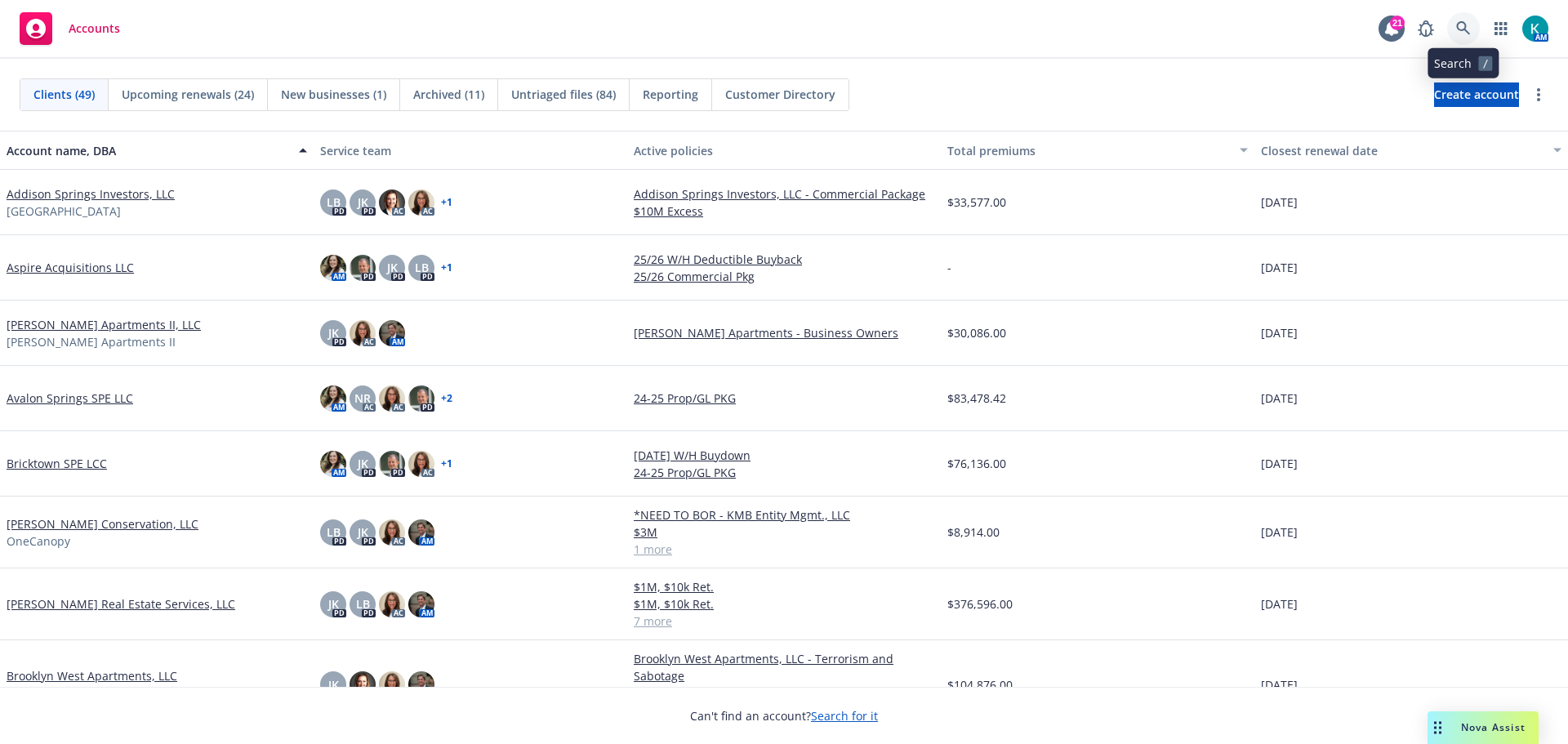
click at [1470, 26] on link at bounding box center [1463, 28] width 33 height 33
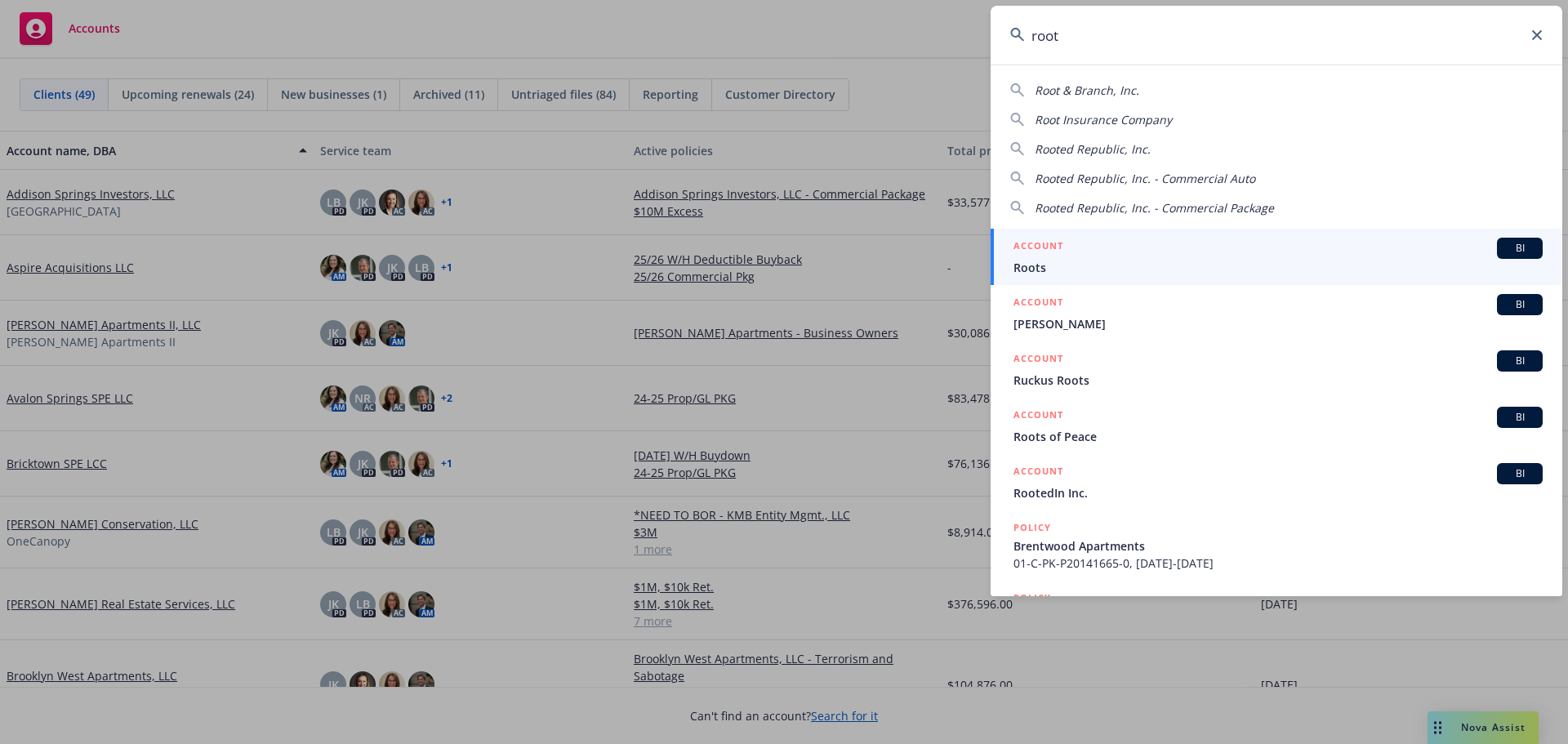
type input "root"
click at [1118, 257] on div "ACCOUNT BI" at bounding box center [1278, 249] width 529 height 21
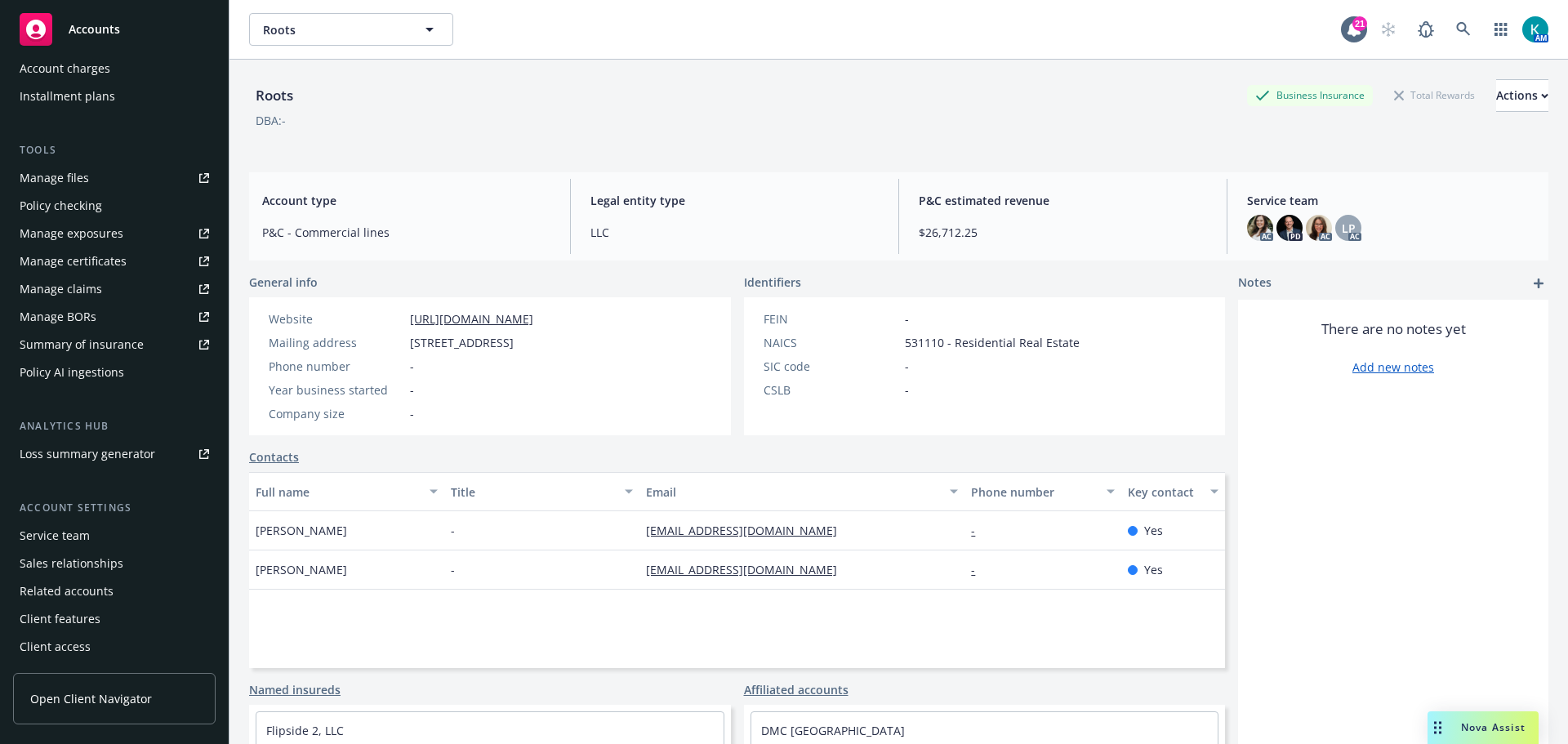
scroll to position [134, 0]
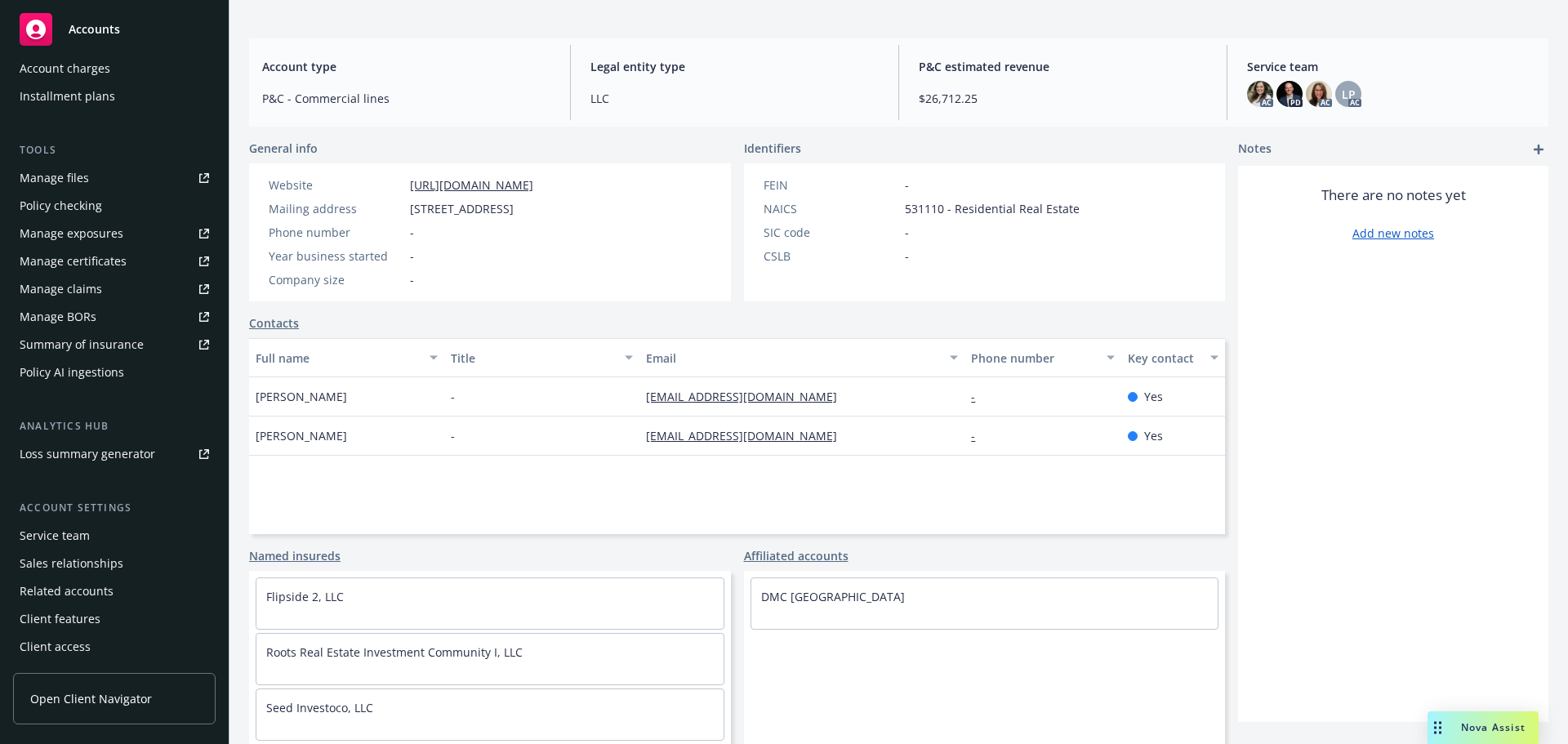
click at [264, 326] on link "Contacts" at bounding box center [274, 323] width 50 height 17
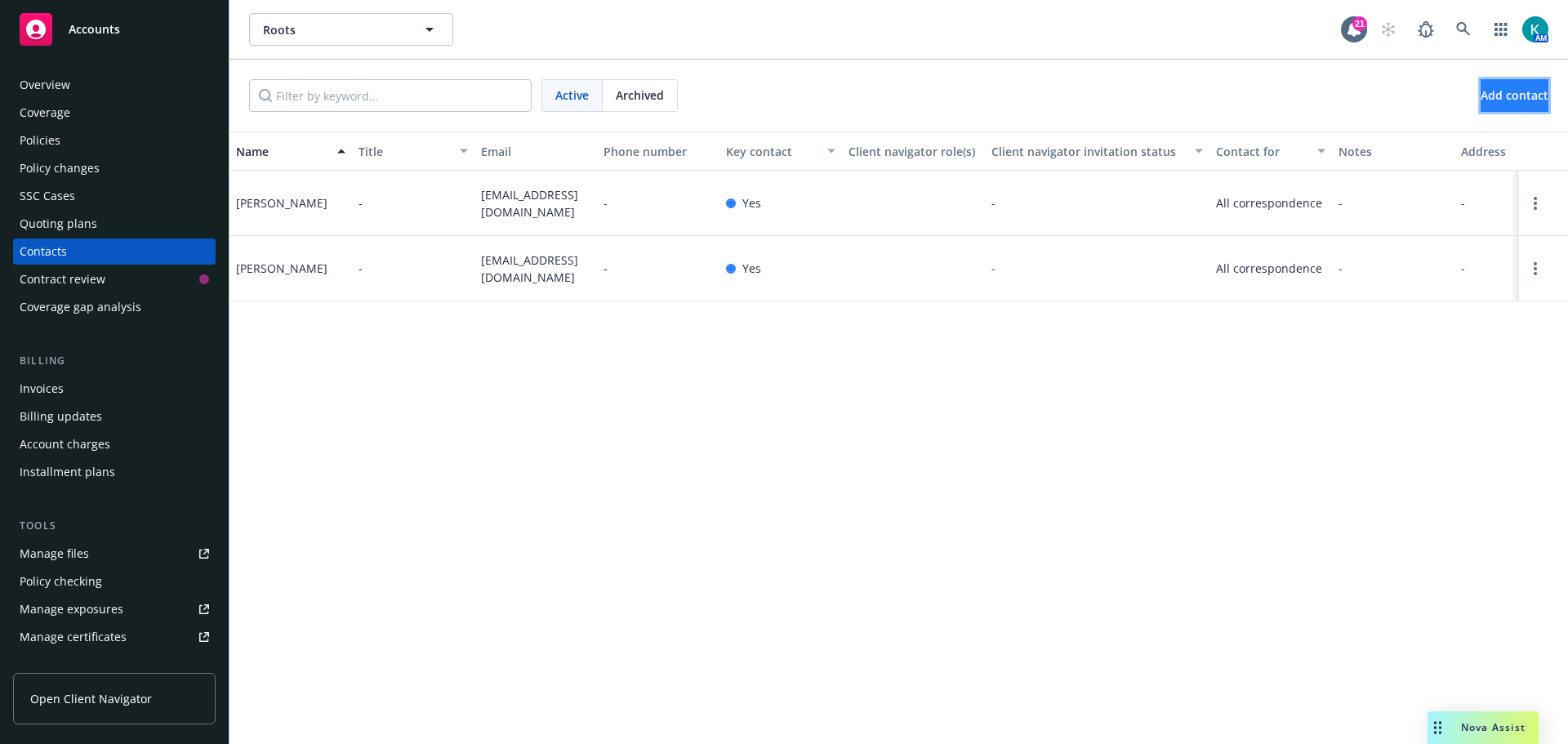
click at [1481, 97] on span "Add contact" at bounding box center [1514, 95] width 68 height 16
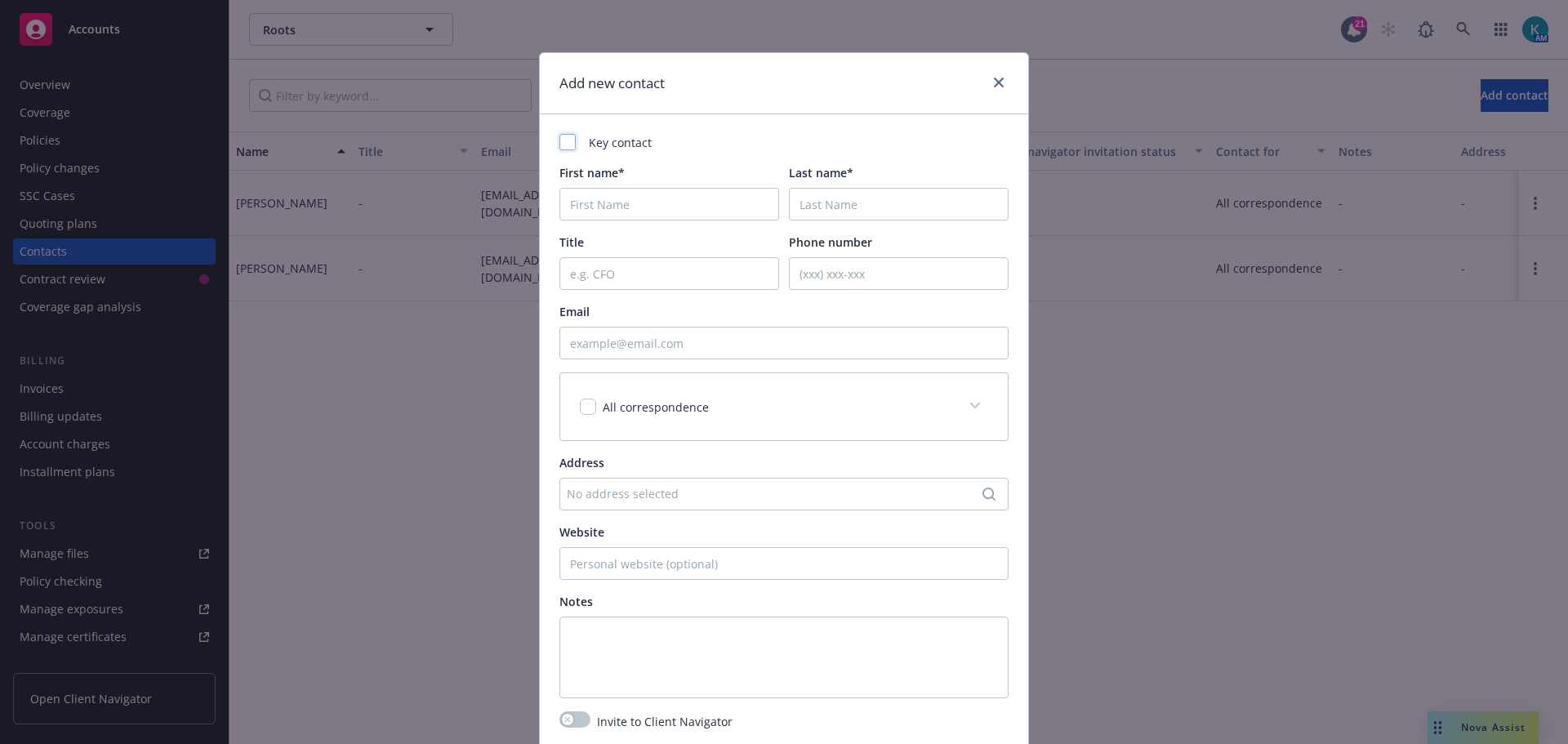
click at [560, 145] on div at bounding box center [568, 142] width 17 height 17
checkbox input "true"
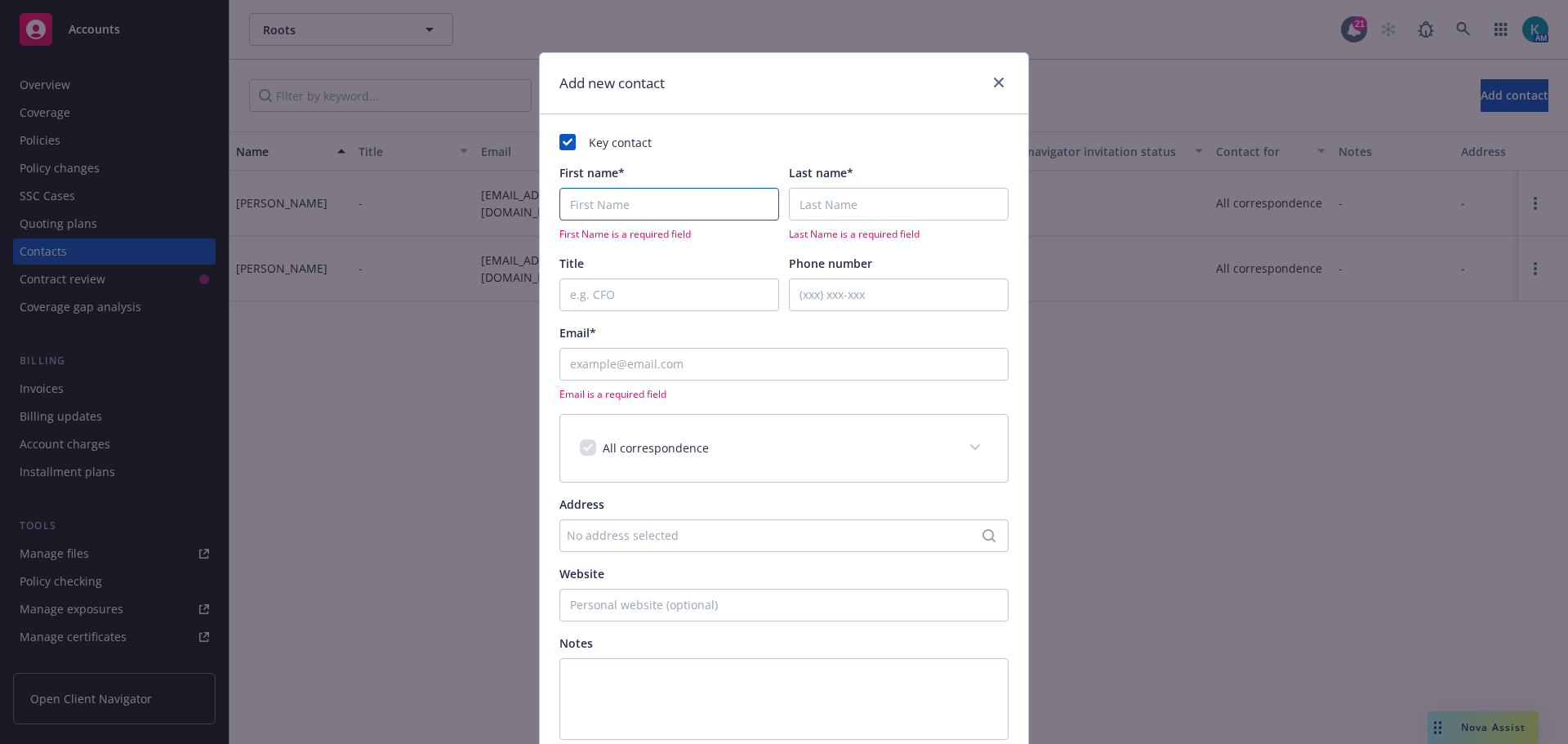
click at [599, 197] on input "First name*" at bounding box center [669, 204] width 219 height 33
type input "Jake"
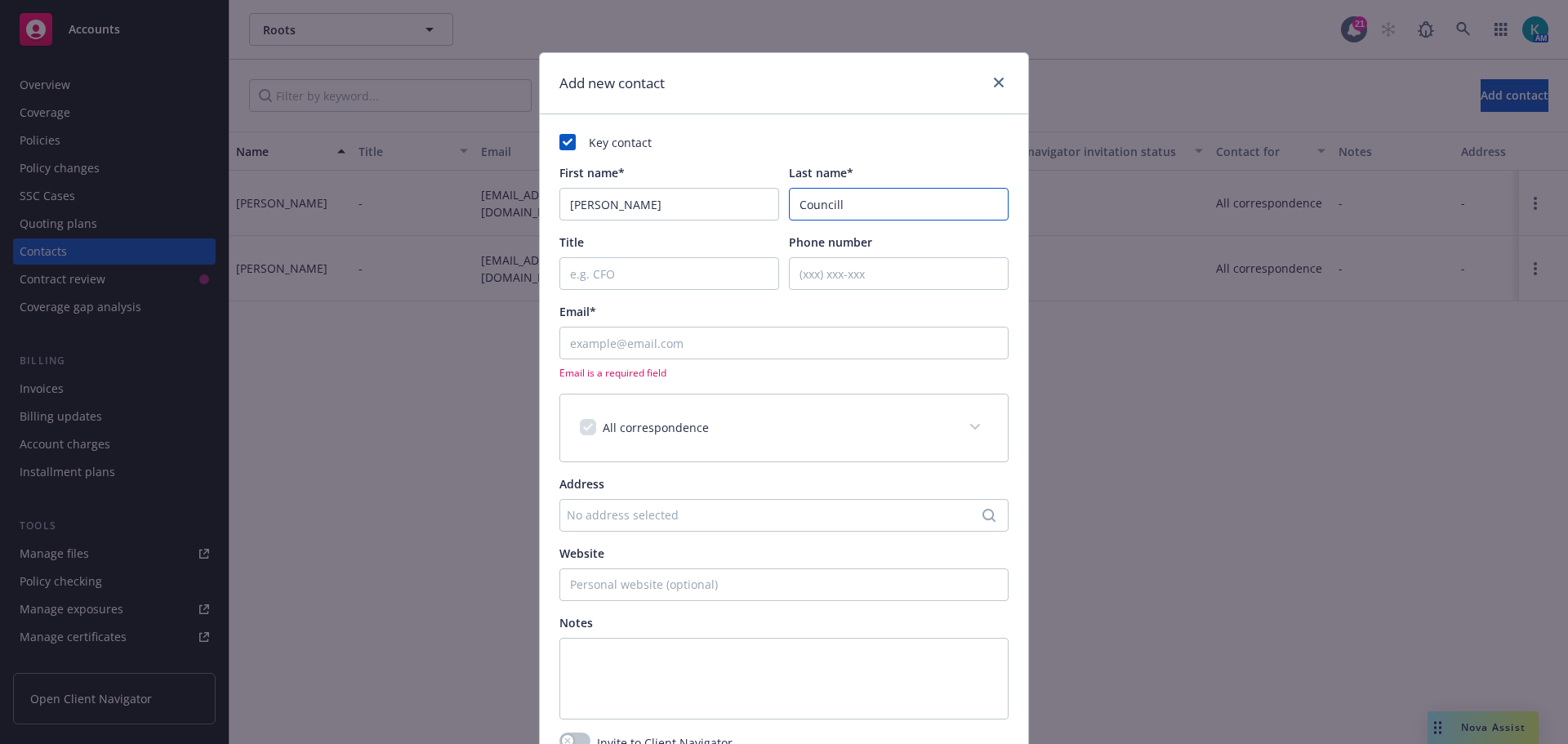
type input "Councill"
type input "Insurance Lead"
click at [690, 332] on input "Email*" at bounding box center [784, 343] width 450 height 33
paste input "jcouncill@investwithroots.com"
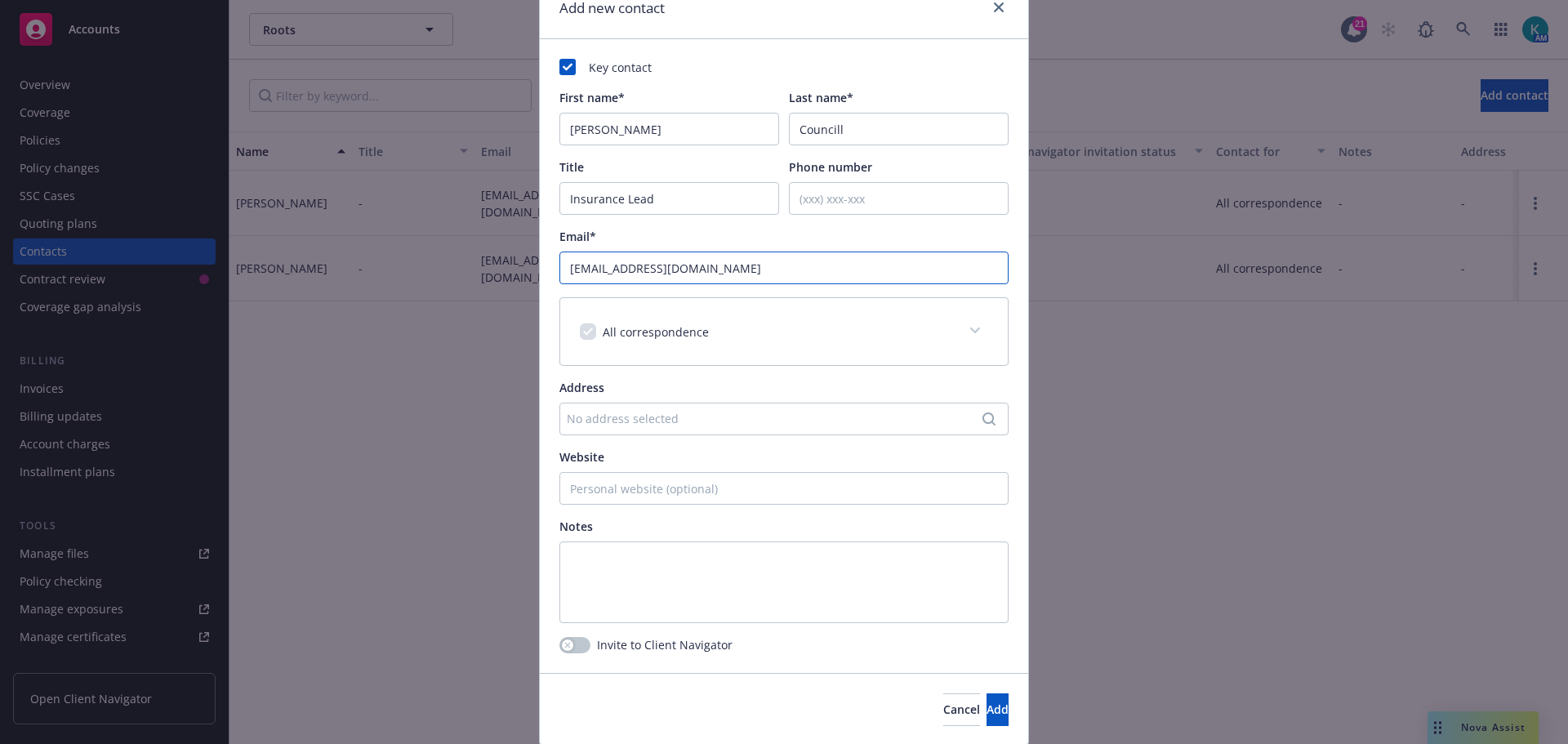
scroll to position [130, 0]
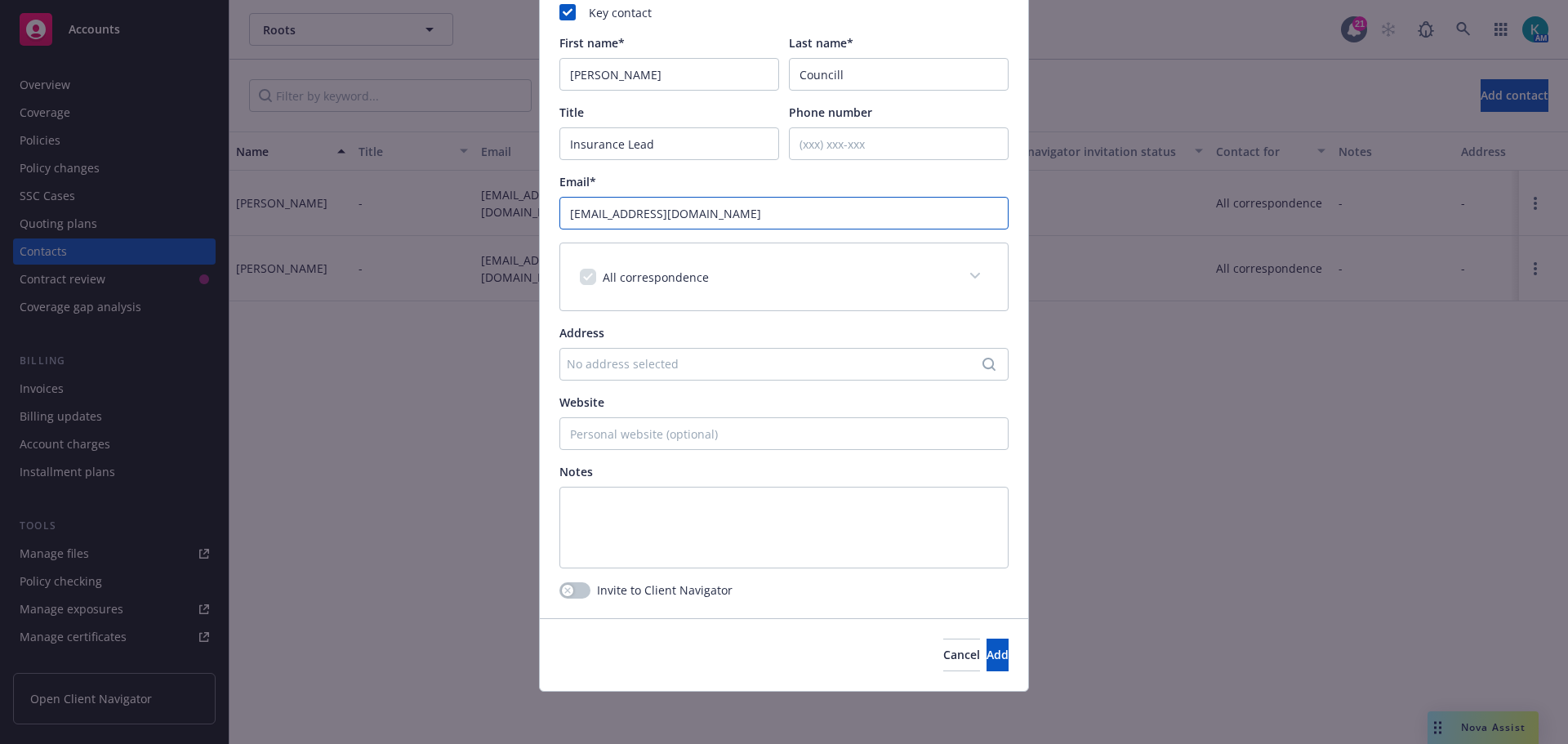
type input "jcouncill@investwithroots.com"
click at [564, 588] on icon "button" at bounding box center [567, 590] width 6 height 6
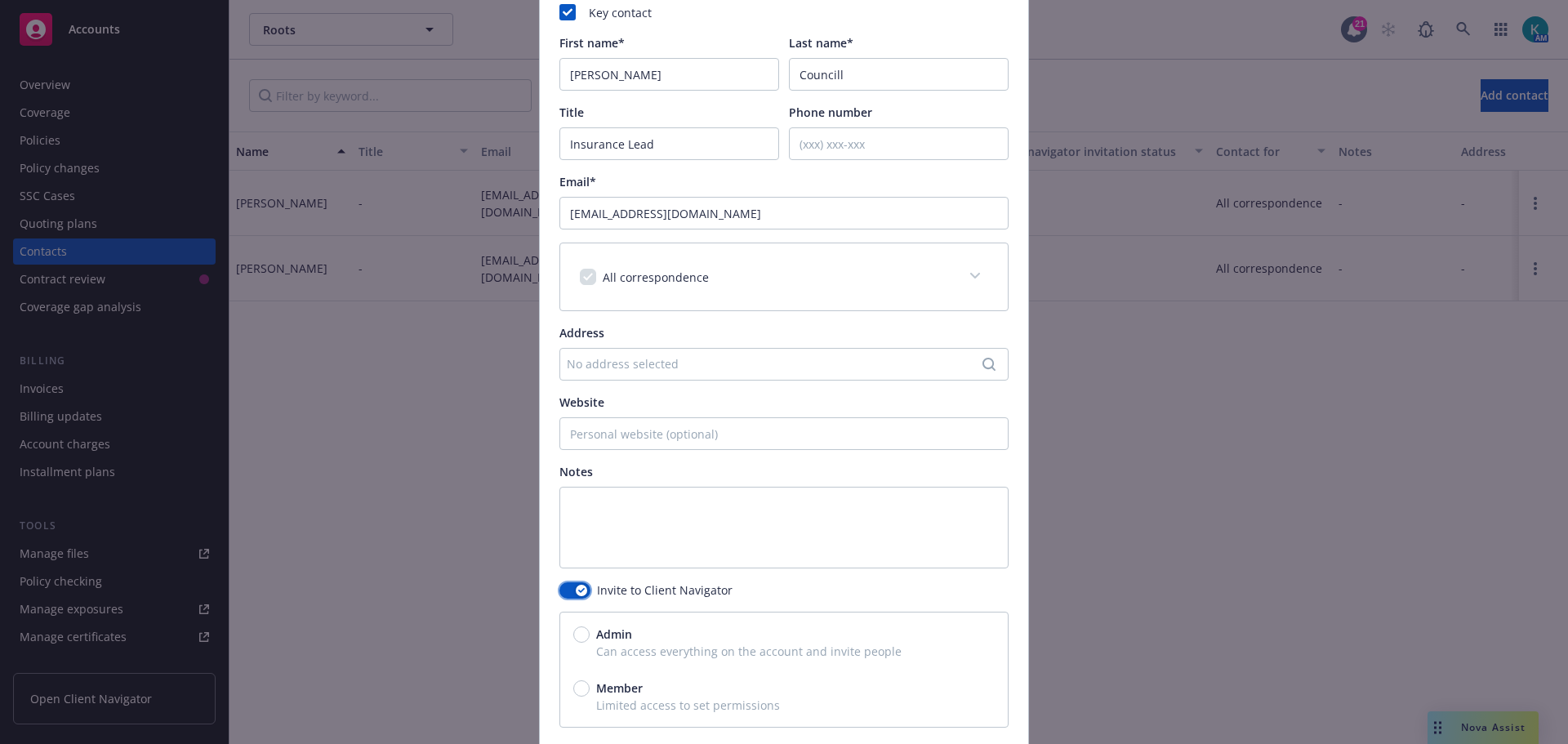
scroll to position [259, 0]
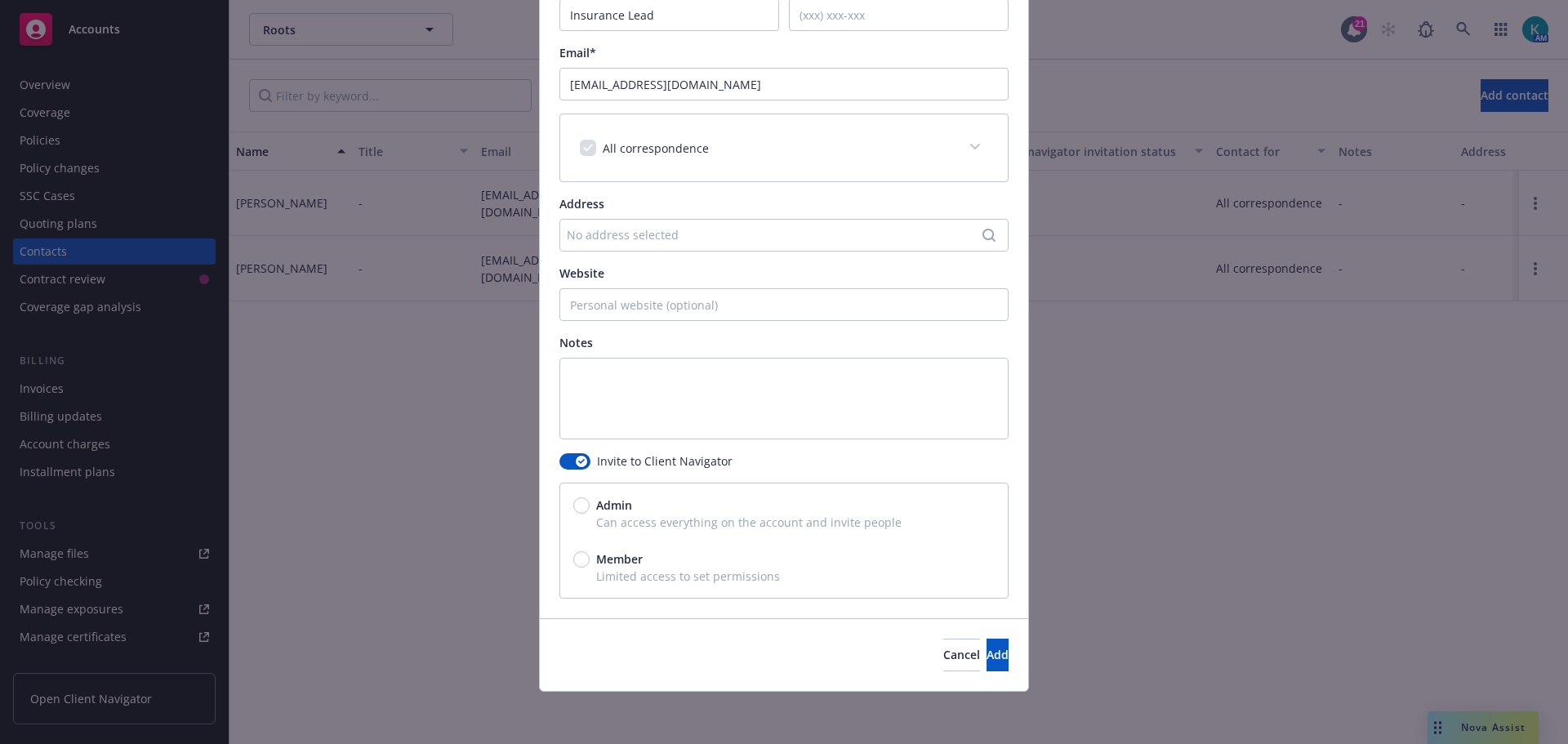
click at [607, 513] on span "Admin" at bounding box center [613, 504] width 36 height 17
click at [590, 513] on input "Admin" at bounding box center [581, 505] width 17 height 17
radio input "true"
click at [573, 562] on input "Member" at bounding box center [581, 559] width 17 height 17
radio input "true"
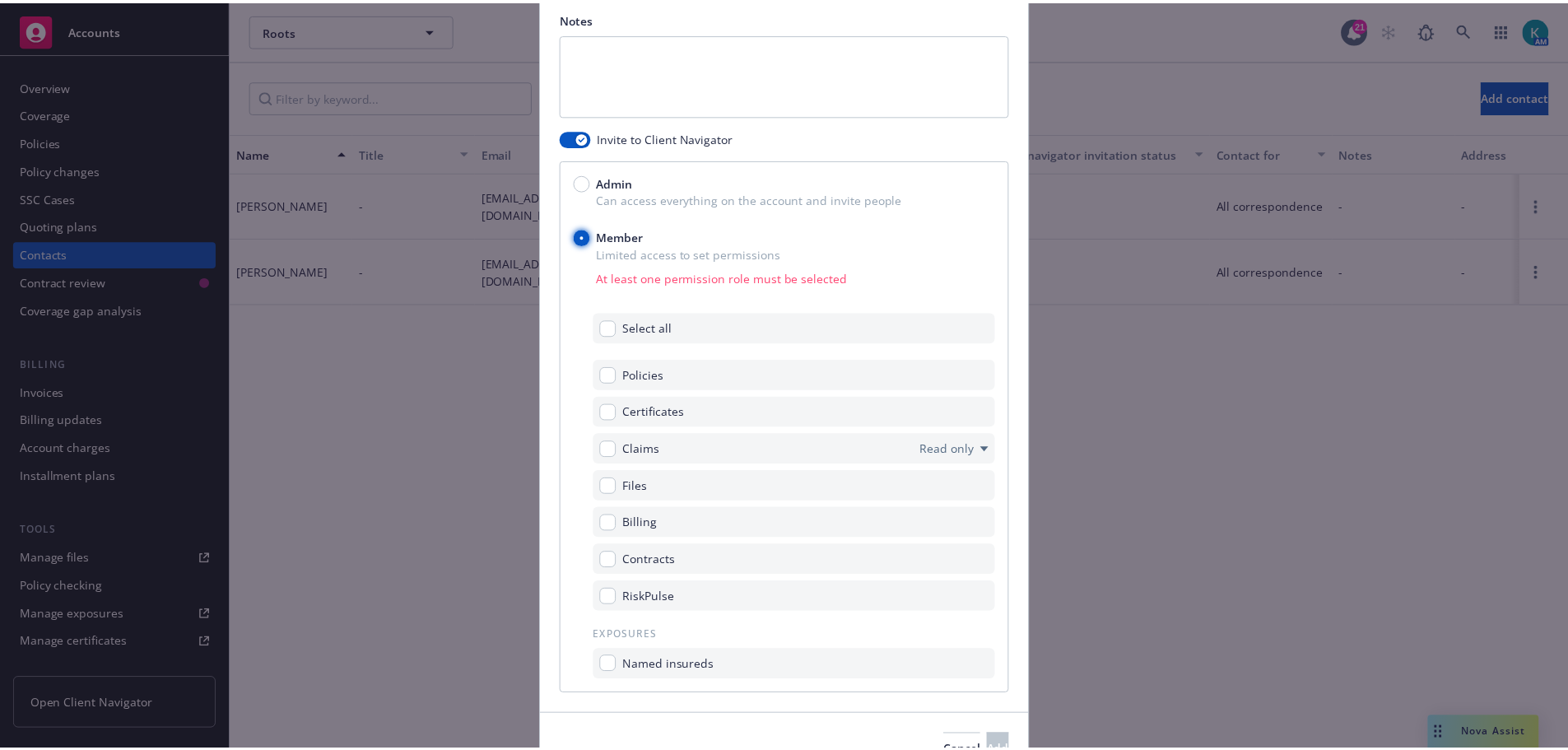
scroll to position [590, 0]
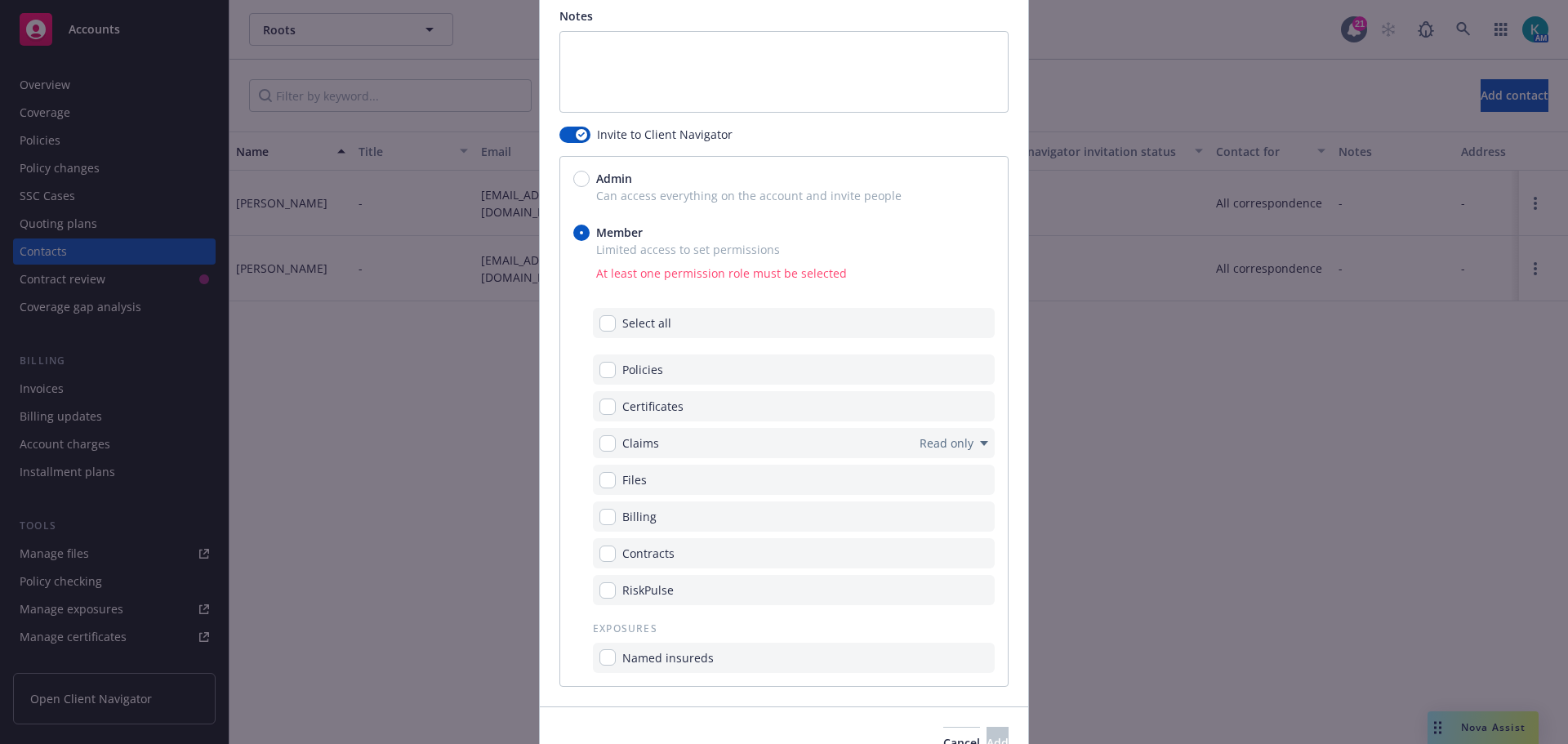
click at [685, 384] on div "Policies" at bounding box center [794, 369] width 402 height 30
drag, startPoint x: 606, startPoint y: 373, endPoint x: 606, endPoint y: 398, distance: 25.0
click at [606, 373] on input "checkbox" at bounding box center [607, 369] width 17 height 17
checkbox input "true"
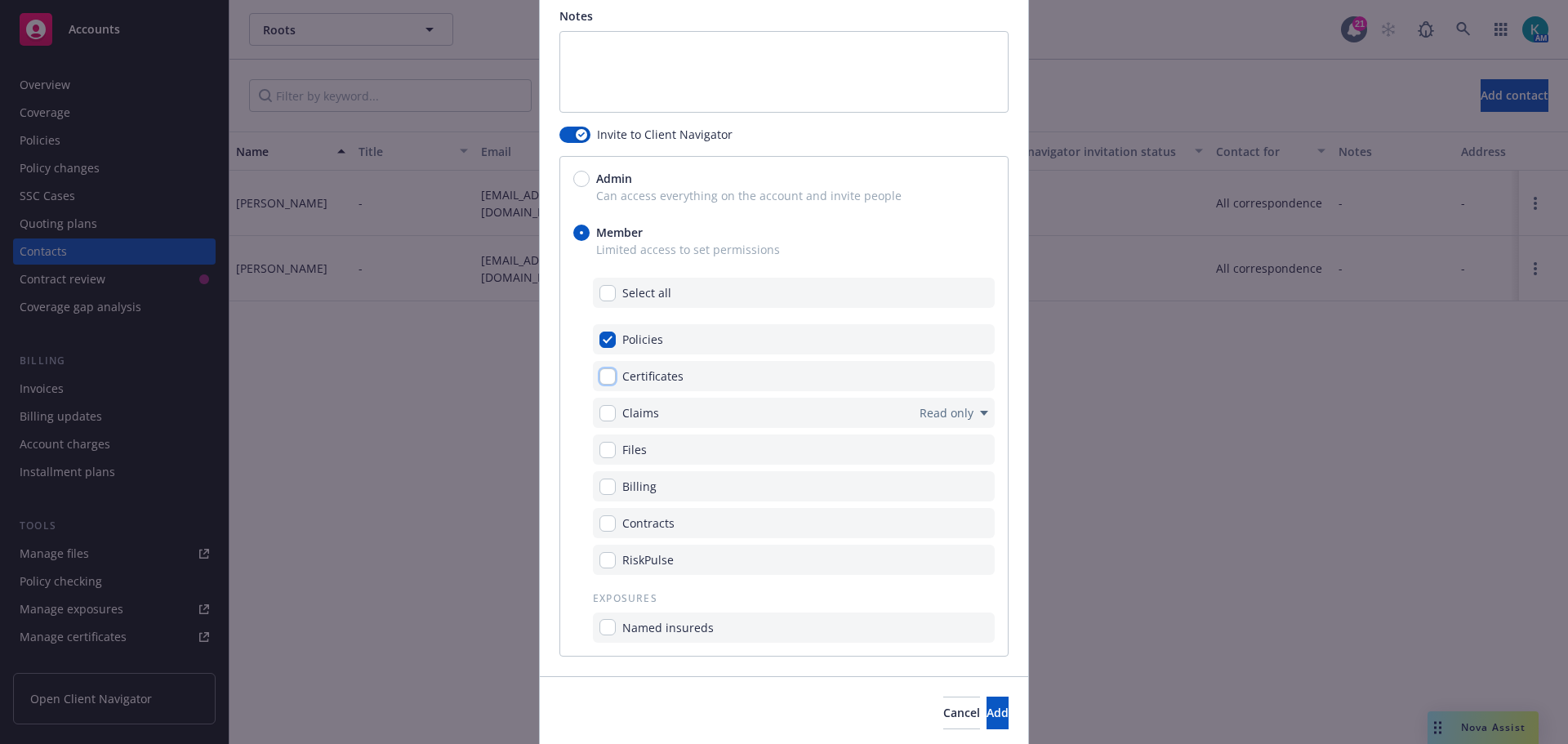
click at [599, 381] on input "checkbox" at bounding box center [607, 376] width 17 height 17
checkbox input "true"
drag, startPoint x: 598, startPoint y: 414, endPoint x: 605, endPoint y: 441, distance: 27.9
click at [599, 415] on input "checkbox" at bounding box center [607, 413] width 17 height 17
checkbox input "true"
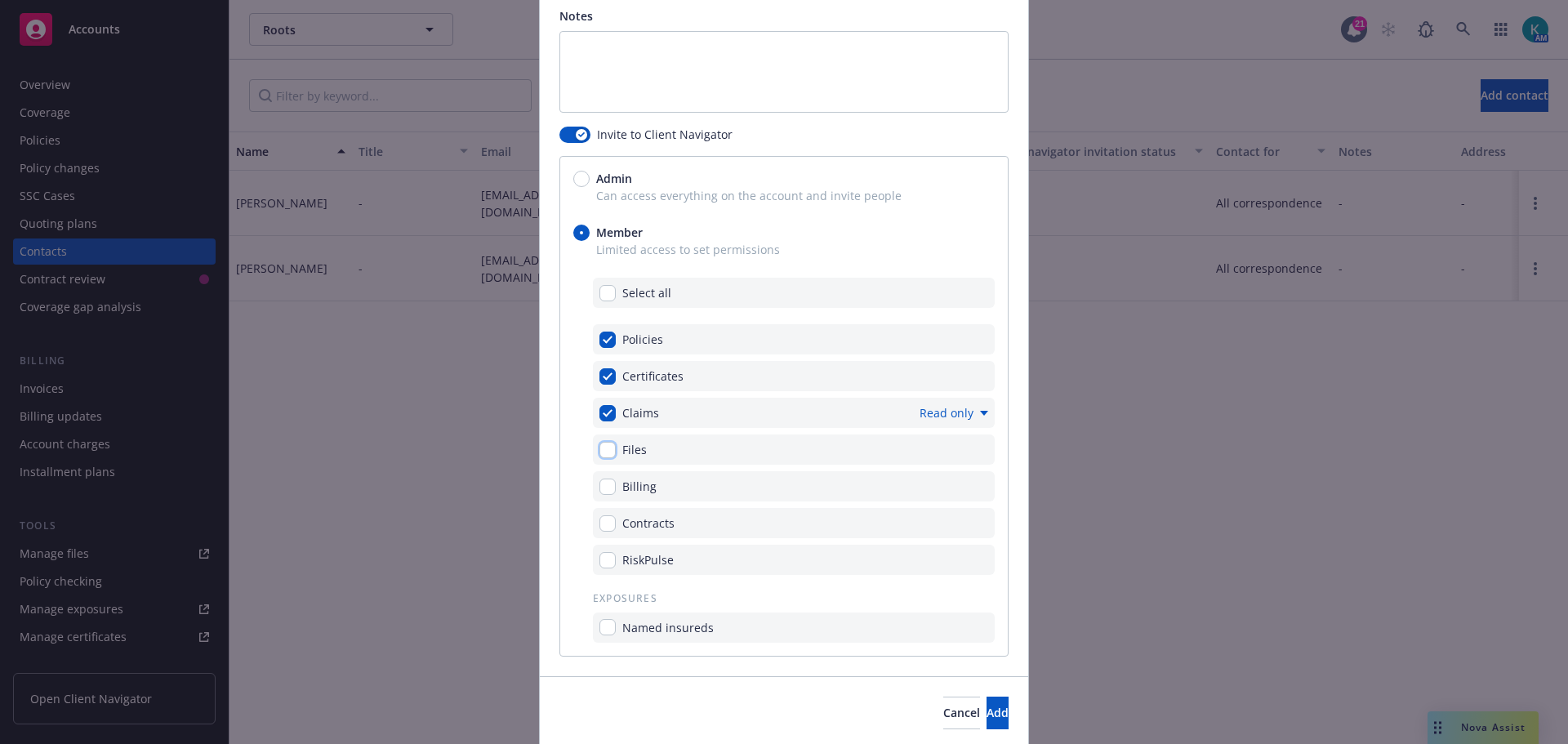
drag, startPoint x: 605, startPoint y: 448, endPoint x: 602, endPoint y: 474, distance: 26.2
click at [605, 450] on input "checkbox" at bounding box center [607, 450] width 17 height 17
checkbox input "true"
click at [604, 487] on input "checkbox" at bounding box center [607, 487] width 17 height 17
checkbox input "true"
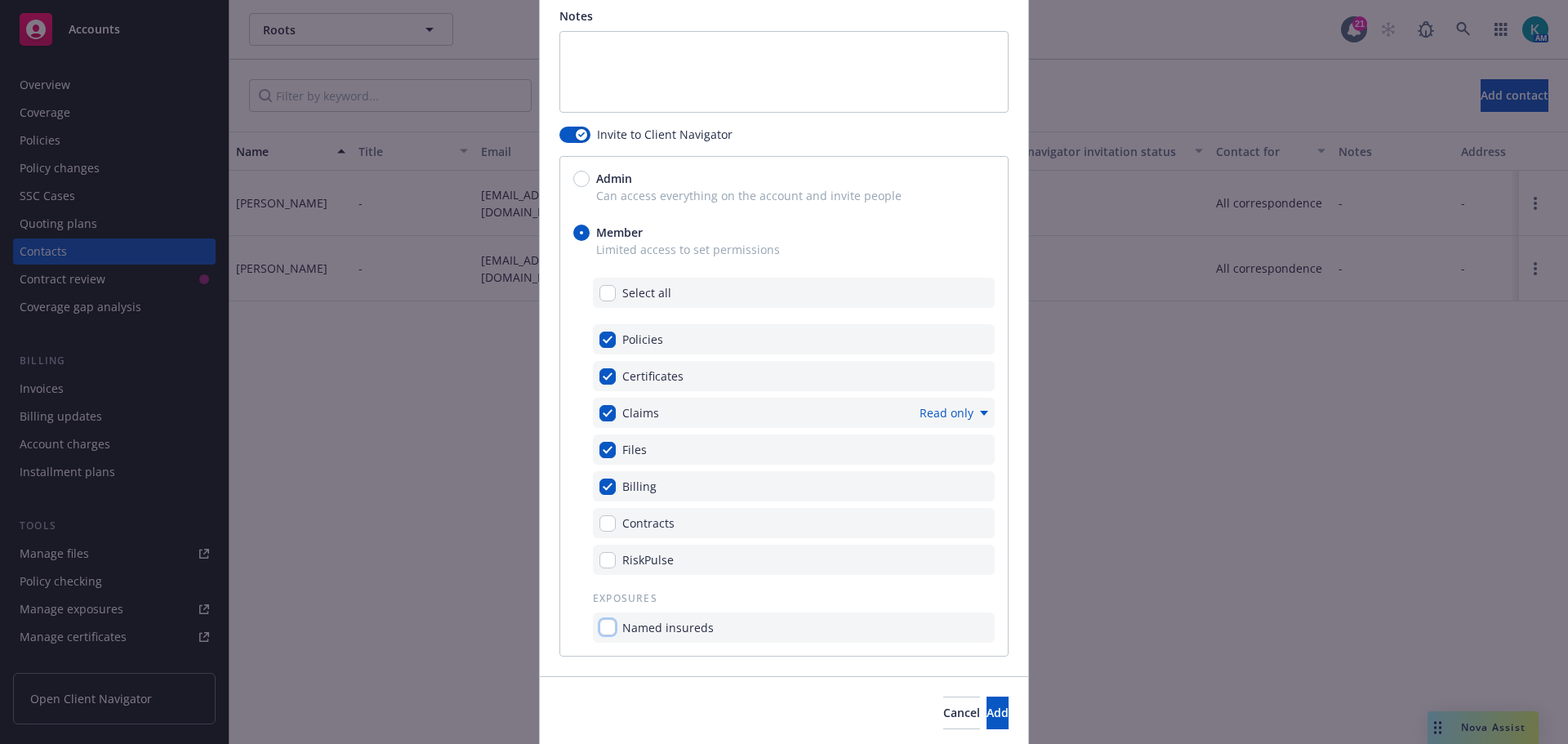
click at [601, 629] on input "checkbox" at bounding box center [607, 627] width 17 height 17
checkbox input "true"
click at [986, 711] on span "Add" at bounding box center [997, 713] width 22 height 16
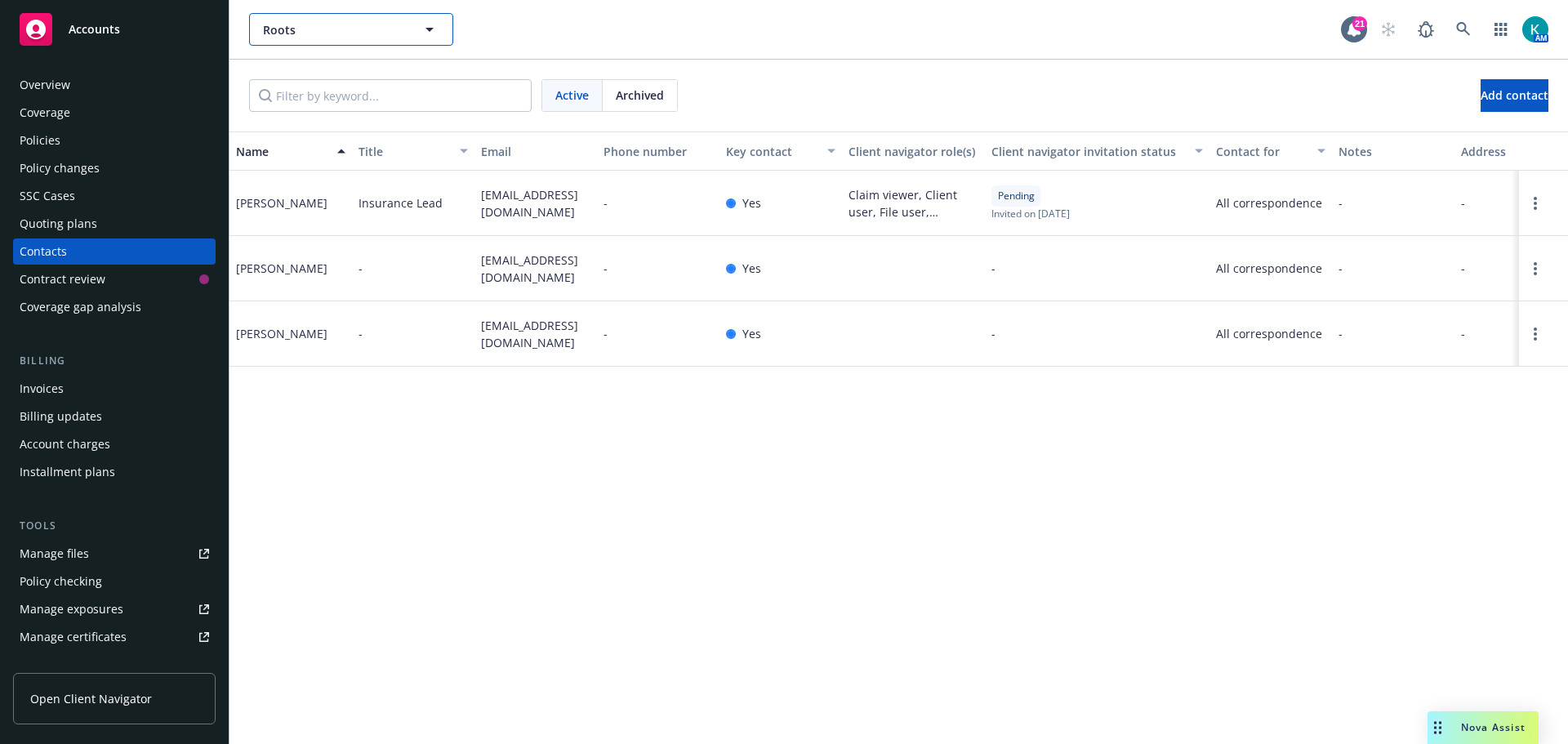
click at [359, 26] on span "Roots" at bounding box center [333, 29] width 141 height 17
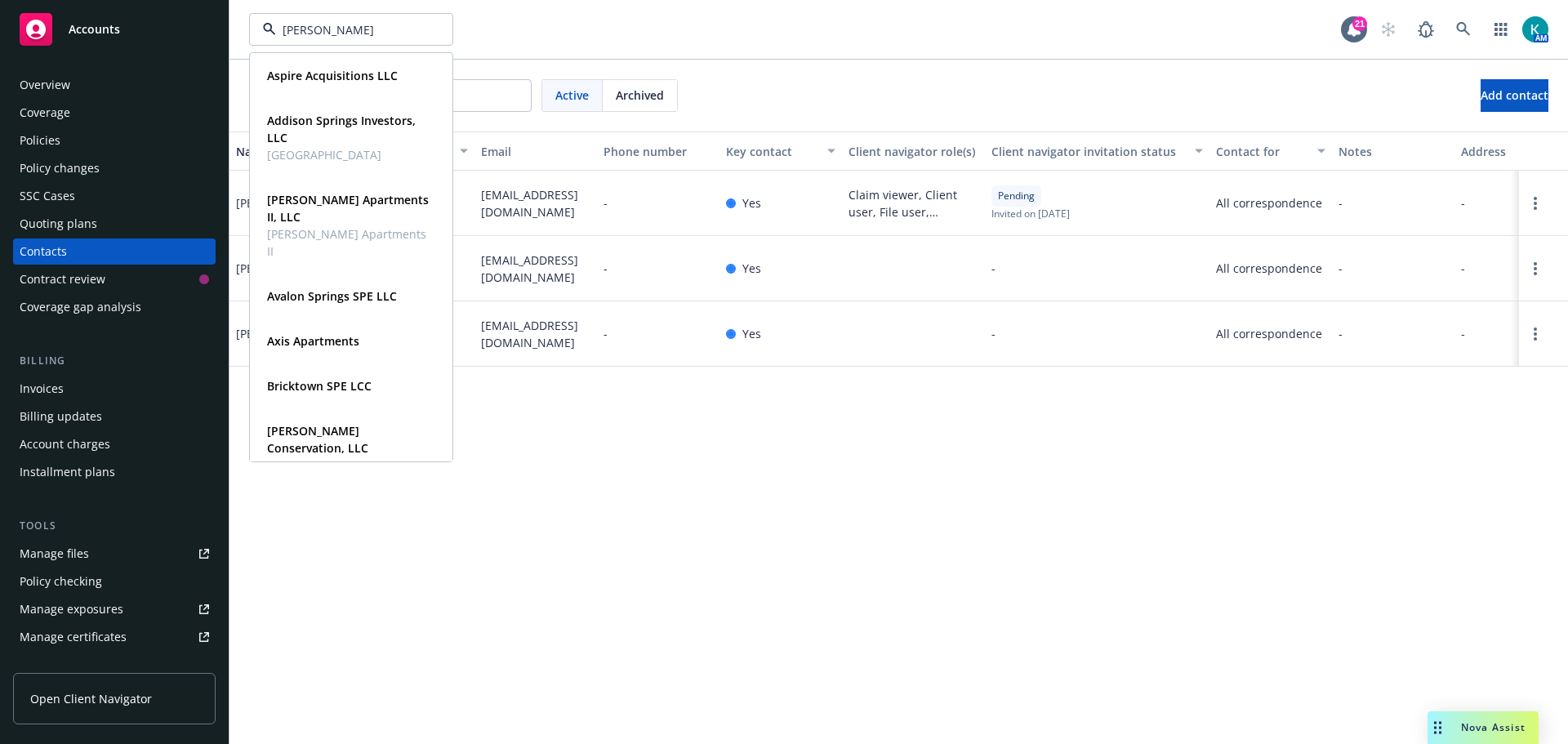
type input "jb mattes"
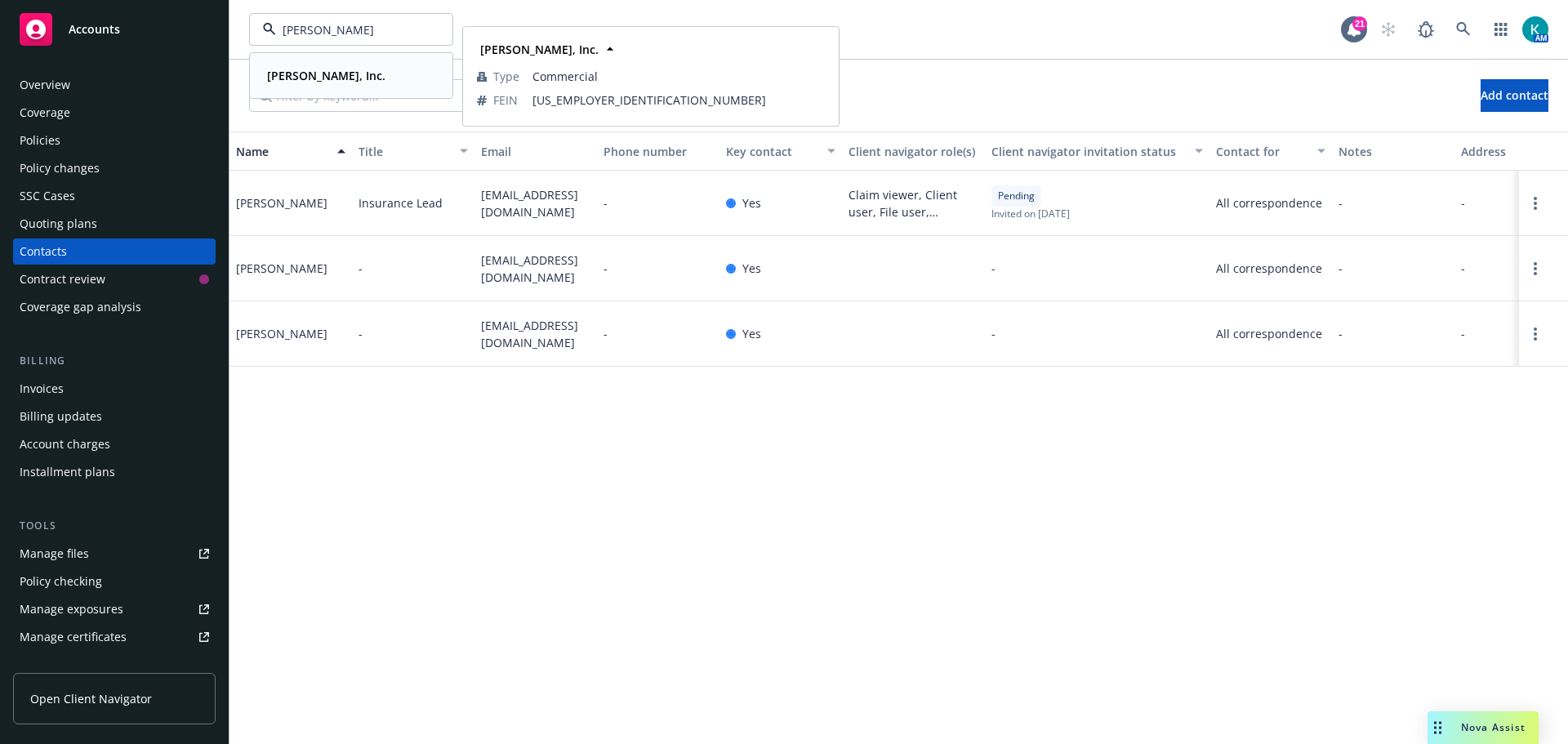
click at [300, 69] on span "[PERSON_NAME], Inc." at bounding box center [326, 75] width 118 height 17
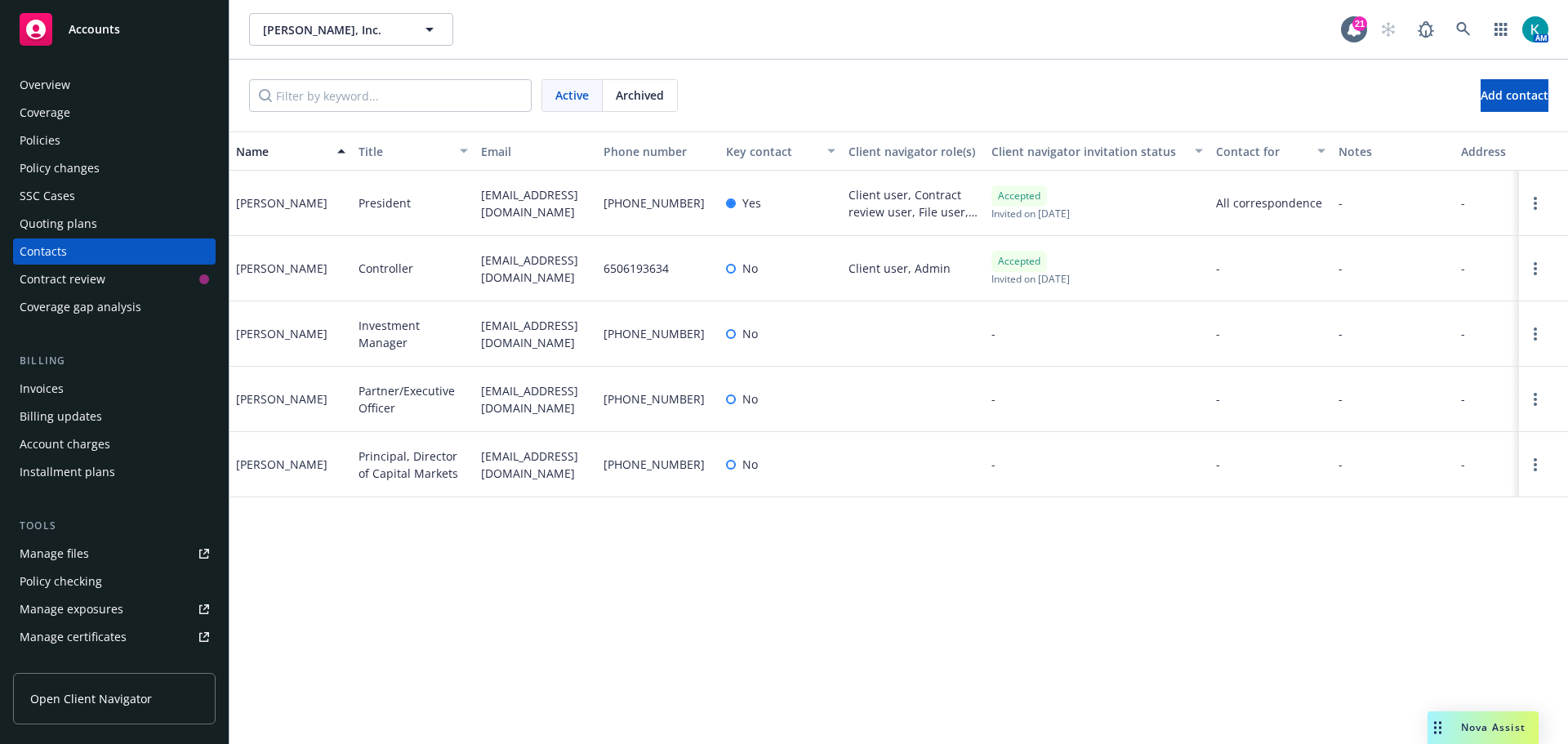
click at [149, 150] on div "Policies" at bounding box center [114, 141] width 189 height 26
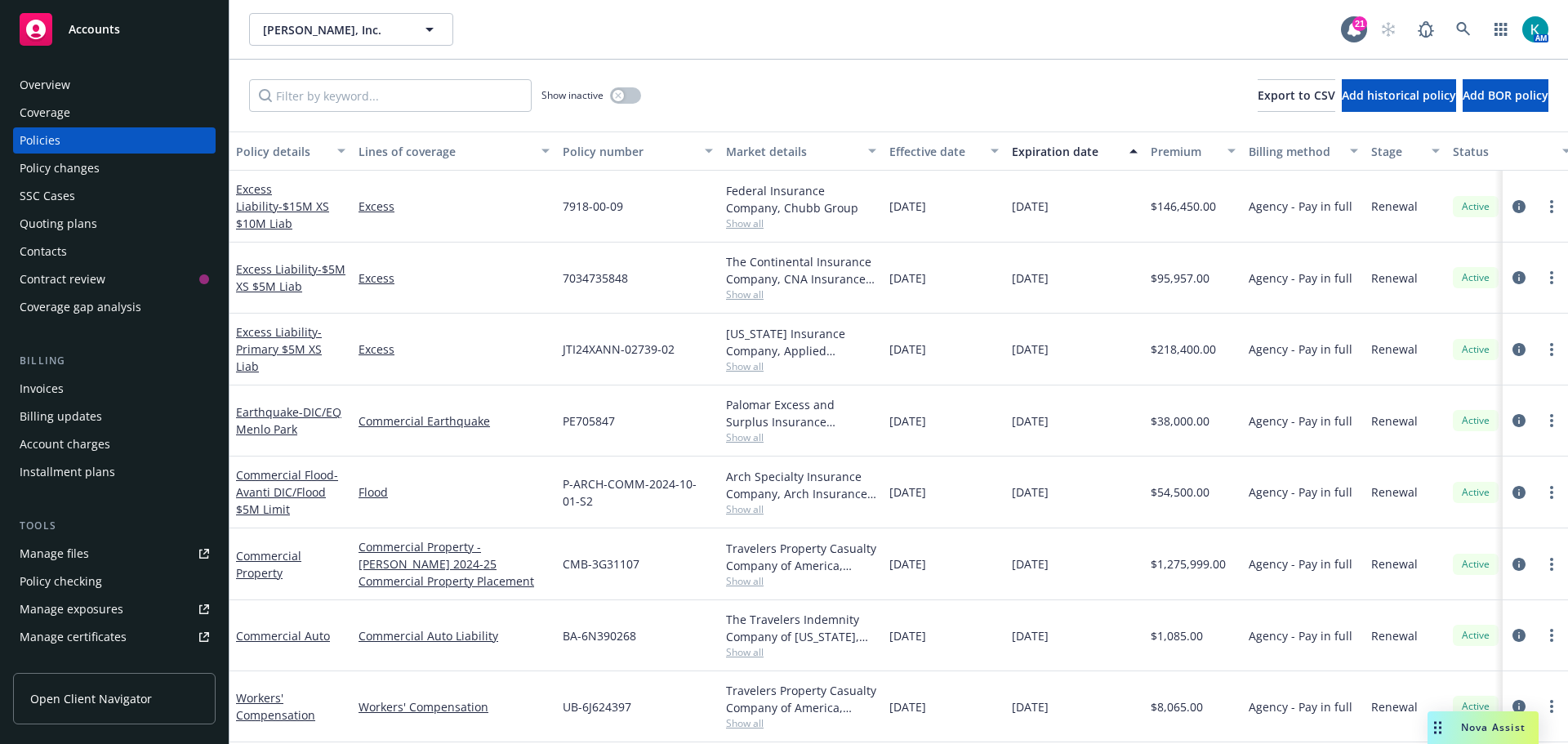
click at [167, 162] on div "Policy changes" at bounding box center [114, 168] width 189 height 26
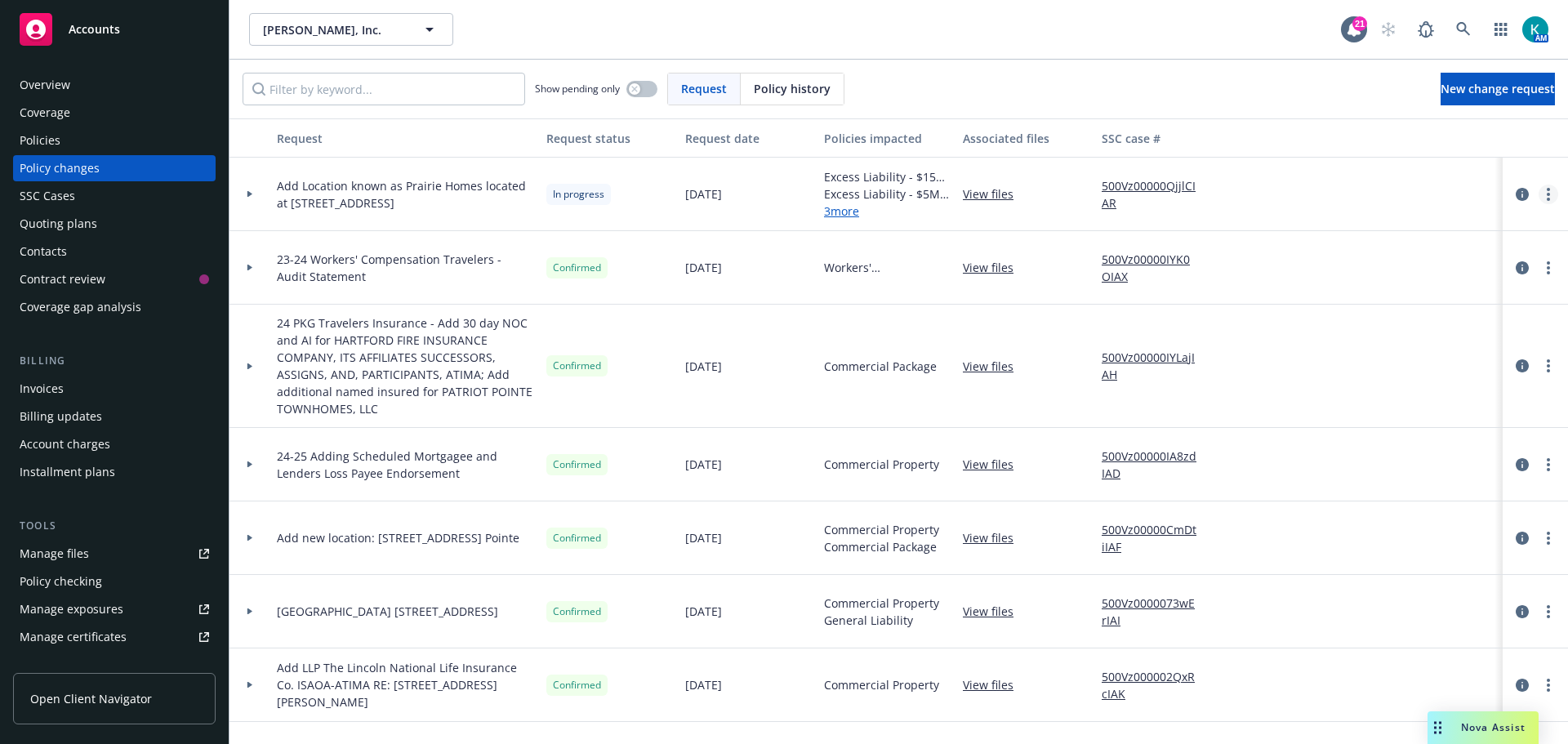
click at [1541, 195] on link "more" at bounding box center [1549, 194] width 19 height 19
click at [1408, 322] on link "Resume workflow" at bounding box center [1405, 325] width 280 height 33
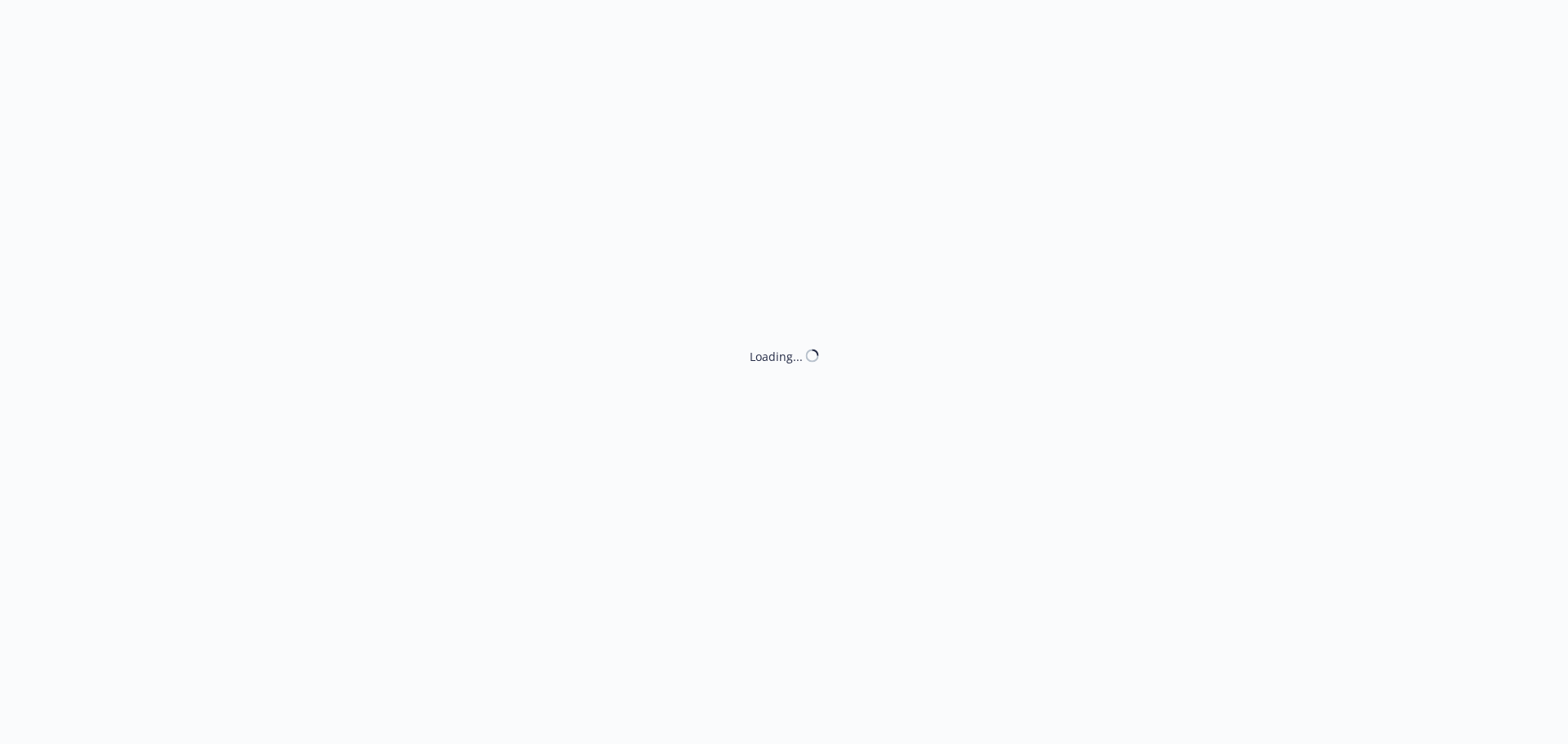
select select "ACCEPTED"
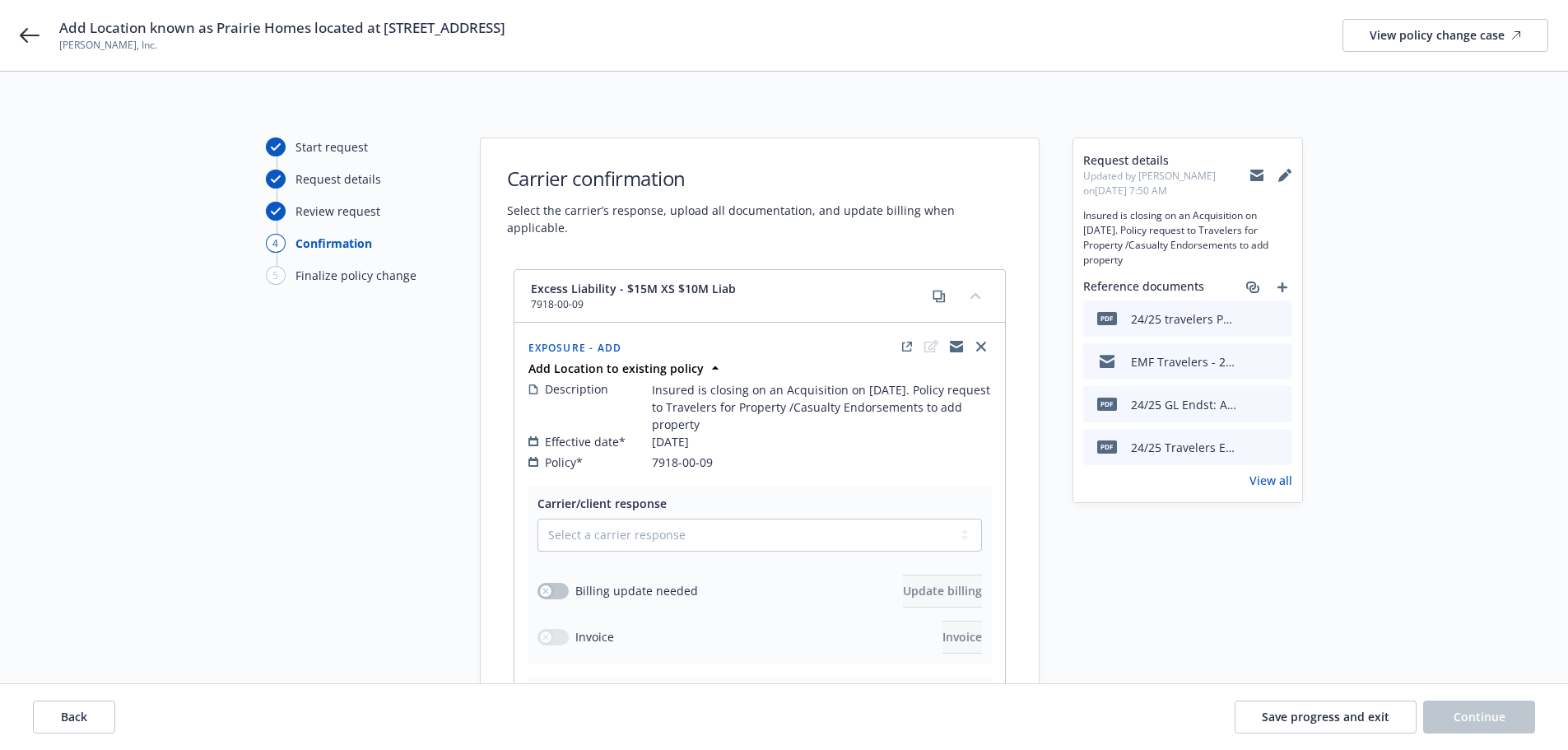
click at [970, 292] on icon "collapse content" at bounding box center [975, 295] width 10 height 6
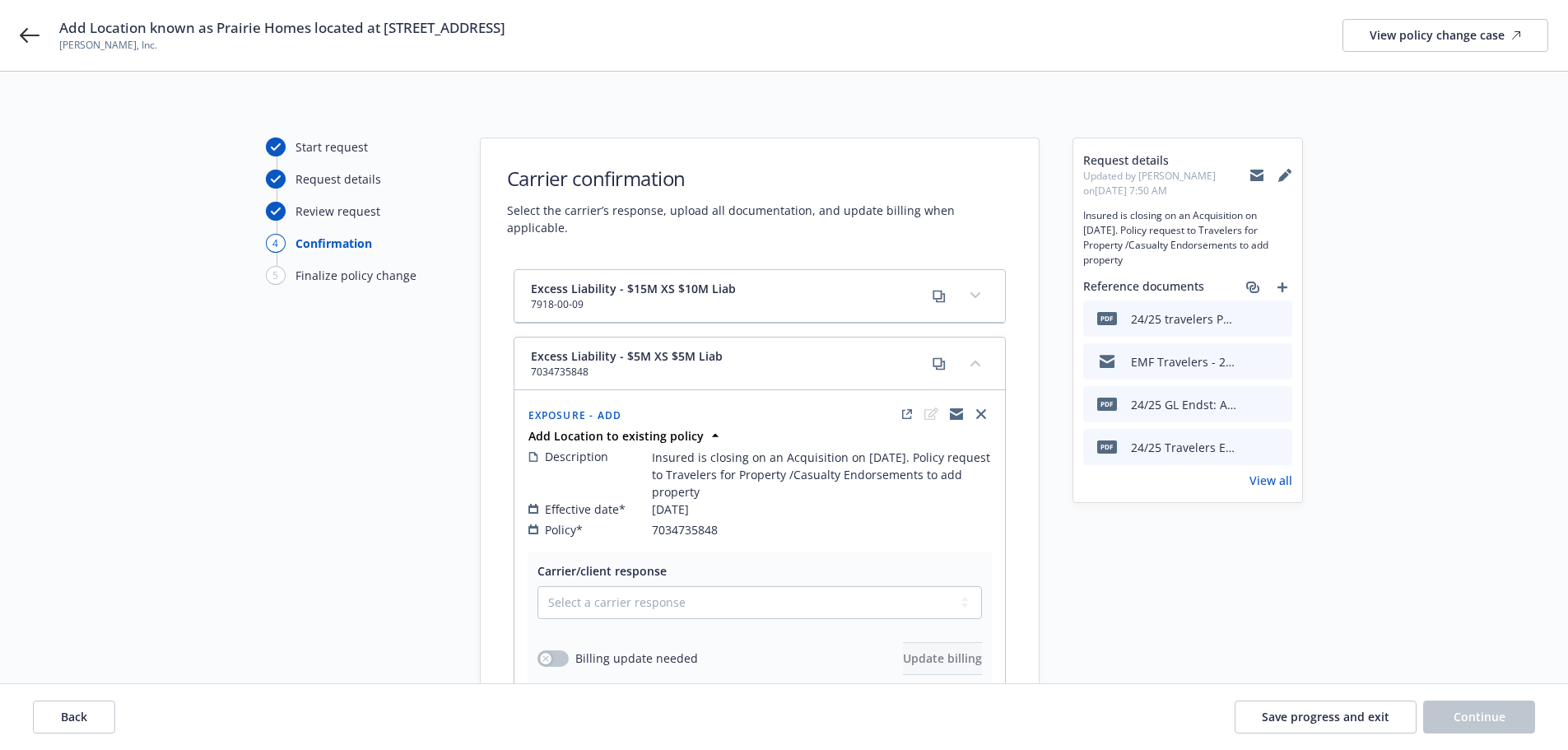
click at [975, 292] on icon "expand content" at bounding box center [975, 295] width 10 height 5
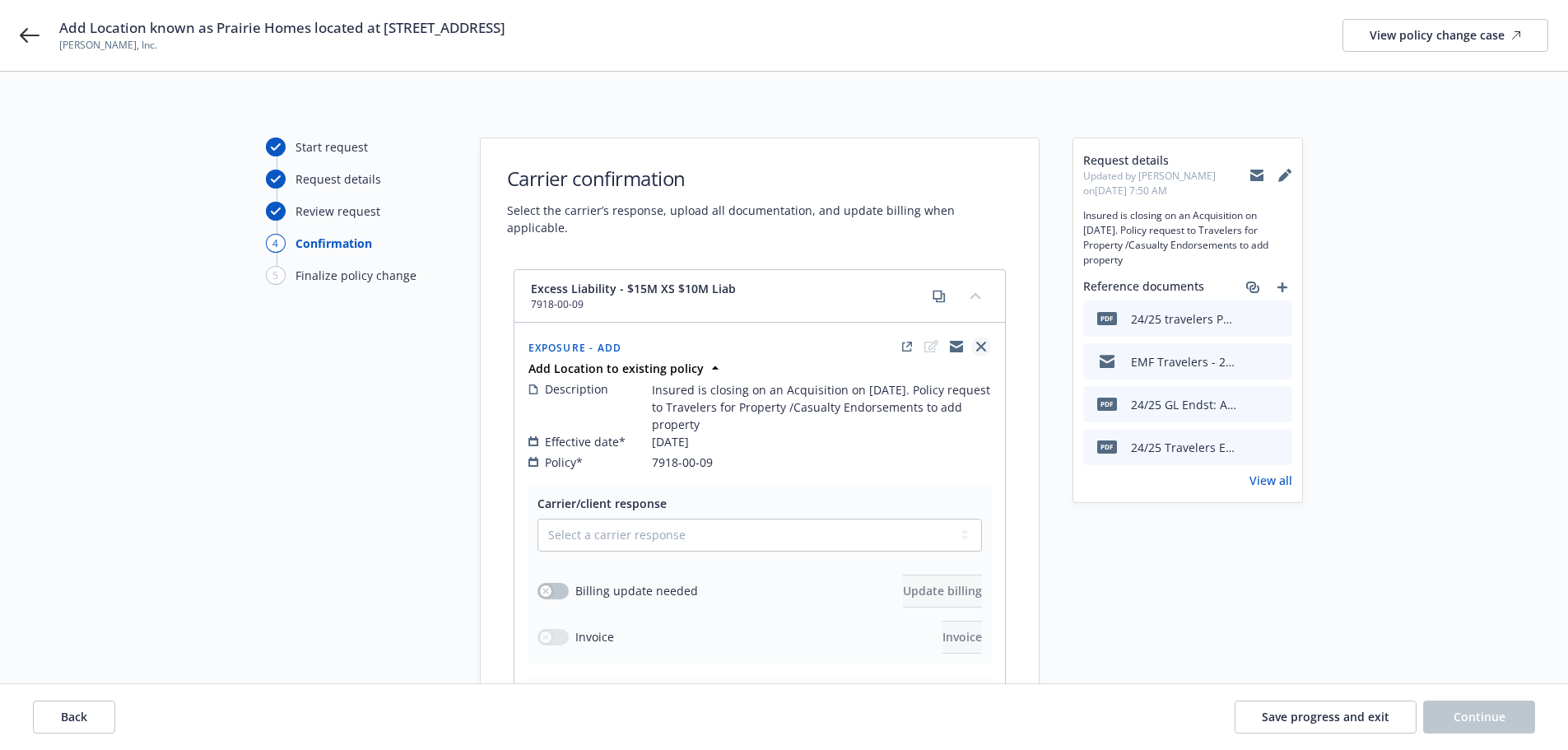
click at [982, 342] on icon "close" at bounding box center [981, 347] width 10 height 10
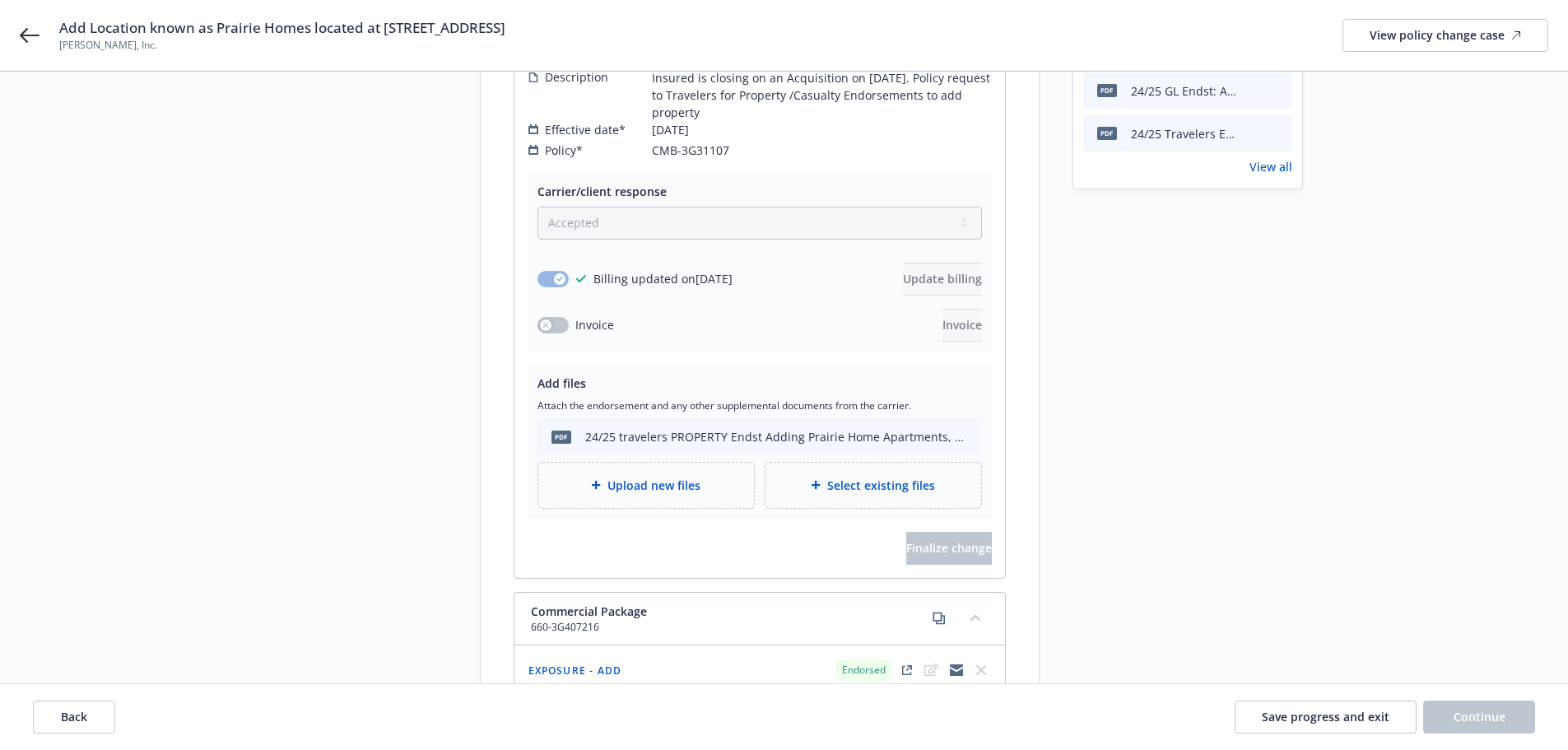
scroll to position [164, 0]
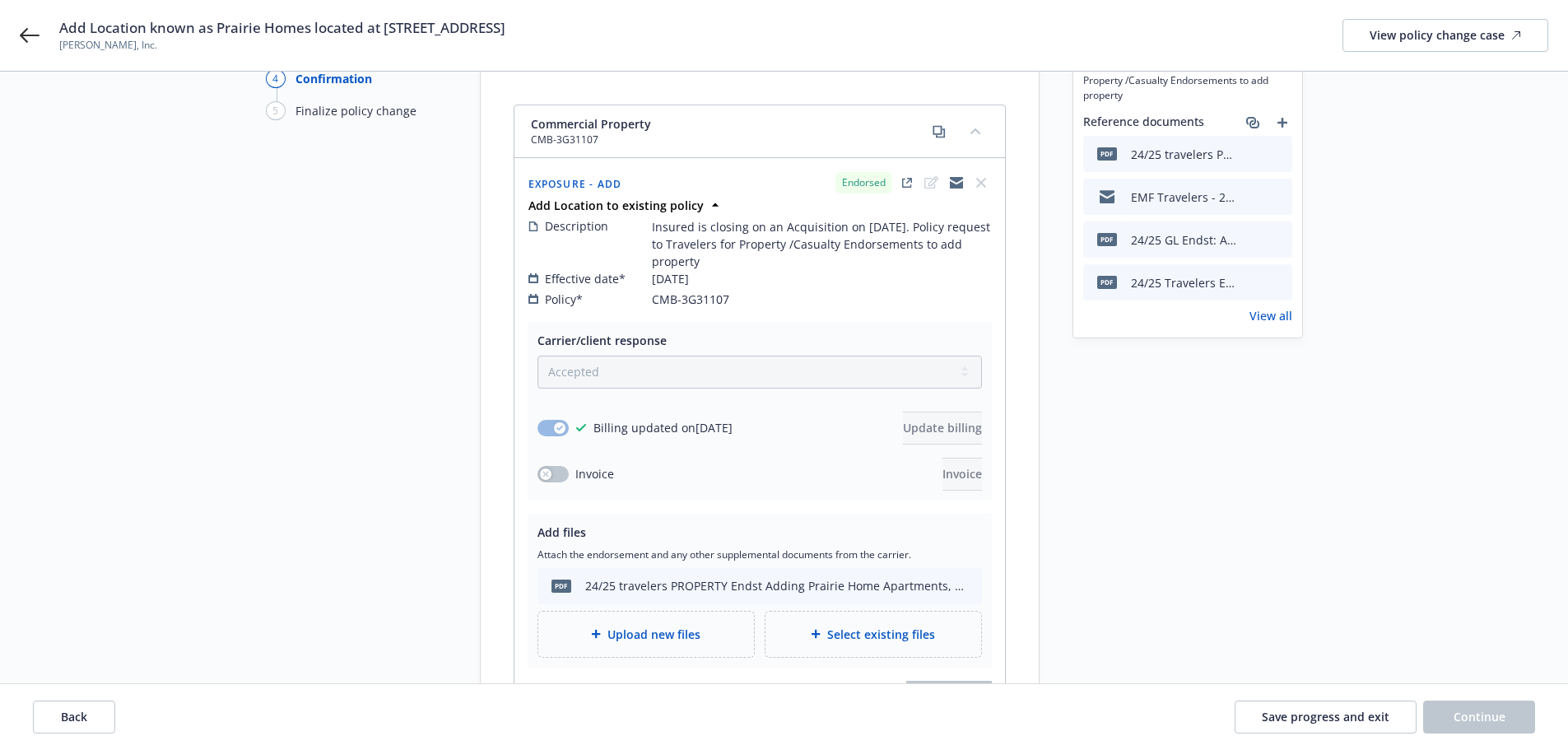
click at [657, 628] on div "Upload new files" at bounding box center [646, 634] width 216 height 45
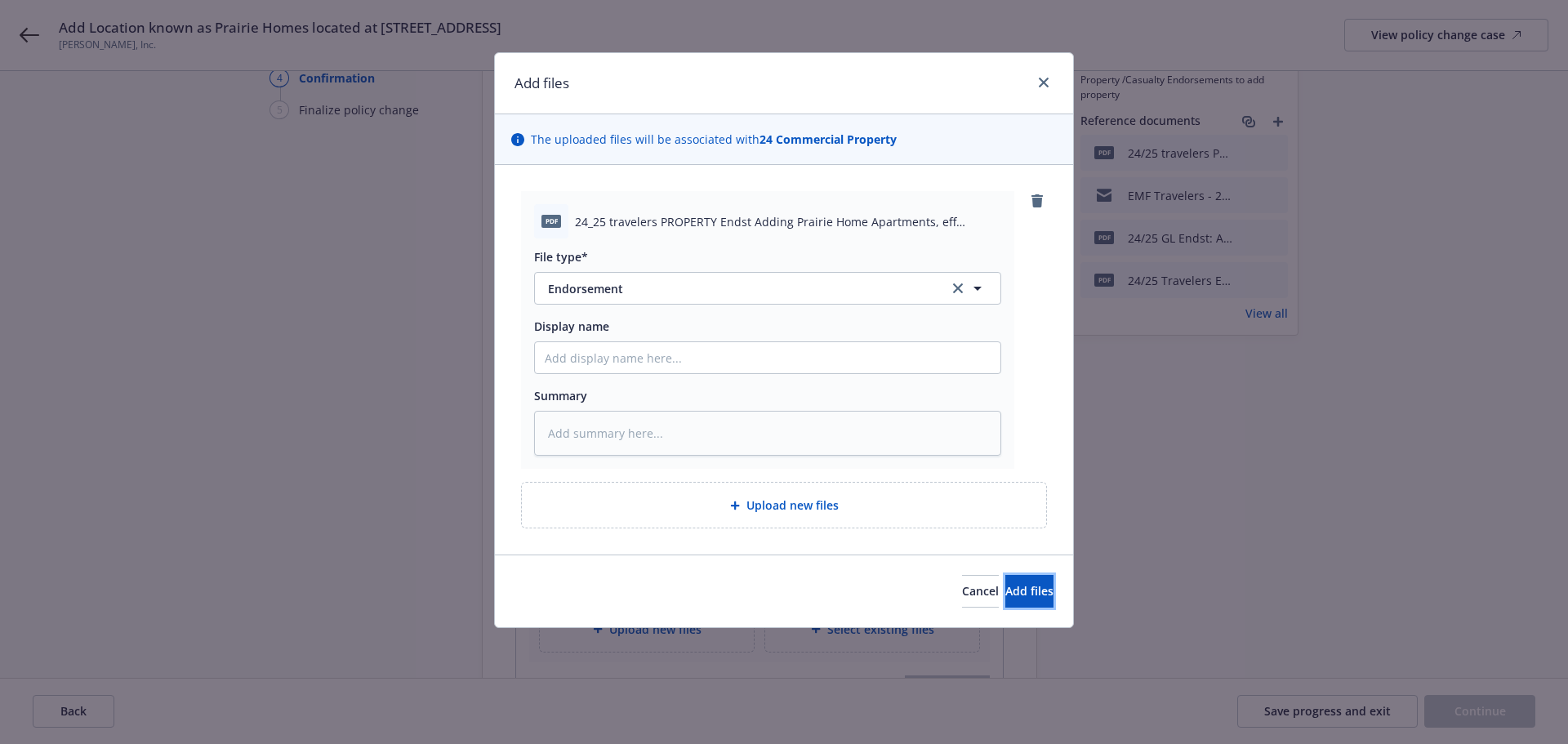
click at [1033, 594] on button "Add files" at bounding box center [1029, 591] width 48 height 33
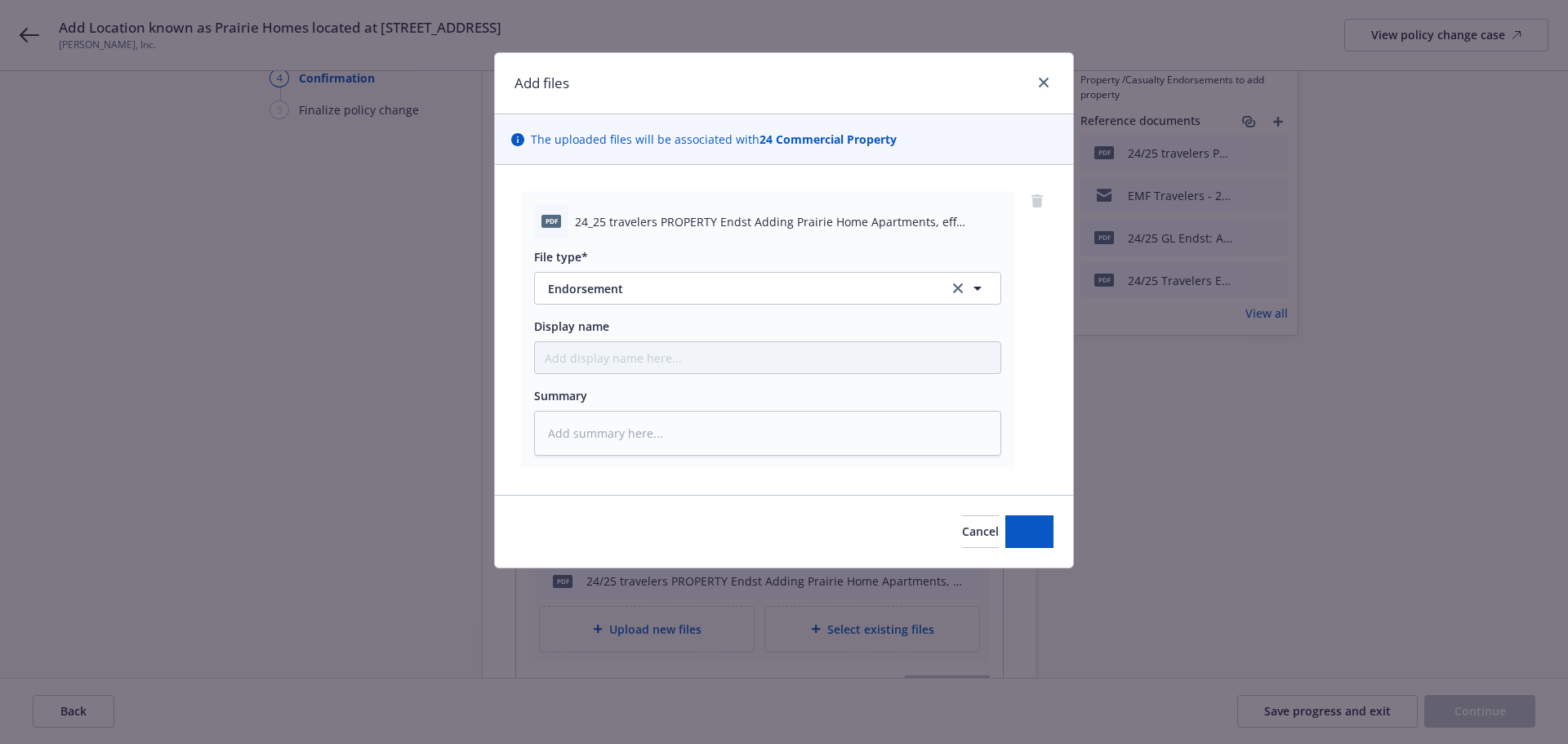
type textarea "x"
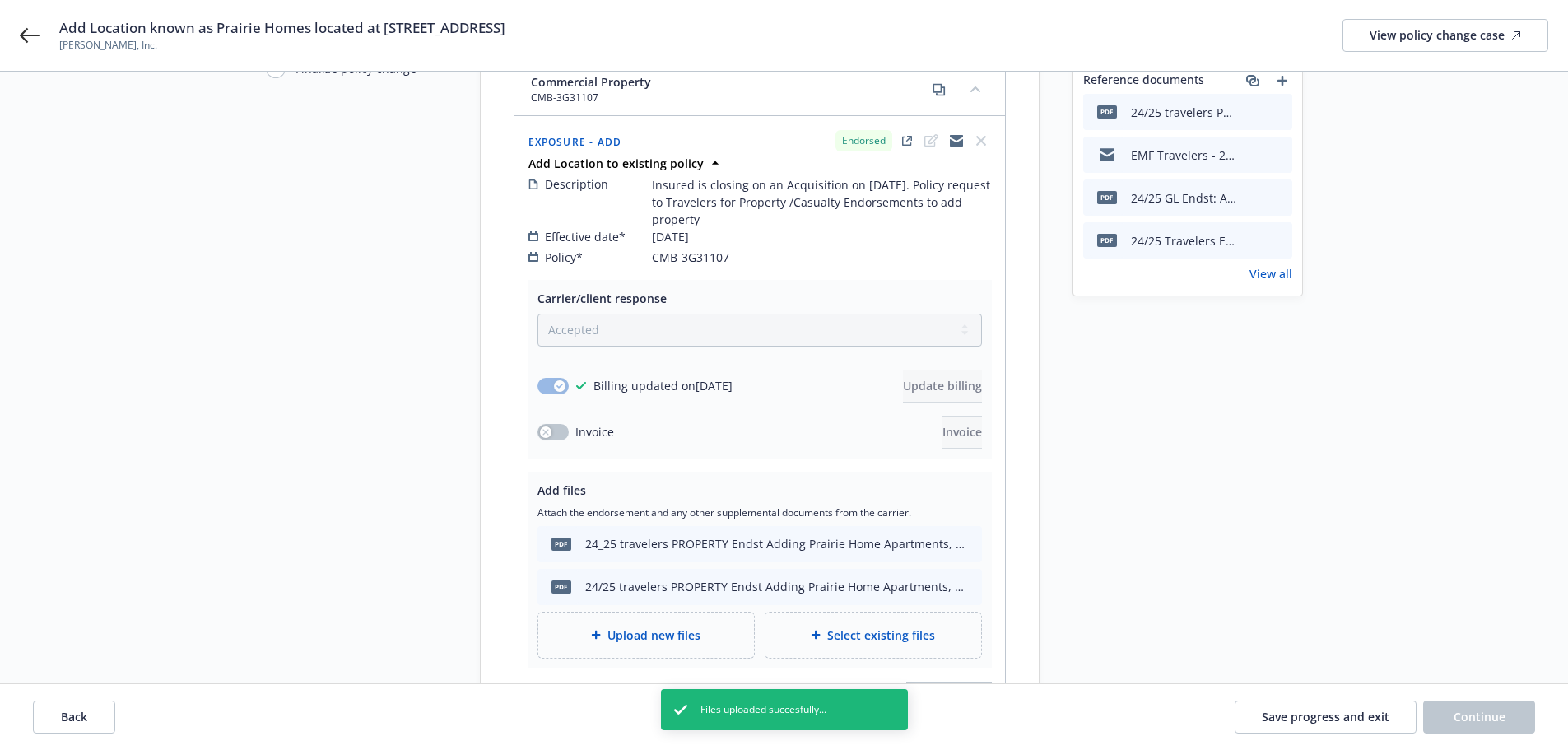
scroll to position [0, 0]
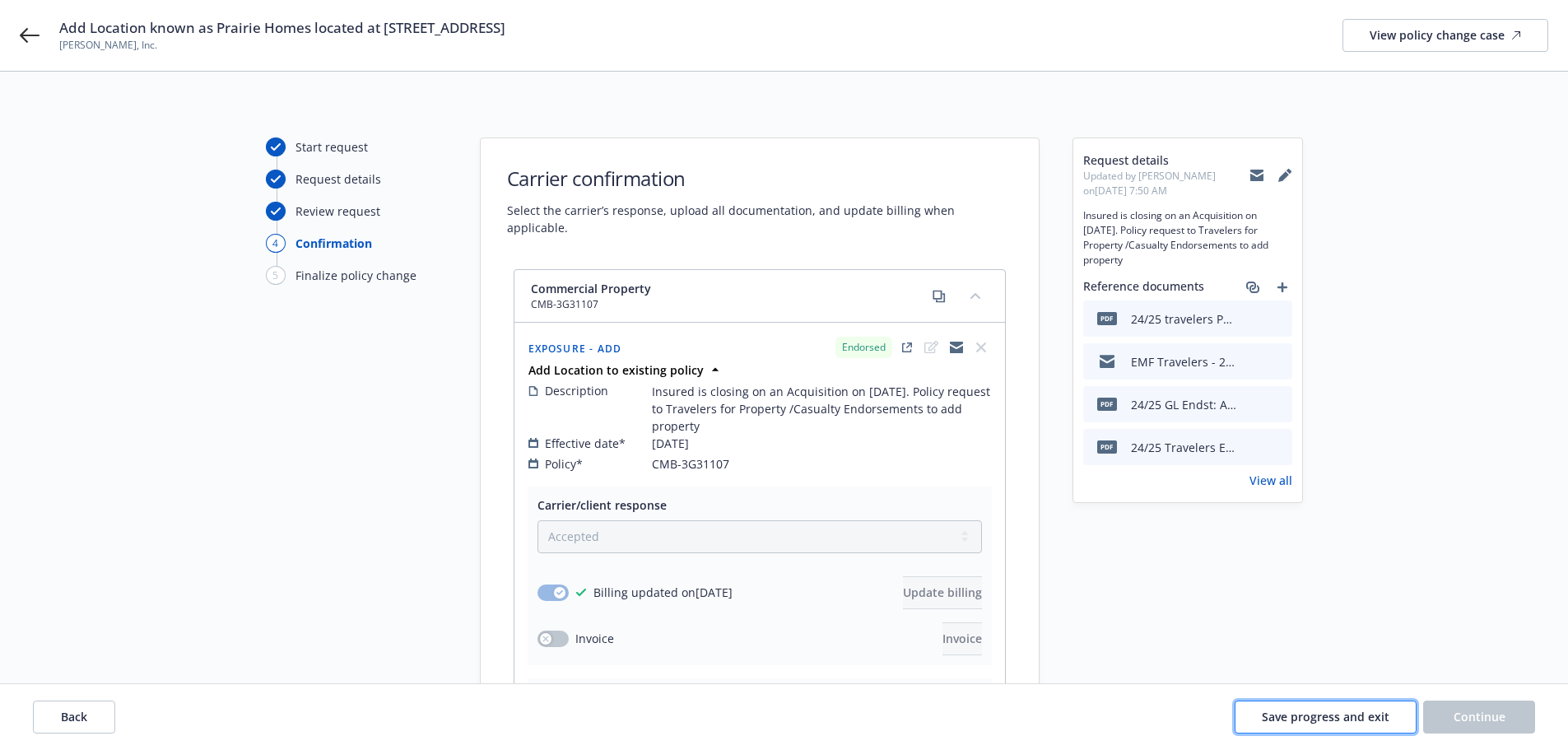
click at [1333, 725] on button "Save progress and exit" at bounding box center [1325, 717] width 182 height 33
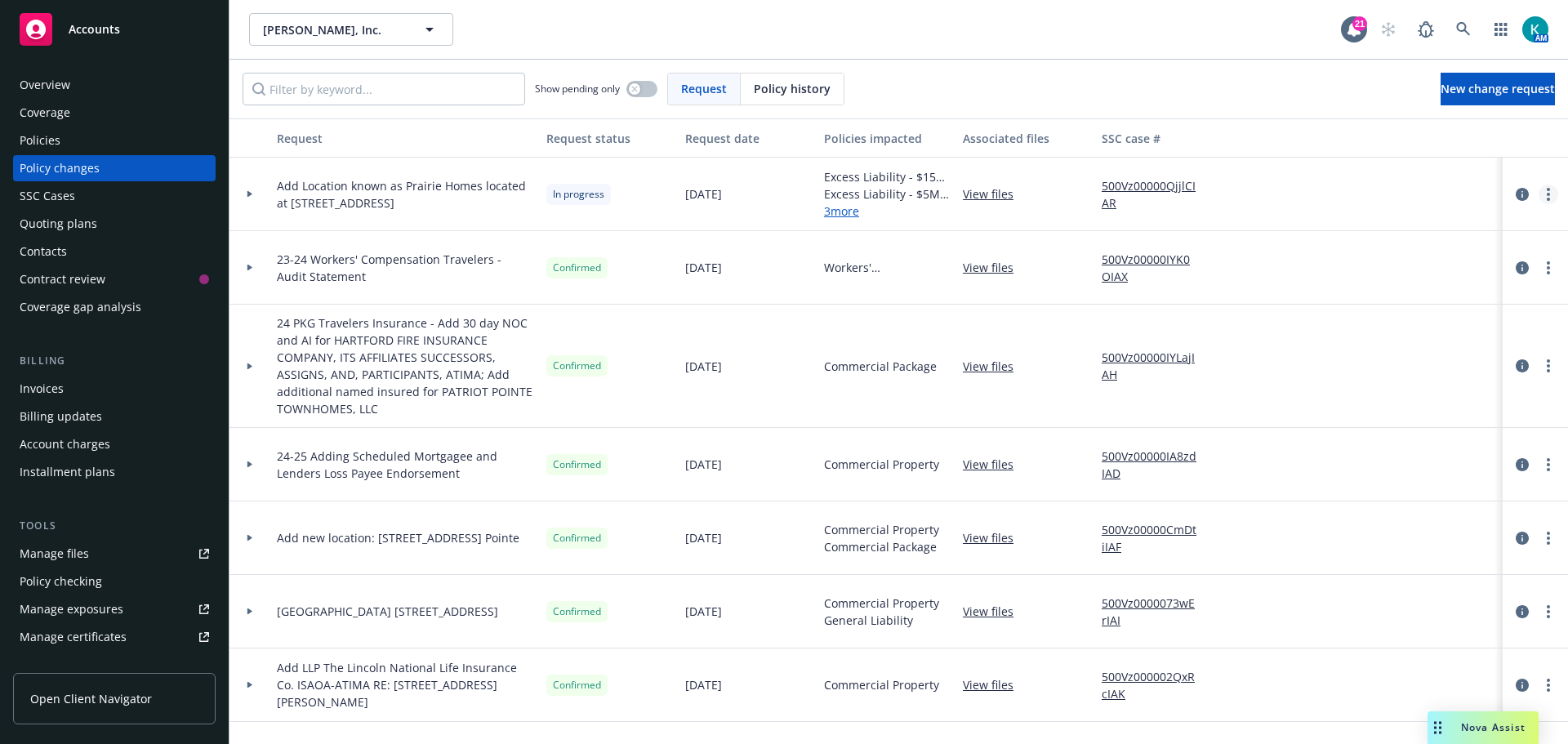
click at [1539, 194] on link "more" at bounding box center [1549, 194] width 19 height 19
click at [1457, 314] on link "Resume workflow" at bounding box center [1405, 325] width 280 height 33
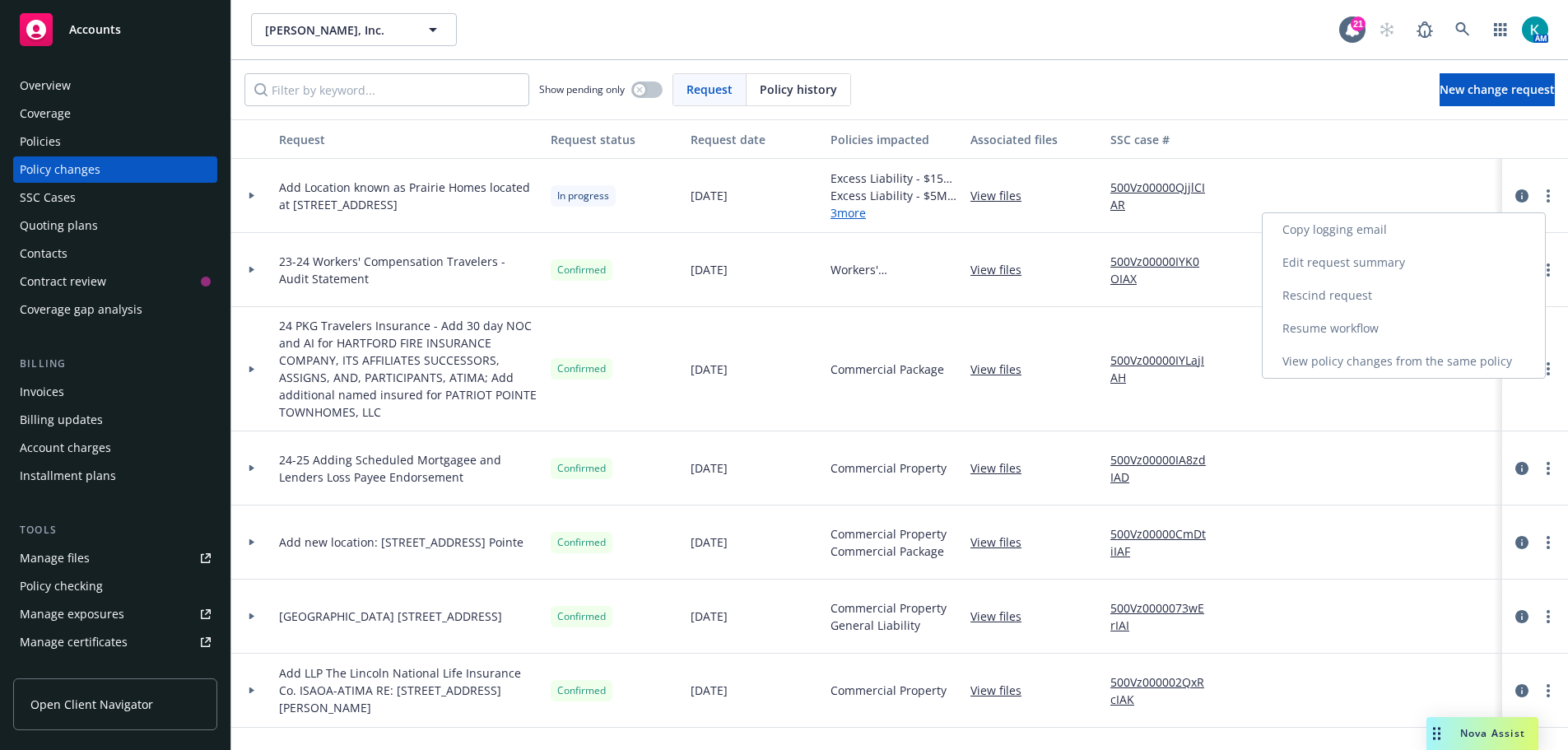
select select "ACCEPTED"
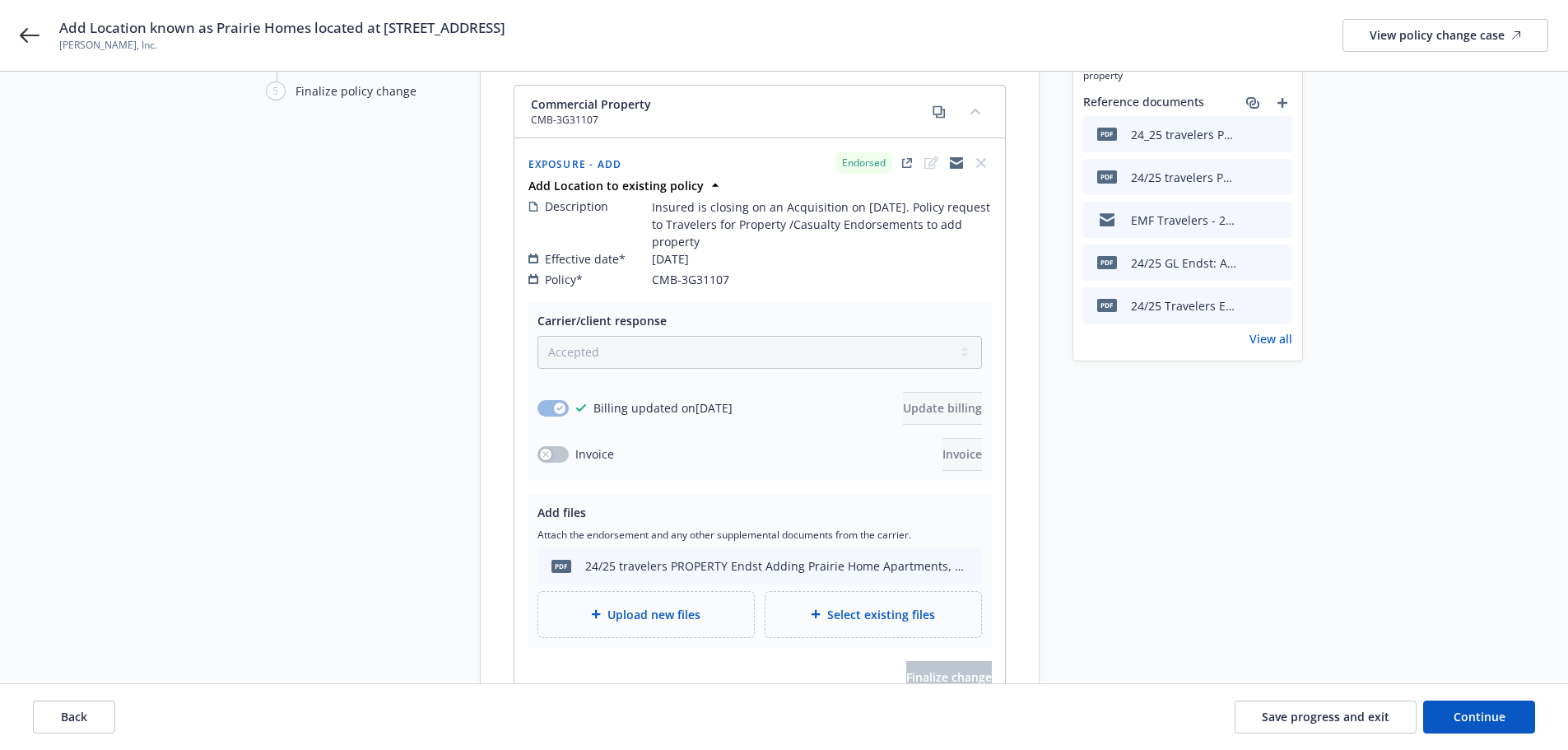
scroll to position [330, 0]
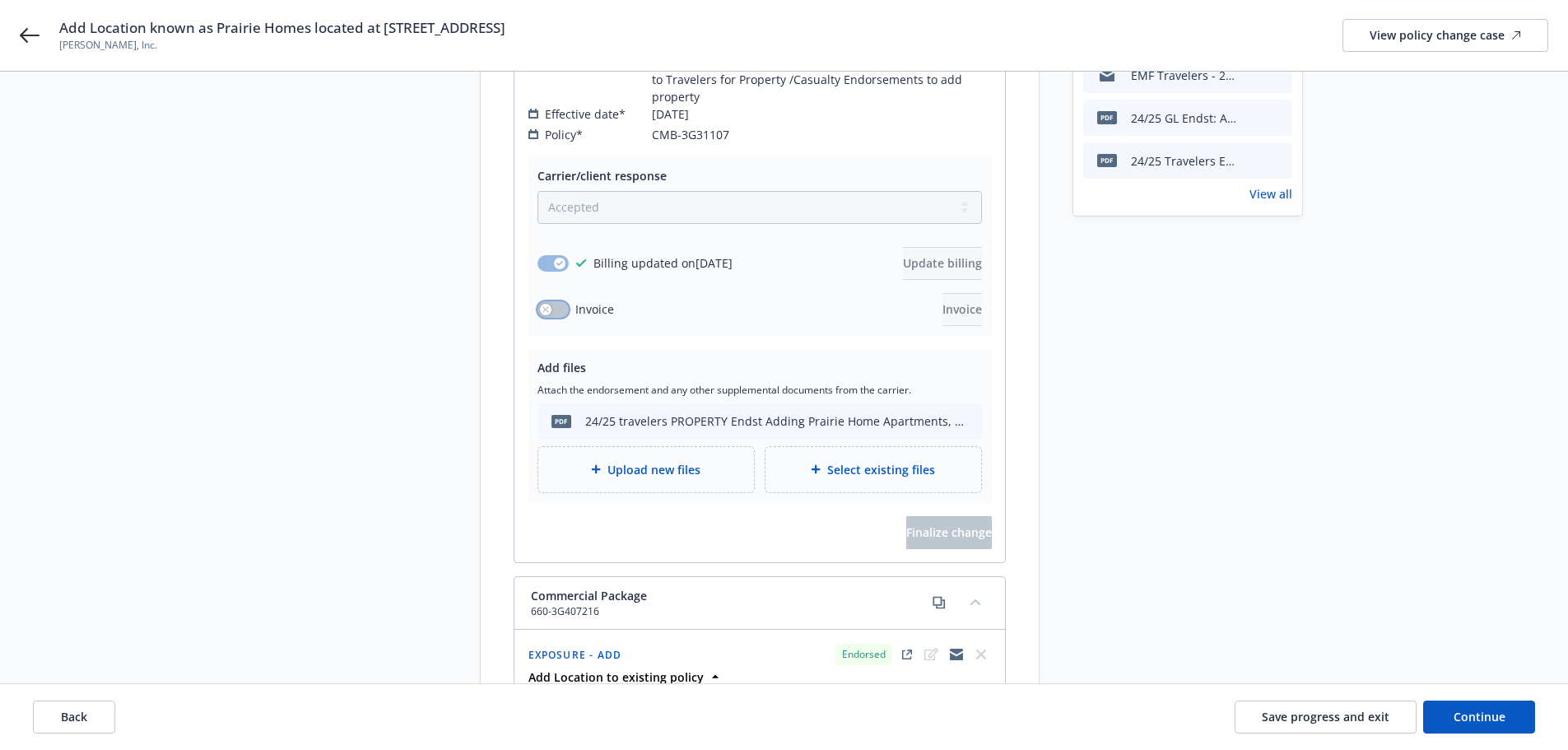
click at [553, 301] on button "button" at bounding box center [553, 309] width 31 height 17
click at [562, 307] on icon "button" at bounding box center [559, 310] width 6 height 5
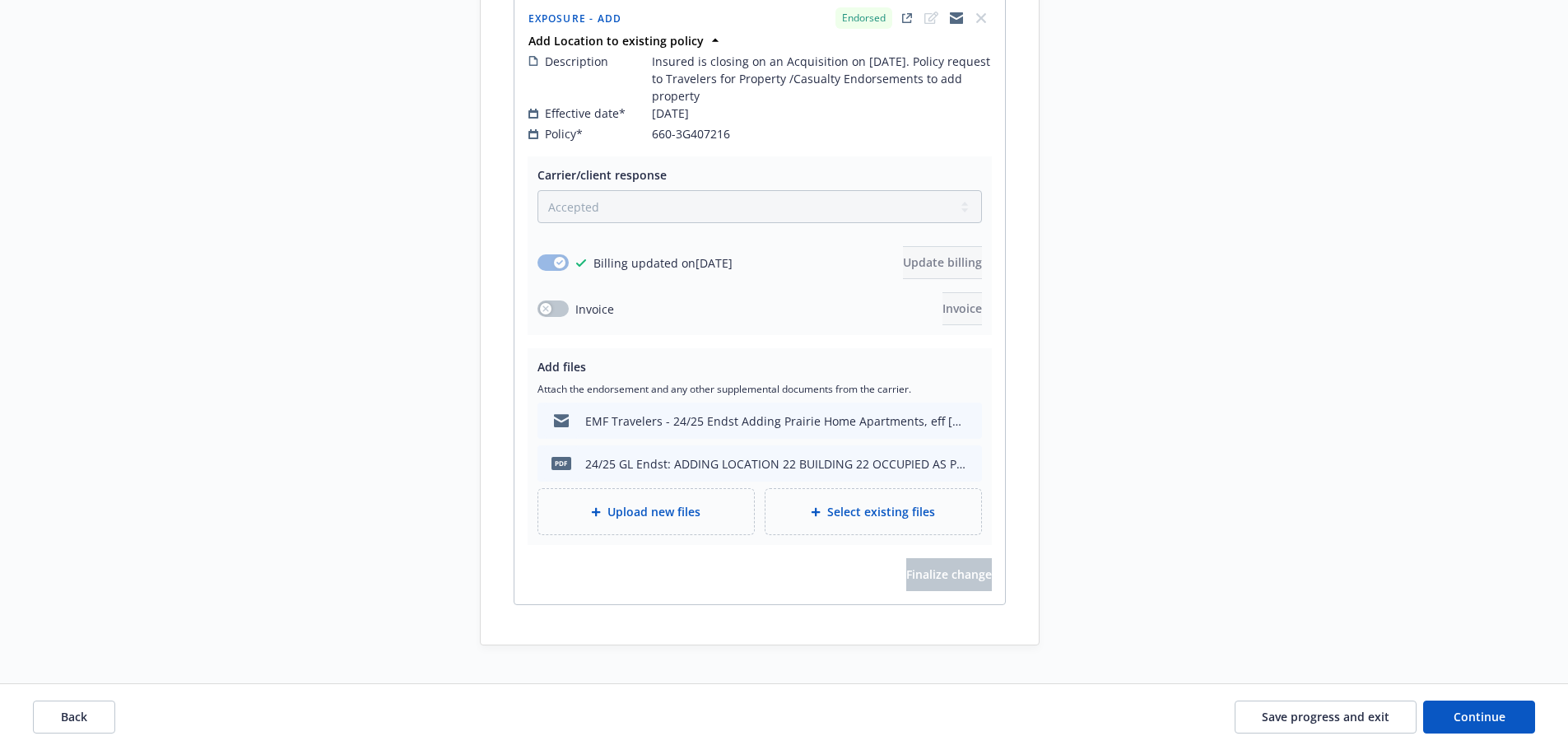
scroll to position [977, 0]
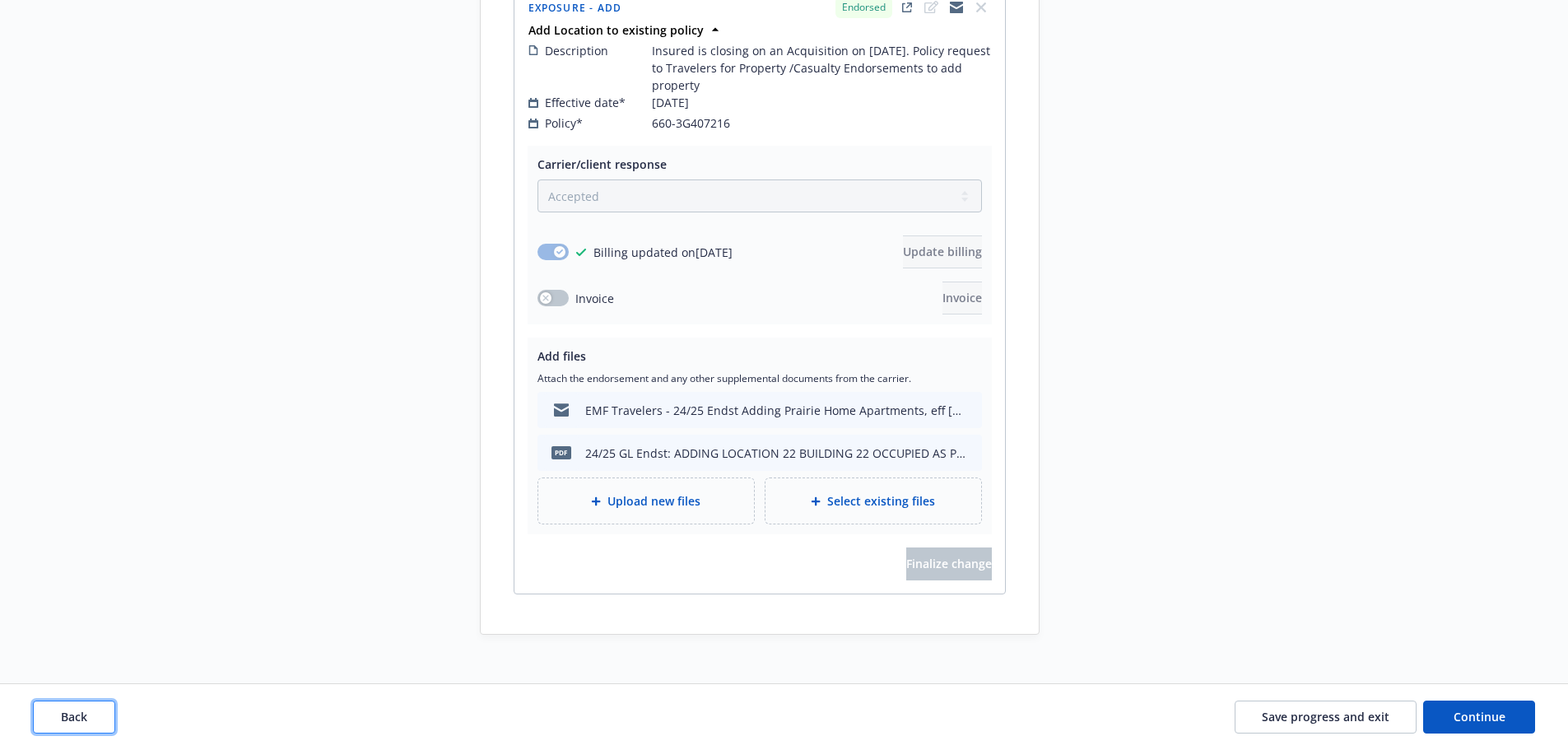
click at [103, 714] on button "Back" at bounding box center [74, 717] width 83 height 33
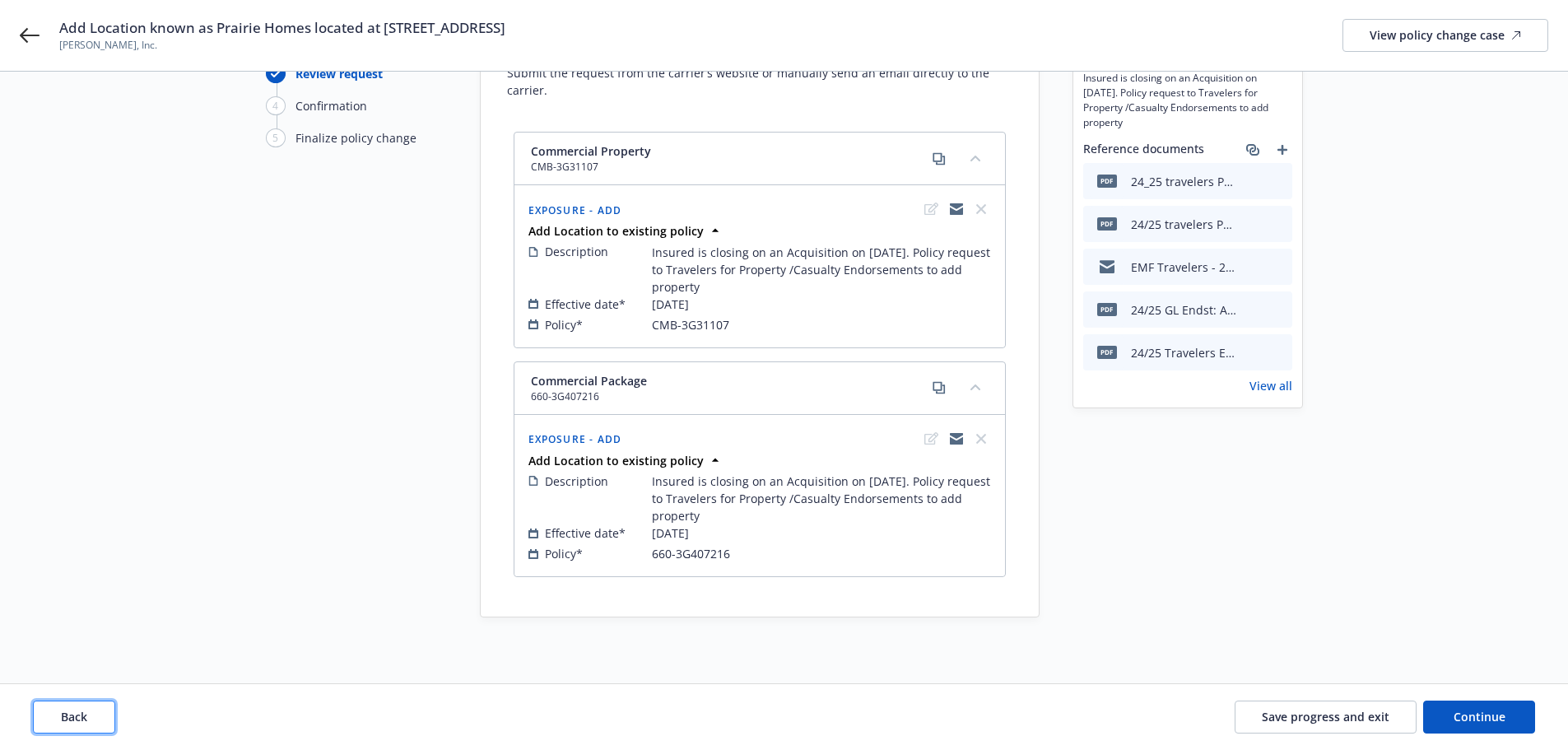
click at [89, 716] on button "Back" at bounding box center [74, 717] width 83 height 33
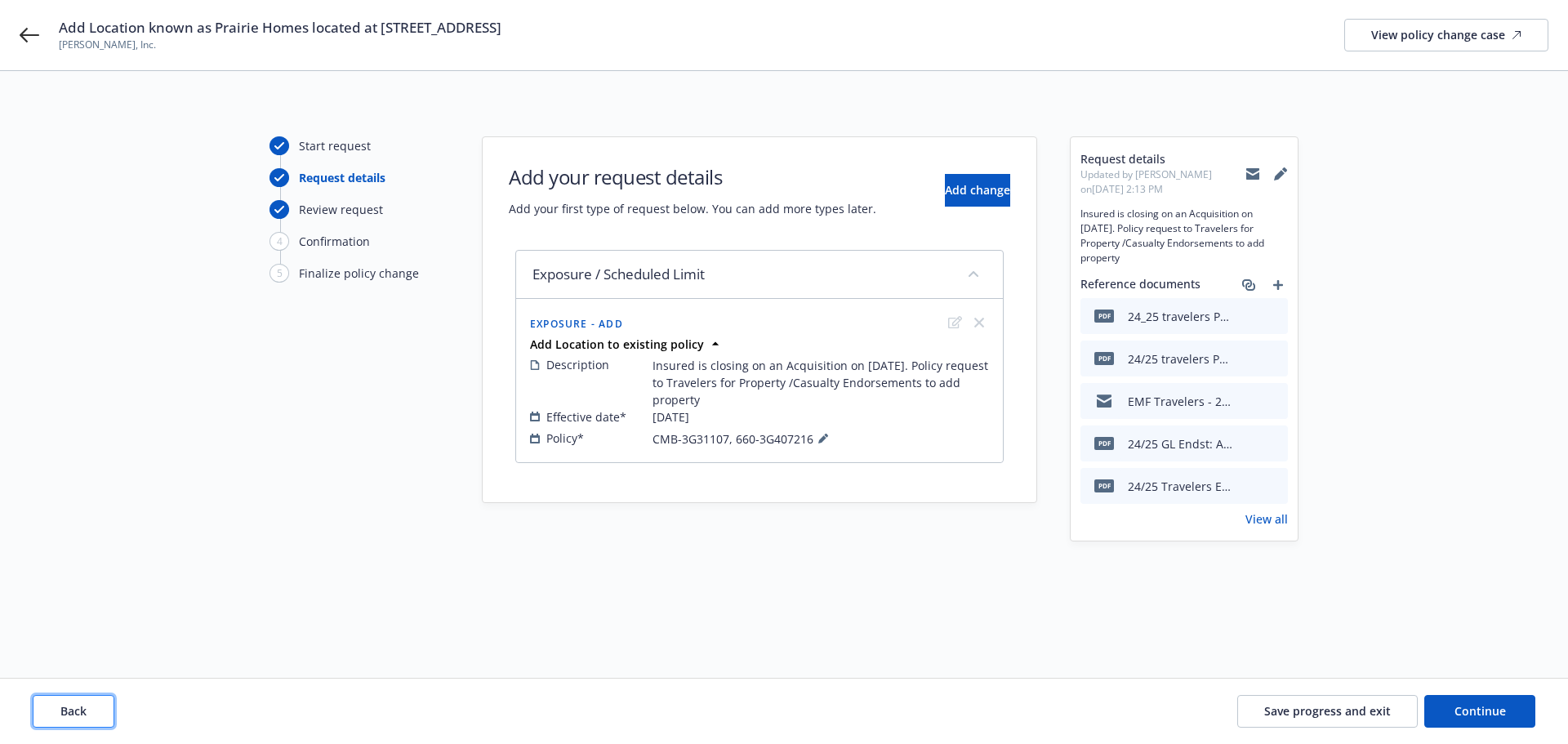
click at [88, 711] on button "Back" at bounding box center [73, 711] width 82 height 33
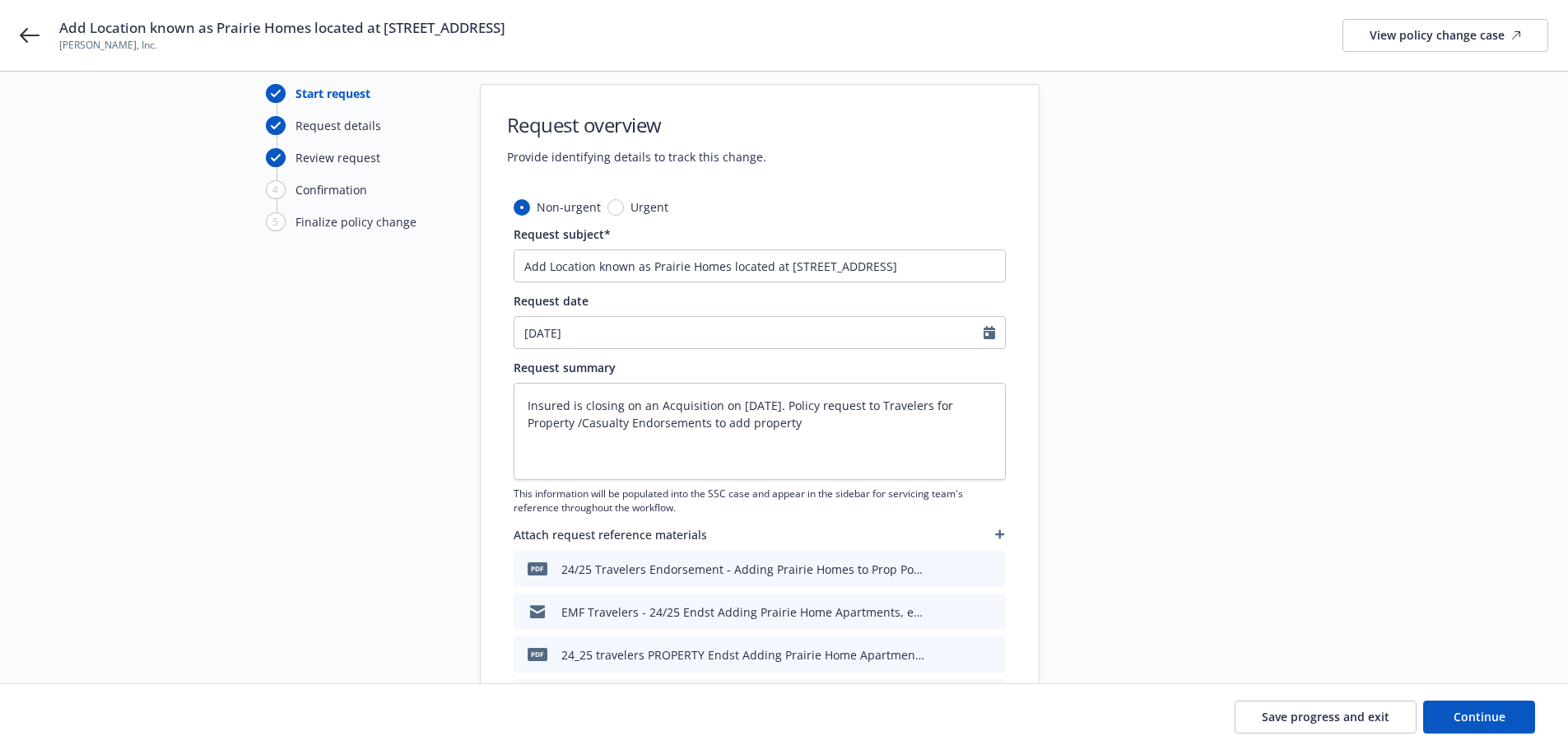
scroll to position [221, 0]
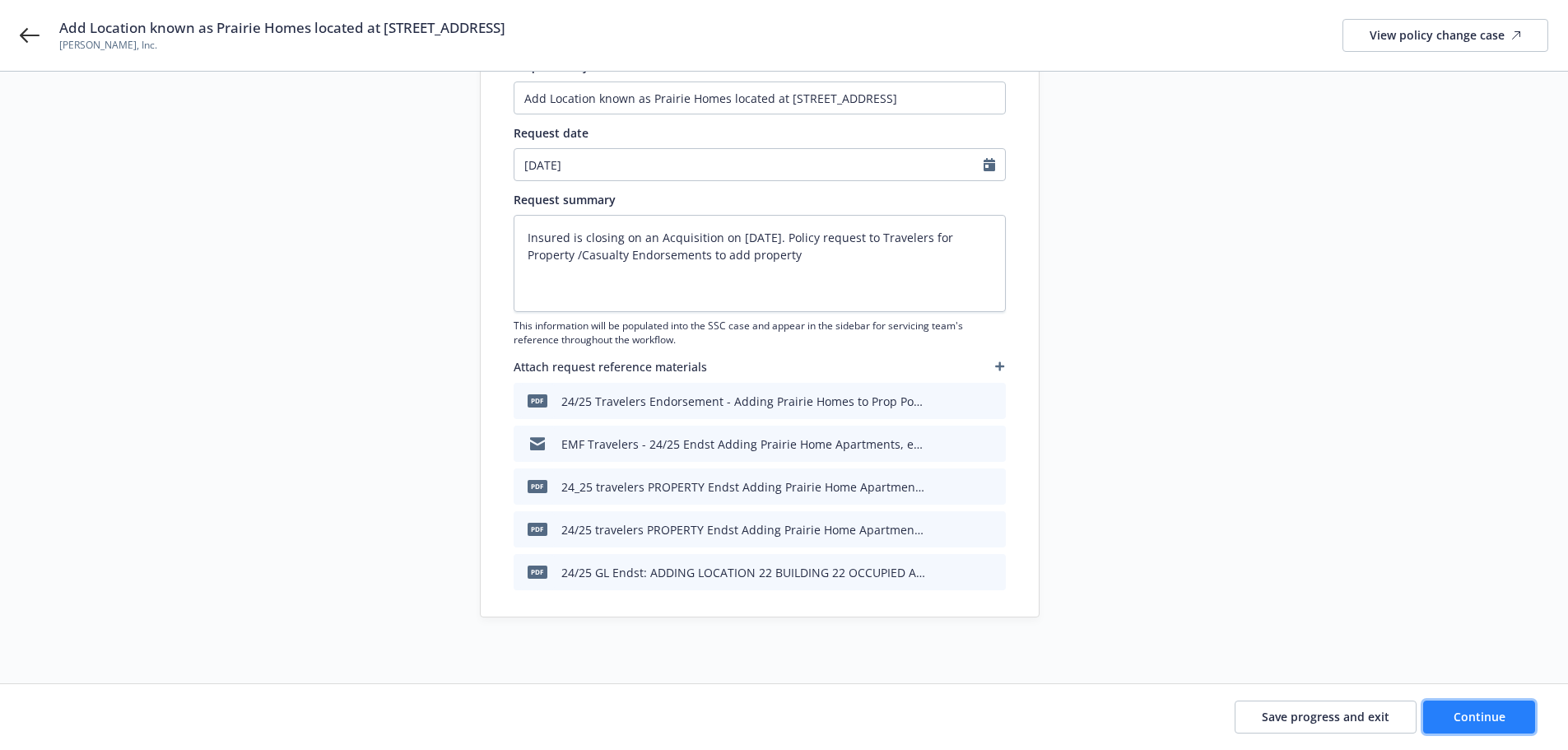
click at [1507, 722] on button "Continue" at bounding box center [1479, 717] width 112 height 33
type textarea "x"
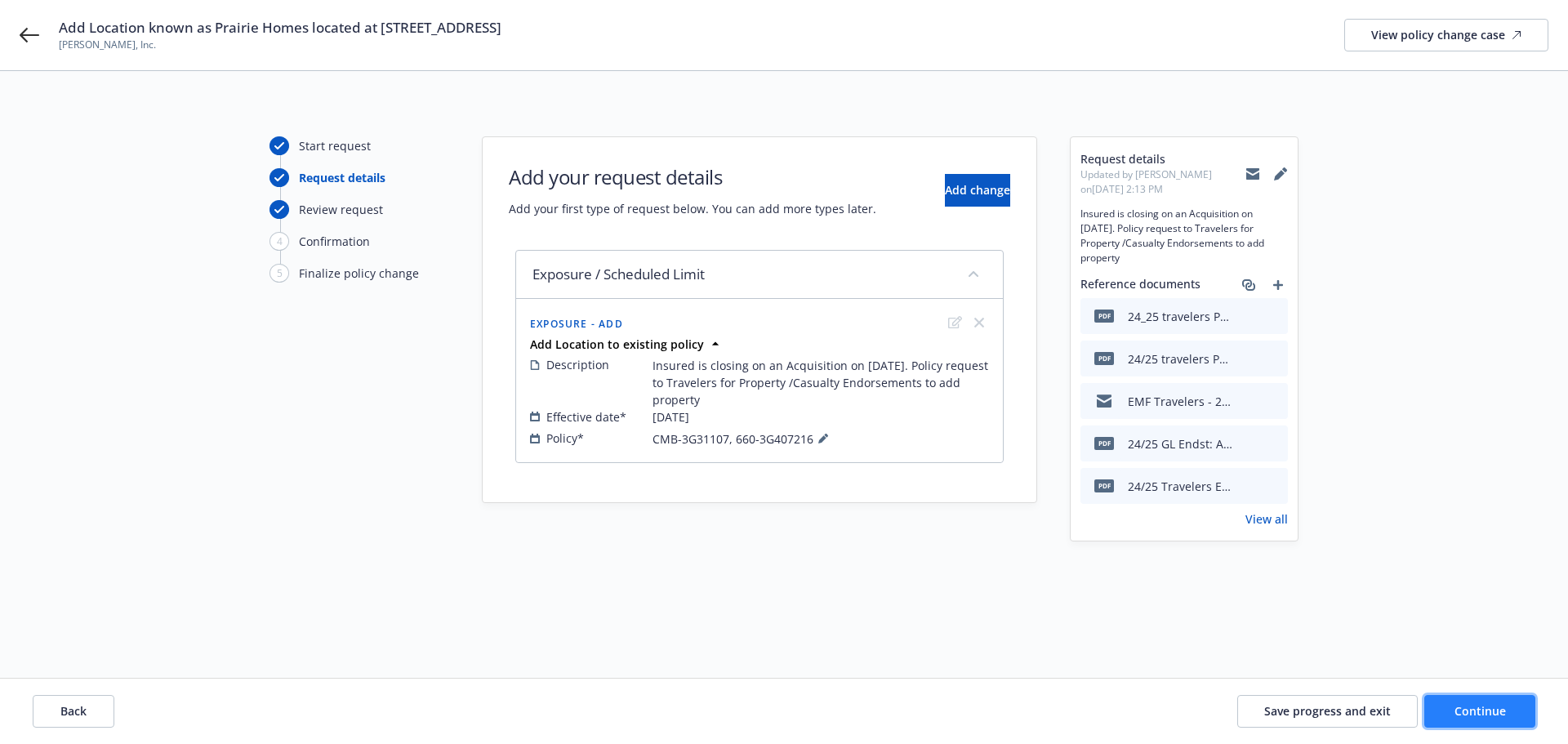
click at [1477, 696] on button "Continue" at bounding box center [1480, 711] width 111 height 33
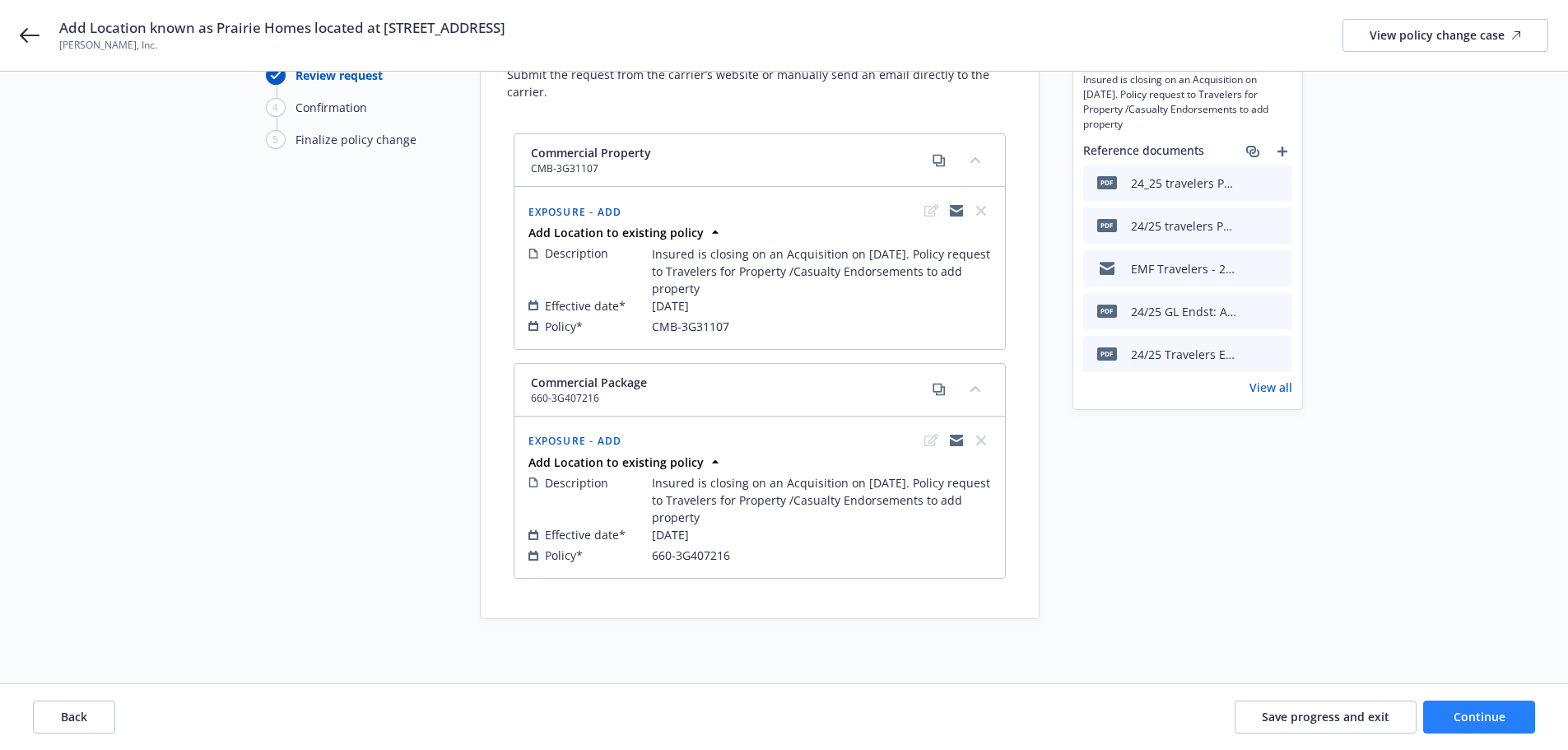
scroll to position [138, 0]
click at [1487, 723] on span "Continue" at bounding box center [1479, 717] width 52 height 16
select select "ACCEPTED"
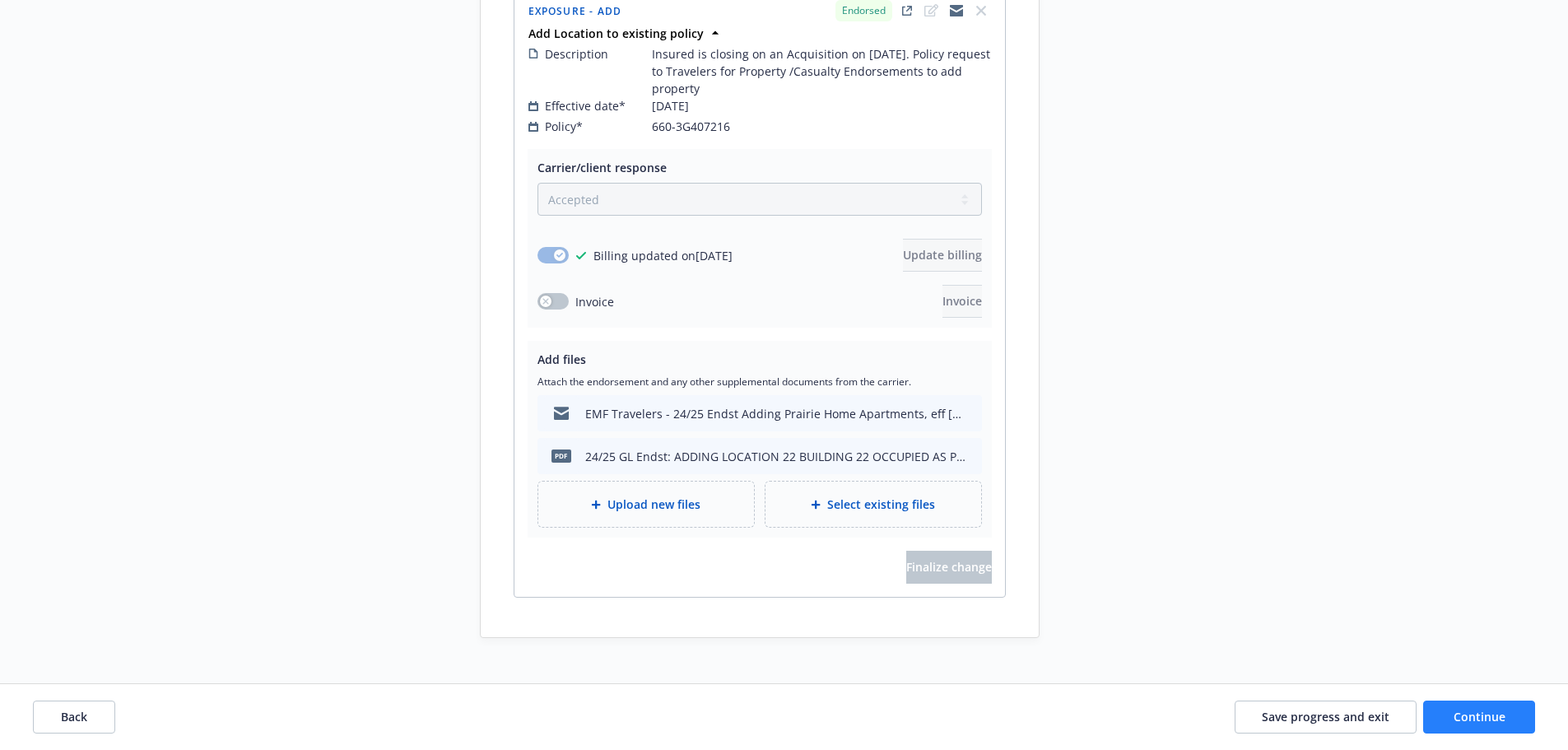
scroll to position [977, 0]
click at [1498, 728] on button "Continue" at bounding box center [1479, 717] width 112 height 33
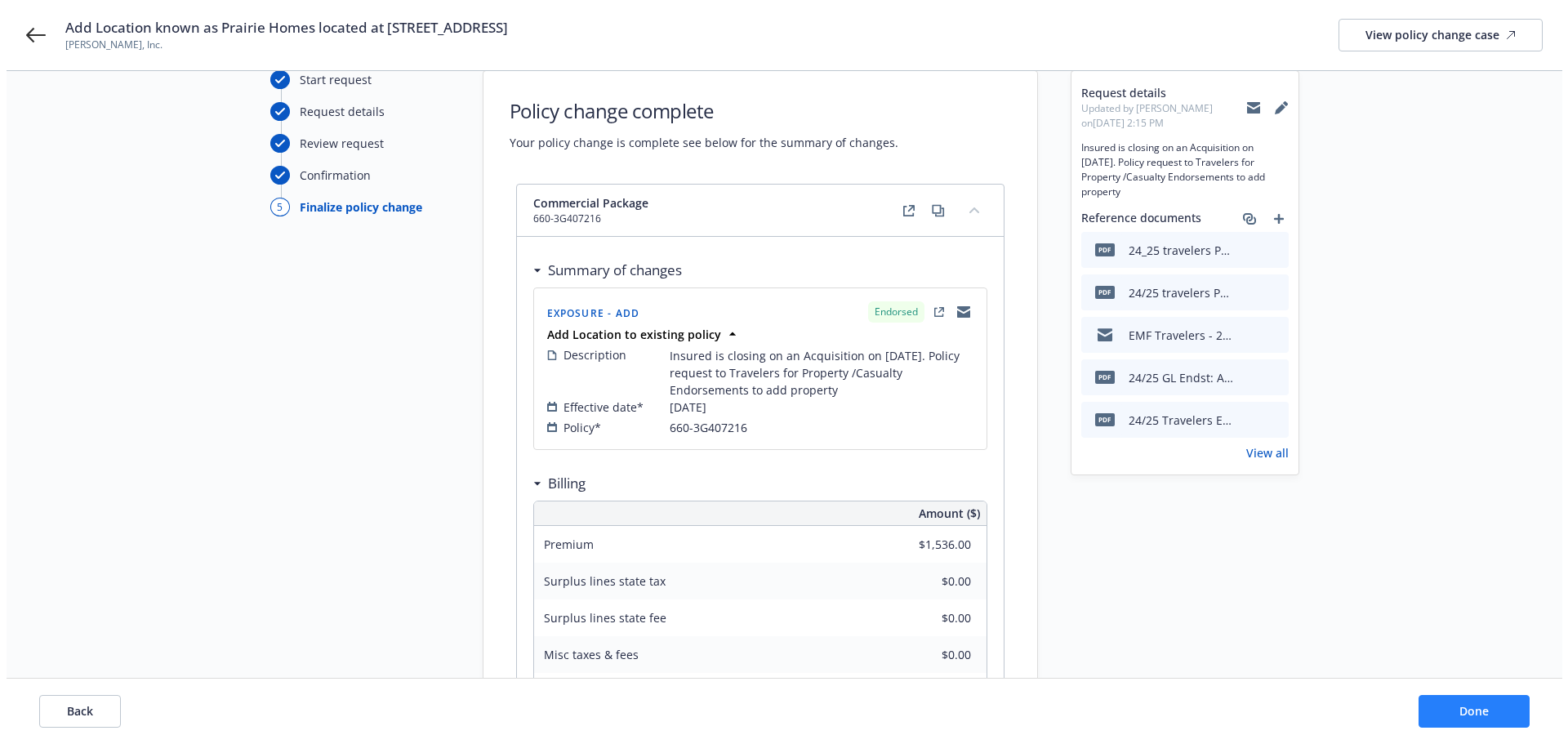
scroll to position [0, 0]
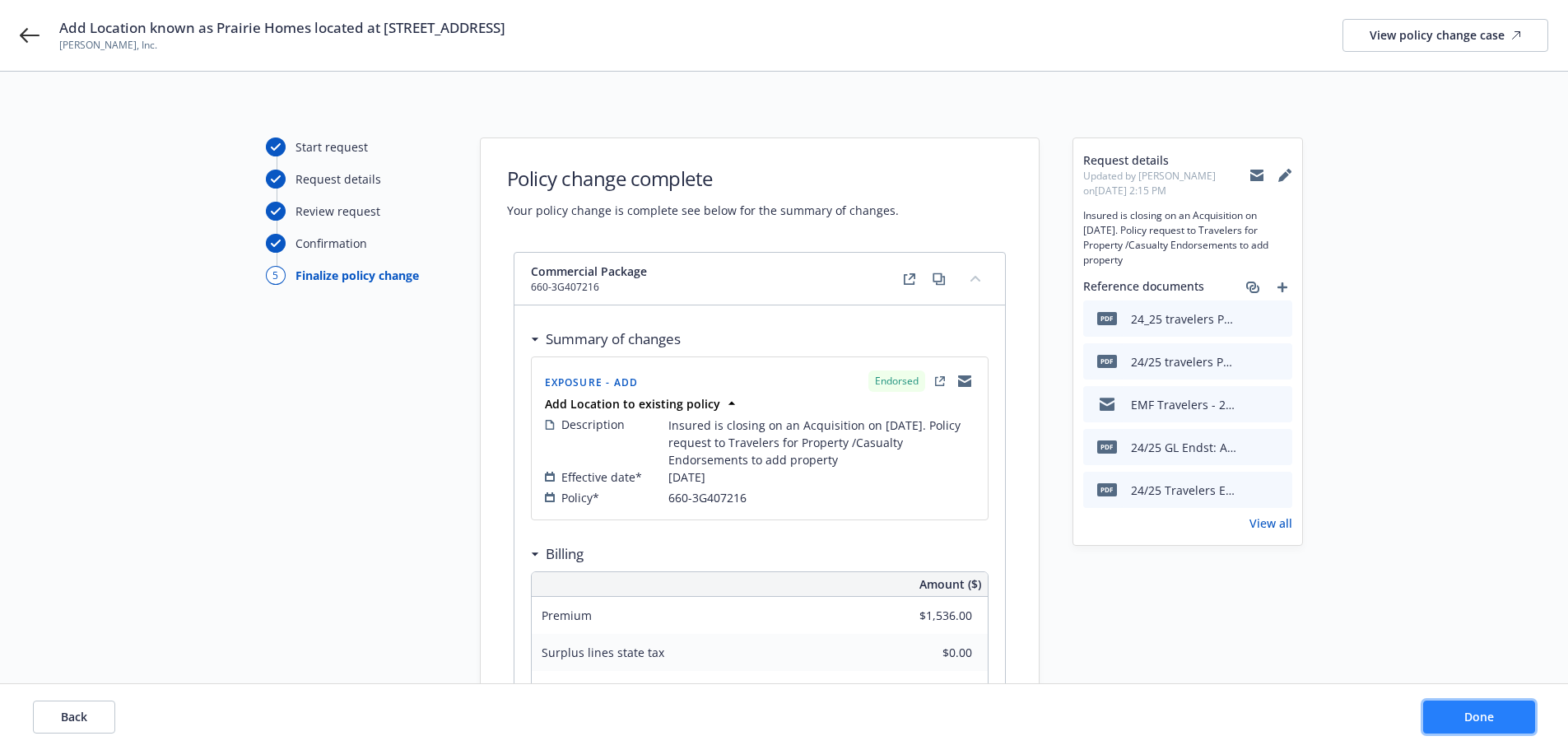
click at [1479, 728] on button "Done" at bounding box center [1479, 717] width 112 height 33
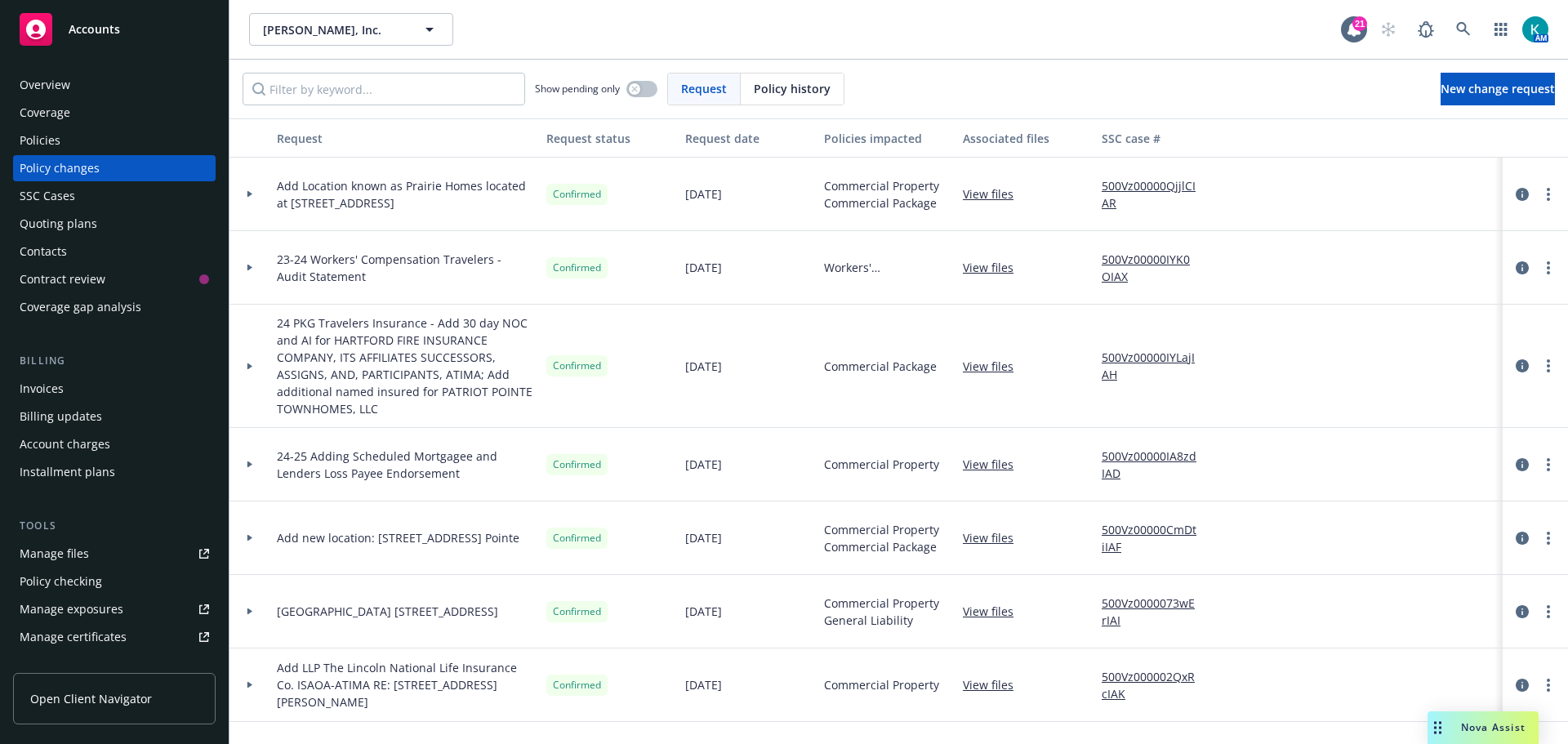
click at [183, 539] on div "Tools Manage files Policy checking Manage exposures Manage certificates Manage …" at bounding box center [115, 639] width 203 height 243
click at [161, 554] on link "Manage files" at bounding box center [115, 554] width 203 height 26
click at [66, 392] on div "Invoices" at bounding box center [114, 389] width 189 height 26
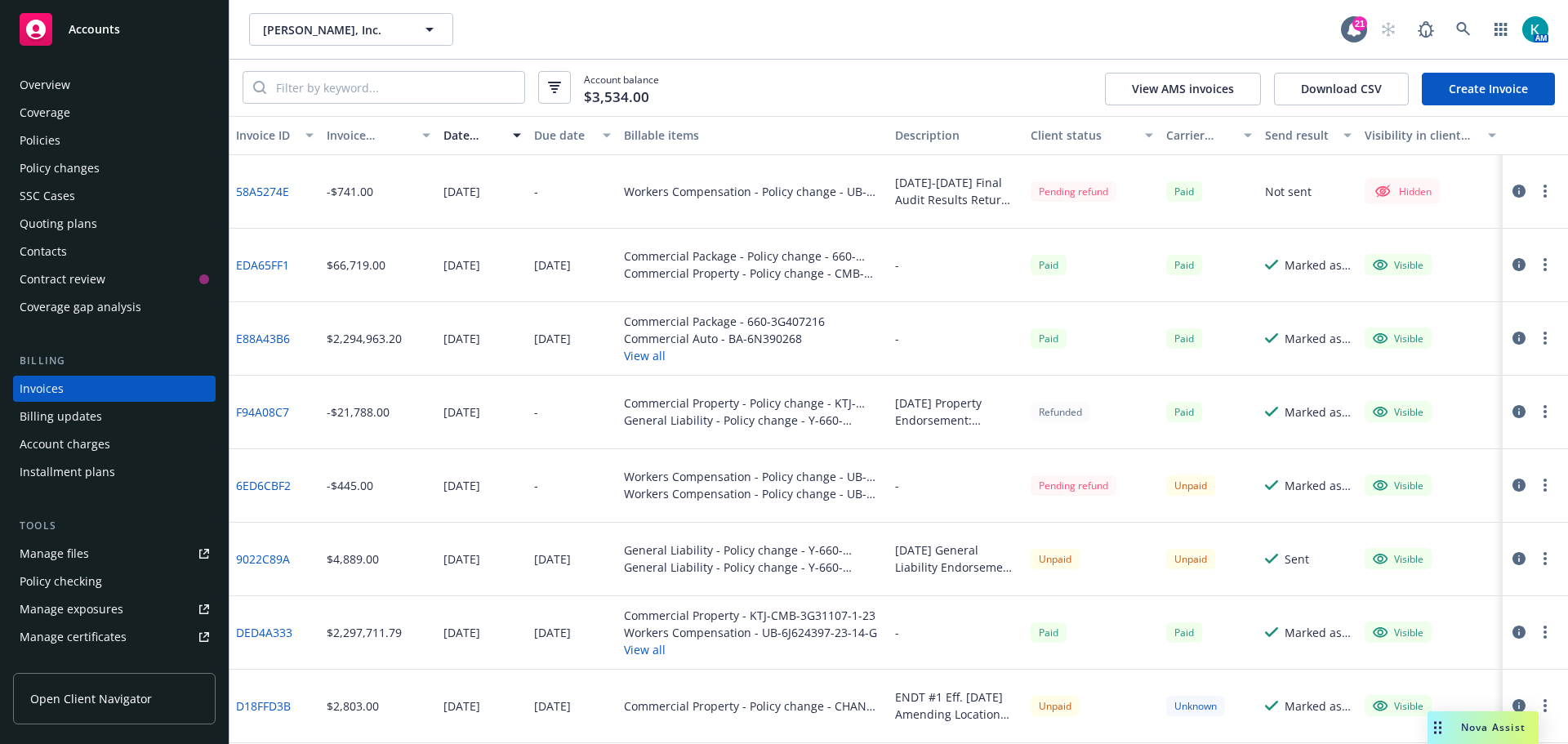
click at [1478, 91] on link "Create Invoice" at bounding box center [1488, 88] width 133 height 33
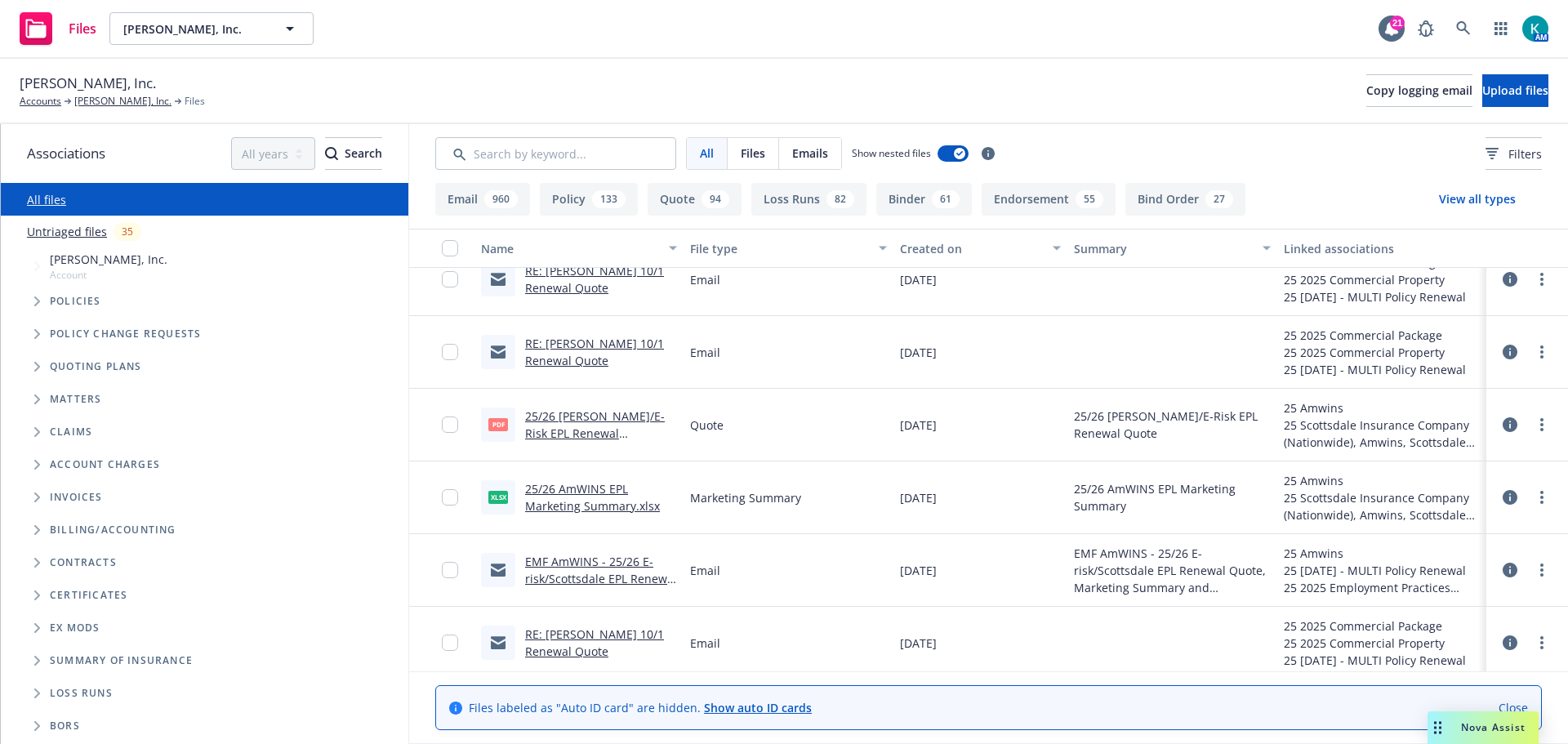
scroll to position [2288, 0]
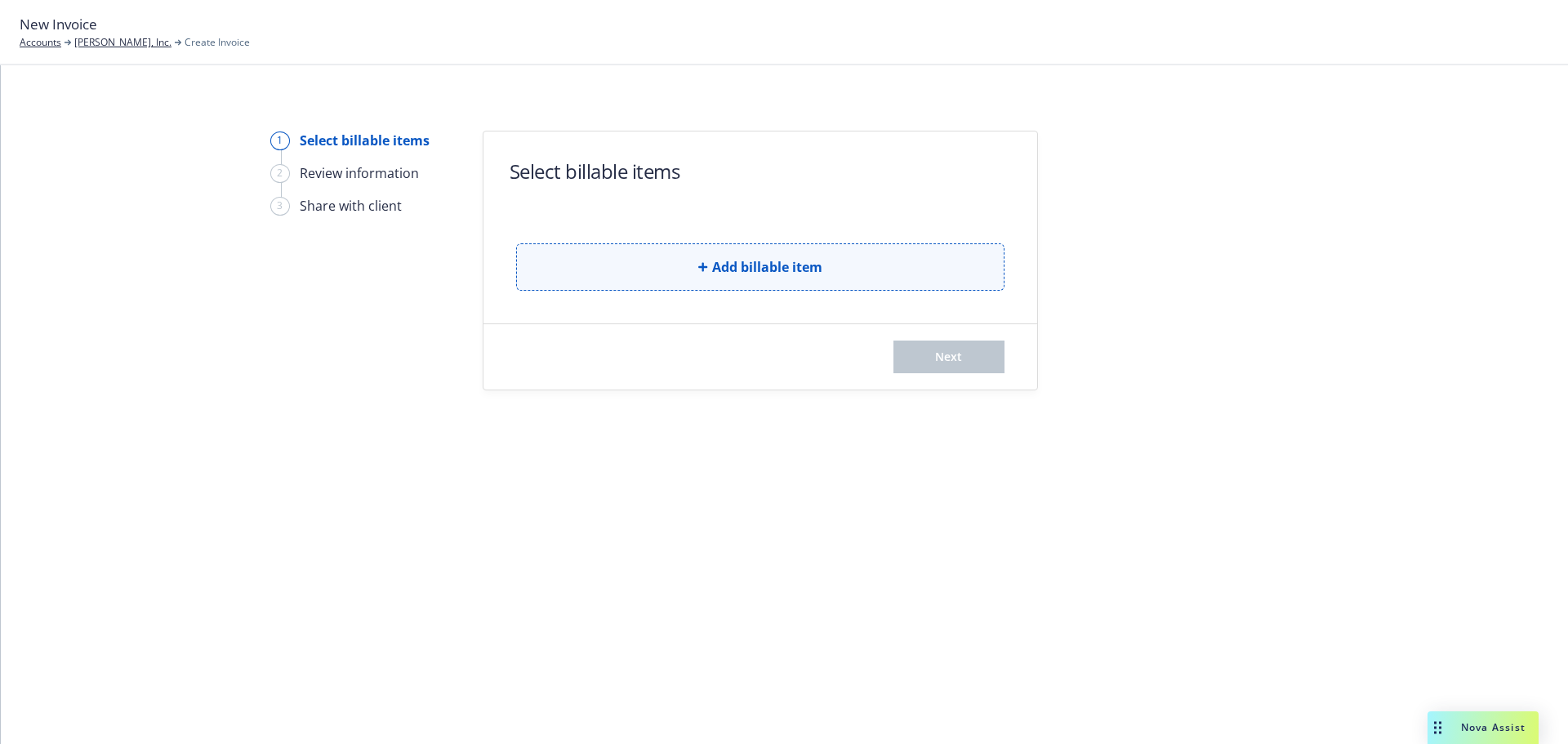
click at [685, 265] on button "Add billable item" at bounding box center [761, 267] width 488 height 48
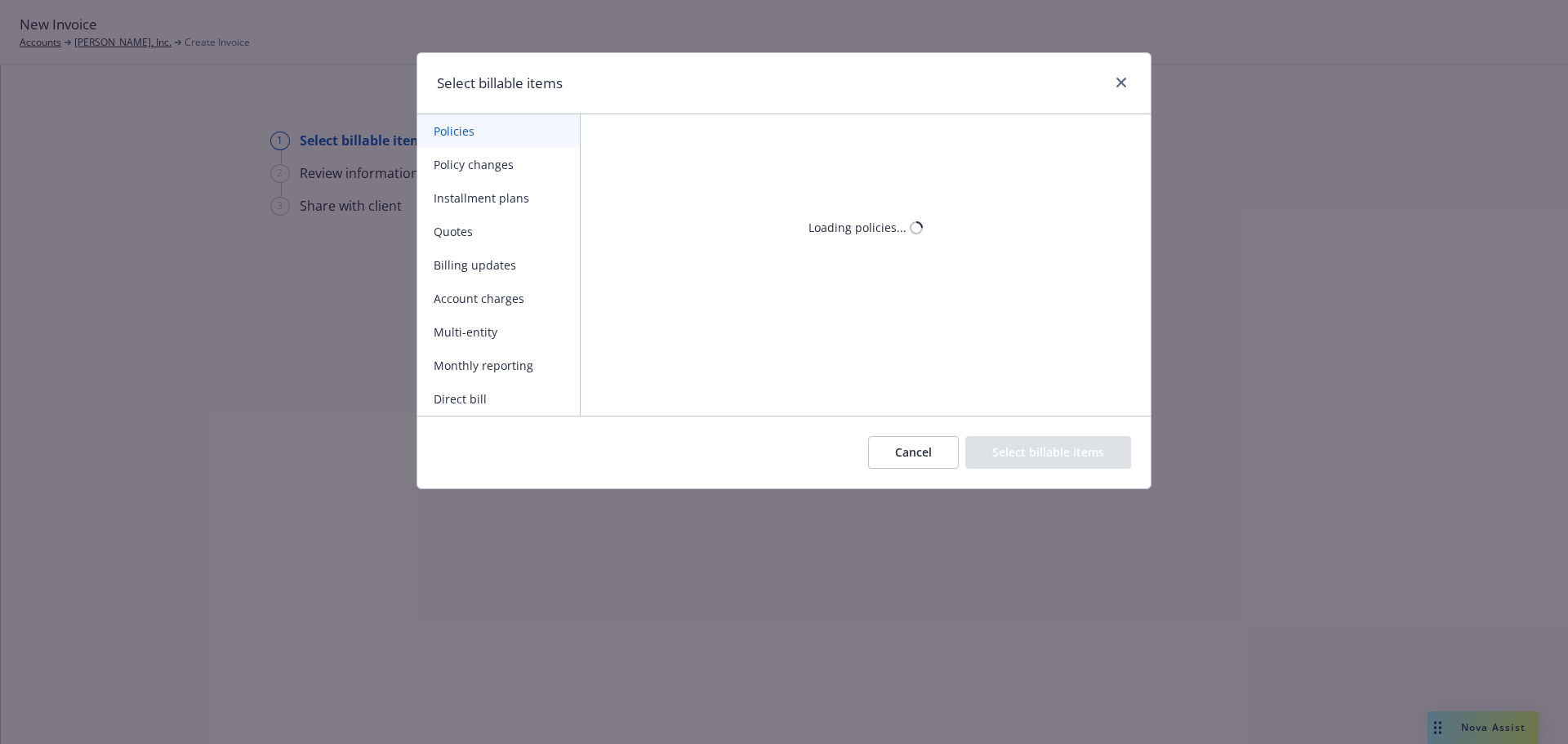
click at [492, 172] on button "Policy changes" at bounding box center [498, 165] width 162 height 33
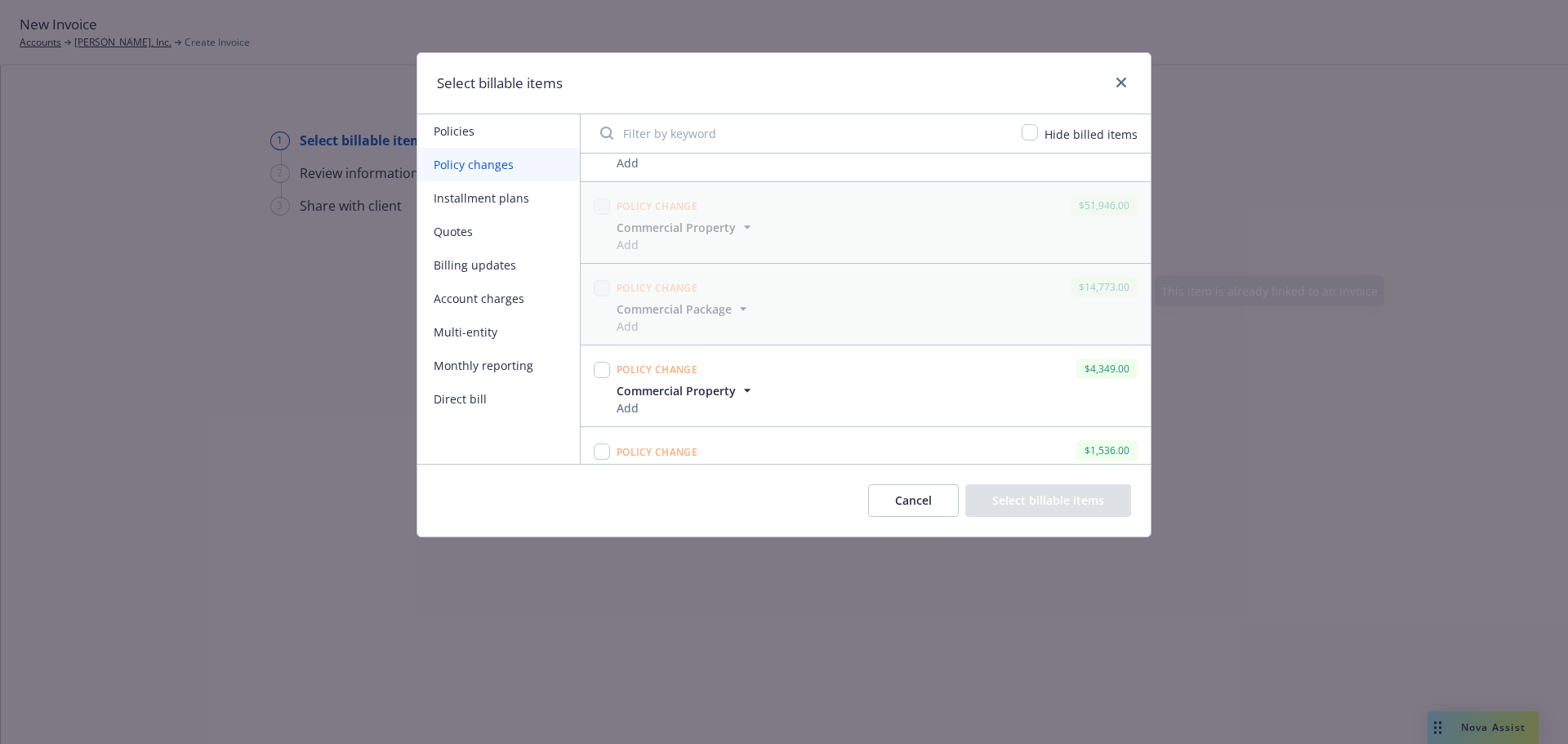
scroll to position [1817, 0]
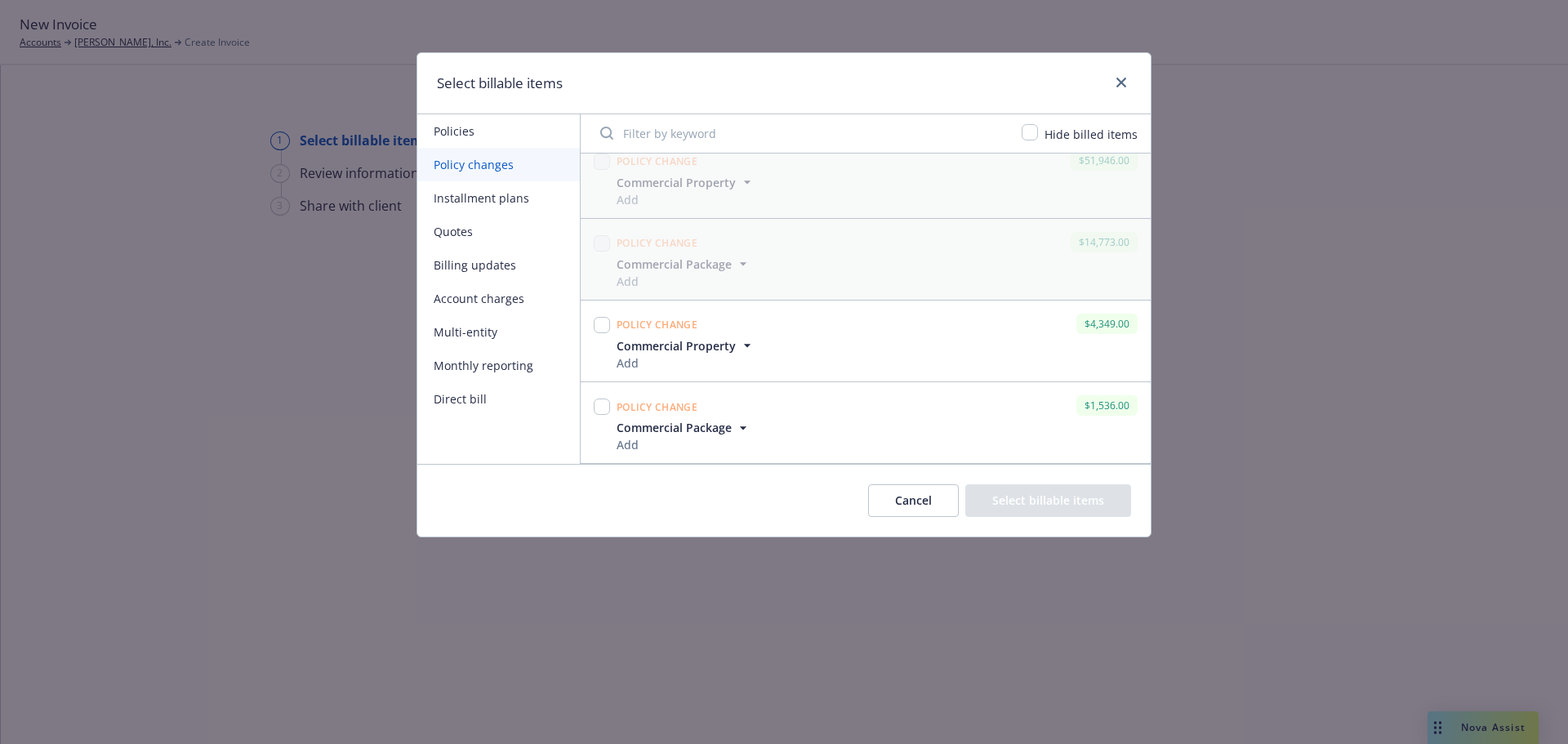
click at [717, 353] on span "Commercial Property" at bounding box center [676, 346] width 119 height 17
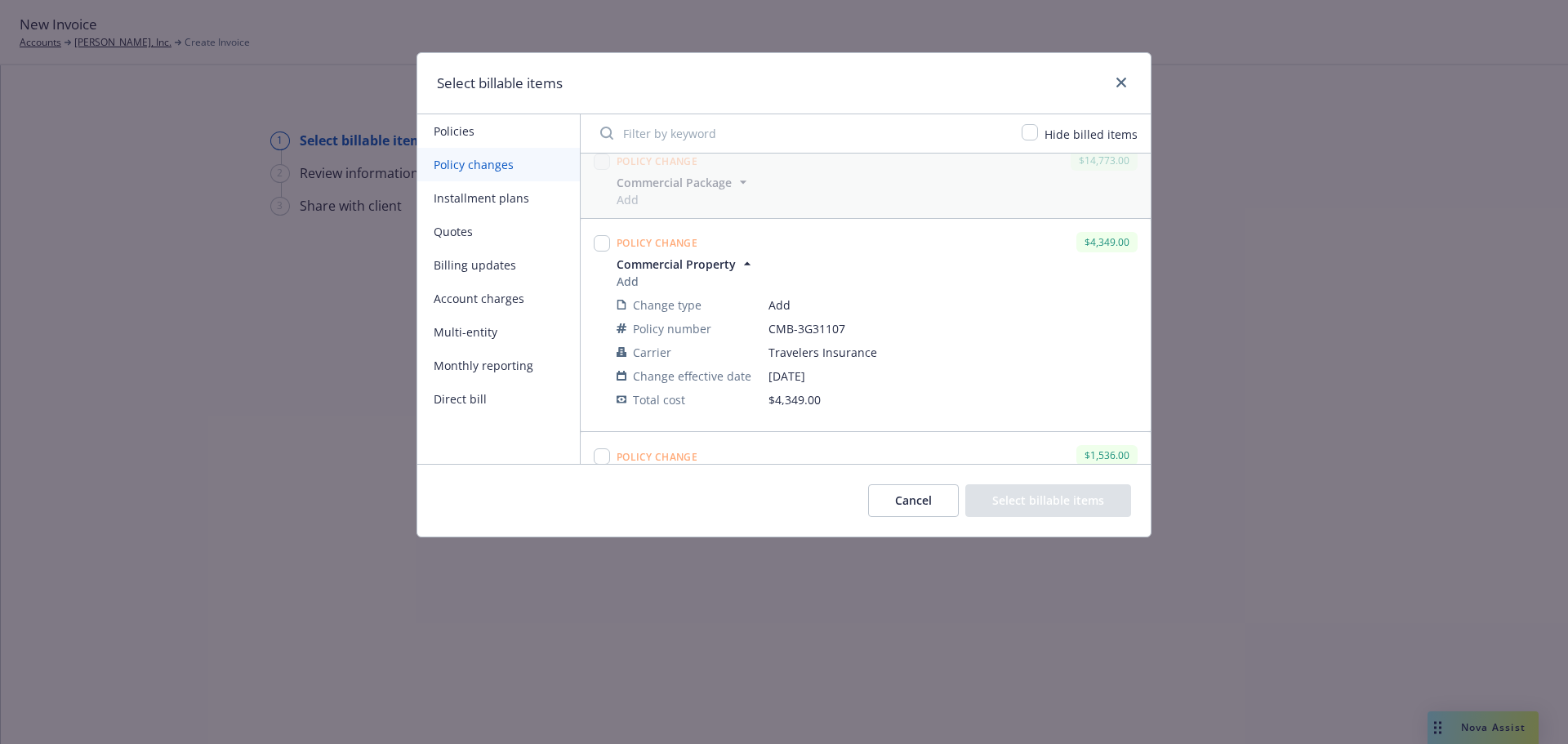
drag, startPoint x: 694, startPoint y: 259, endPoint x: 684, endPoint y: 256, distance: 10.4
click at [690, 261] on span "Commercial Property" at bounding box center [676, 264] width 119 height 17
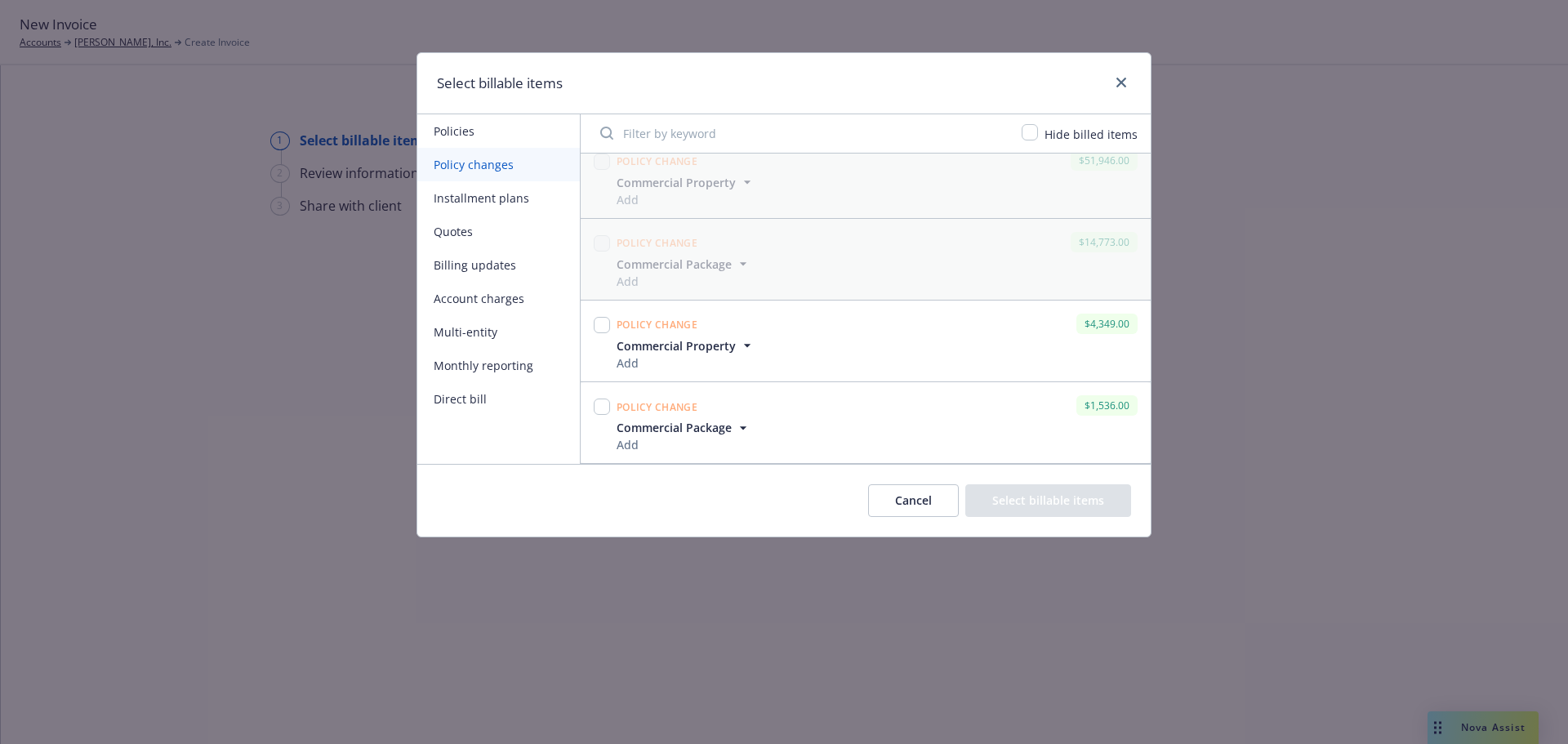
scroll to position [1817, 0]
drag, startPoint x: 606, startPoint y: 320, endPoint x: 619, endPoint y: 417, distance: 97.9
click at [606, 320] on input "checkbox" at bounding box center [602, 325] width 17 height 17
checkbox input "true"
drag, startPoint x: 602, startPoint y: 401, endPoint x: 656, endPoint y: 434, distance: 63.3
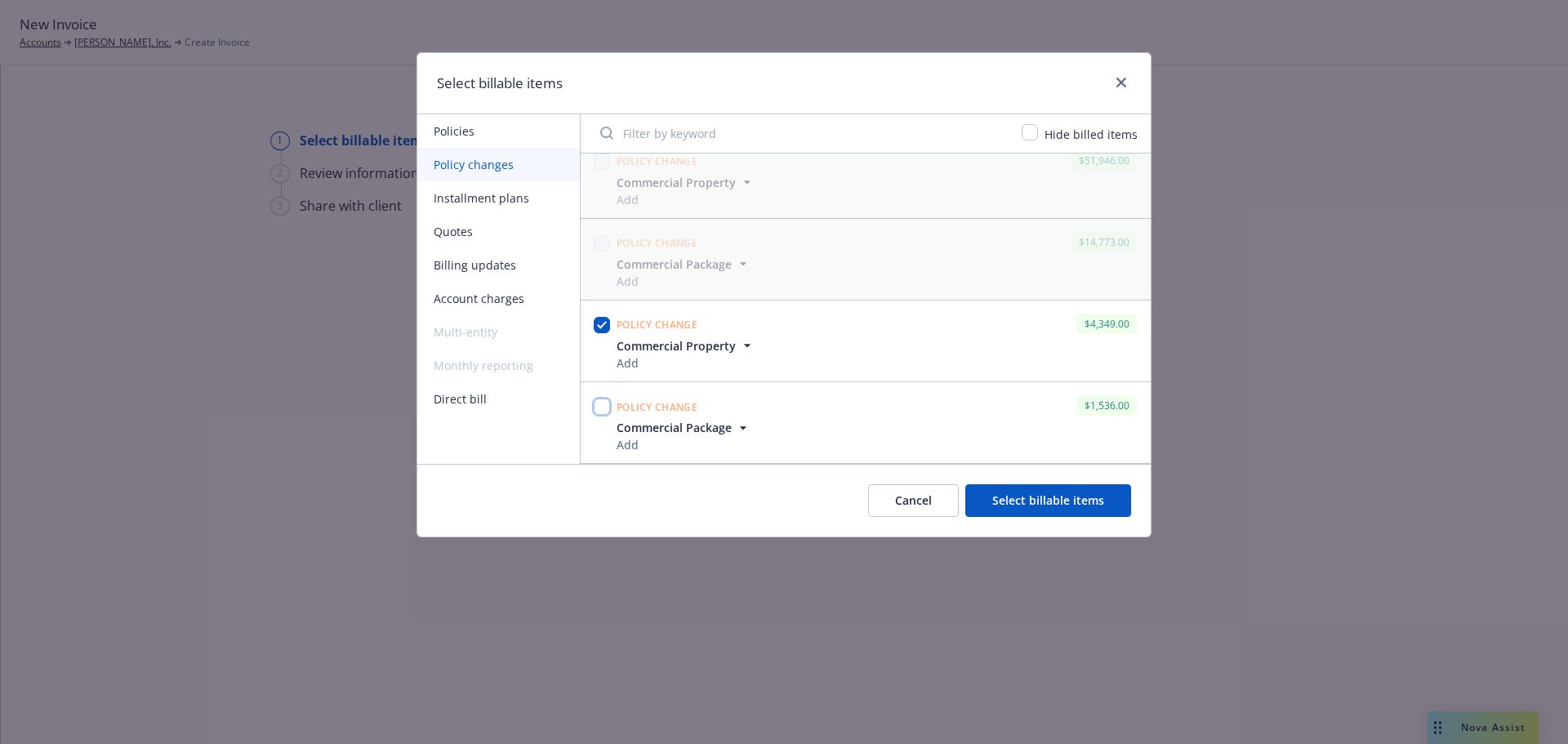
click at [604, 402] on input "checkbox" at bounding box center [602, 406] width 17 height 17
checkbox input "true"
click at [1080, 504] on button "Select billable items" at bounding box center [1048, 500] width 166 height 33
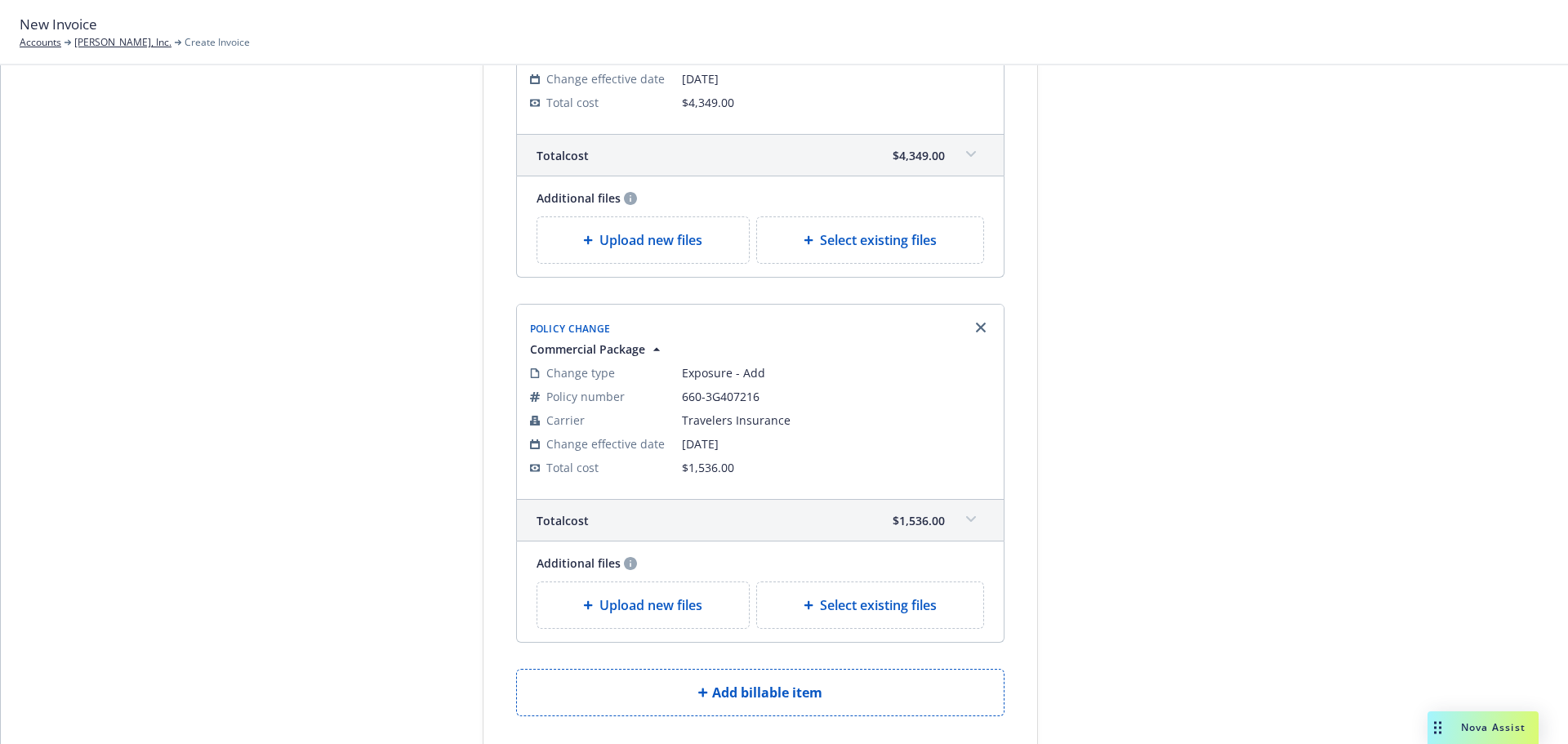
scroll to position [416, 0]
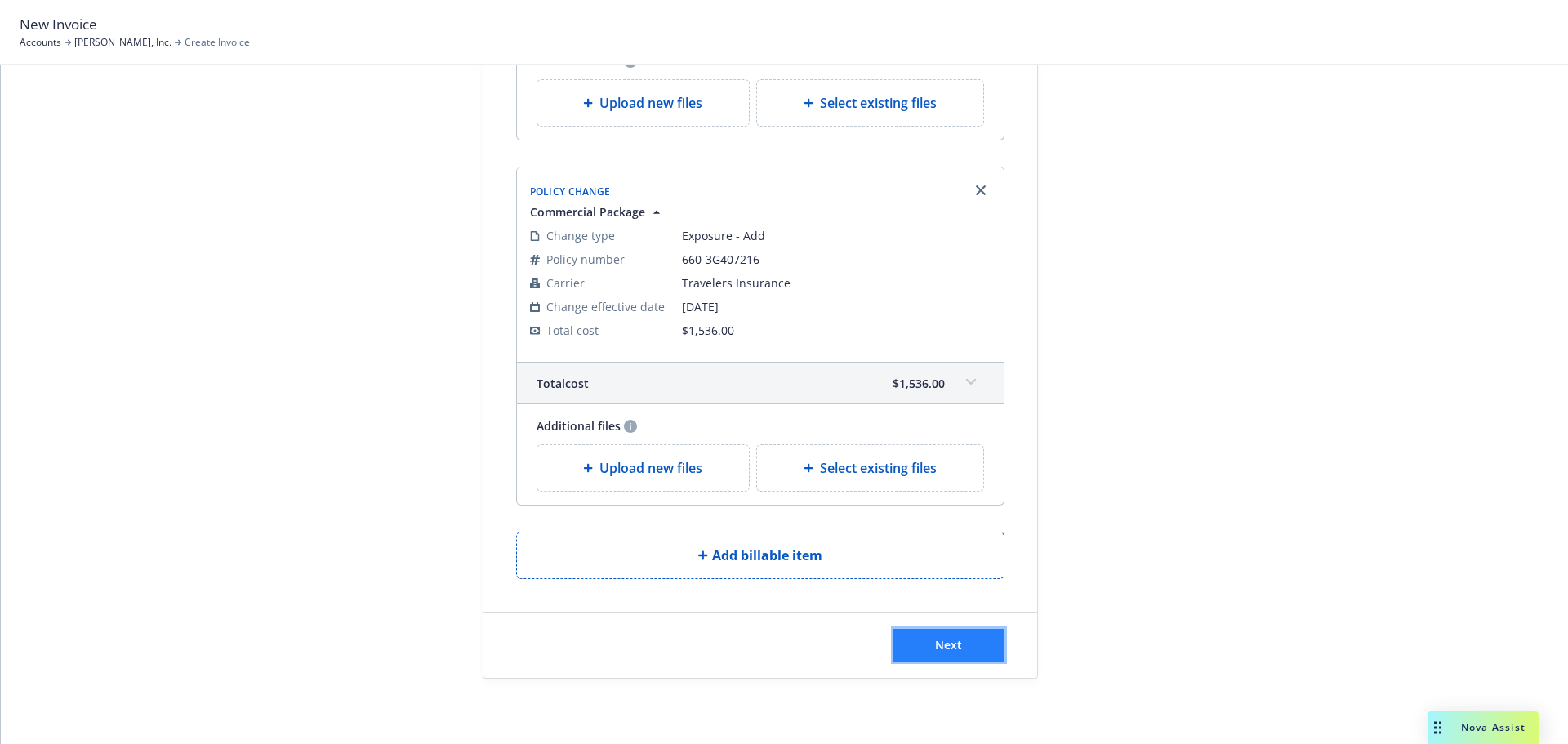
click at [949, 651] on button "Next" at bounding box center [949, 644] width 111 height 33
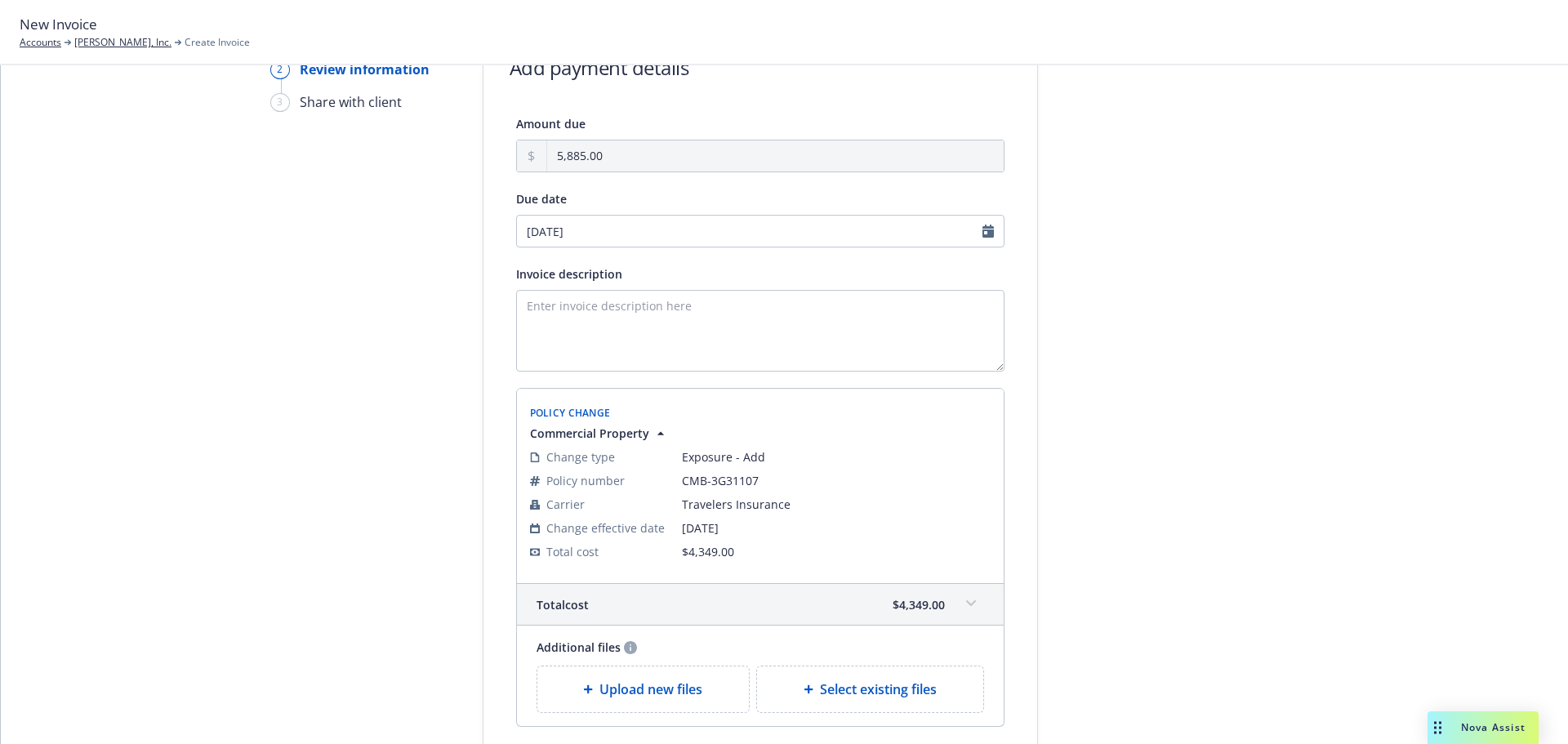
scroll to position [0, 0]
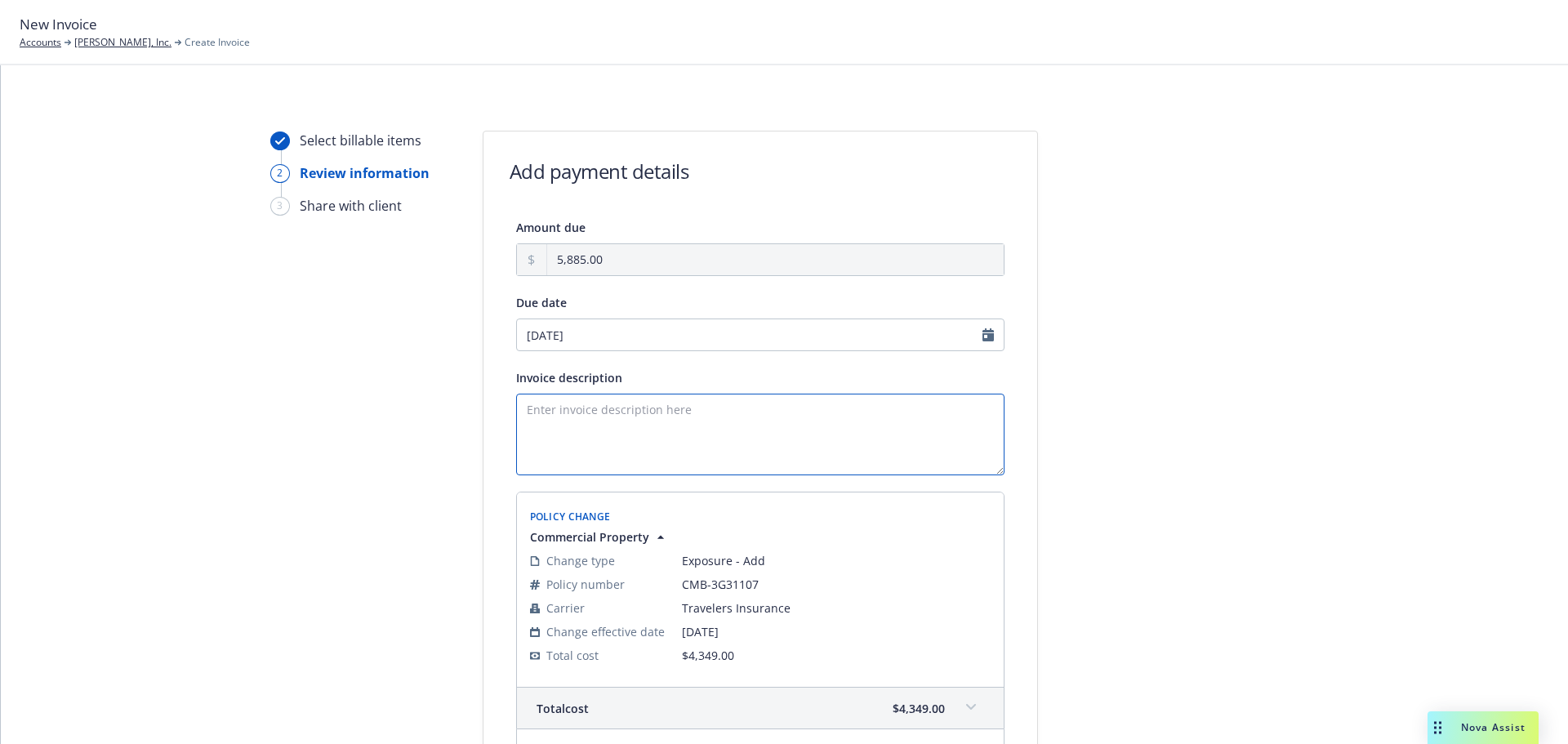
click at [724, 450] on textarea "Invoice description" at bounding box center [761, 435] width 488 height 82
click at [518, 409] on textarea "Adding Prairie Homes" at bounding box center [761, 435] width 488 height 82
drag, startPoint x: 680, startPoint y: 410, endPoint x: 576, endPoint y: 415, distance: 104.1
click at [576, 415] on textarea "Additional Premium For Adding Prairie Homes" at bounding box center [761, 435] width 488 height 82
click at [900, 424] on textarea "Additional premium due for adding Prairie Homes" at bounding box center [761, 435] width 488 height 82
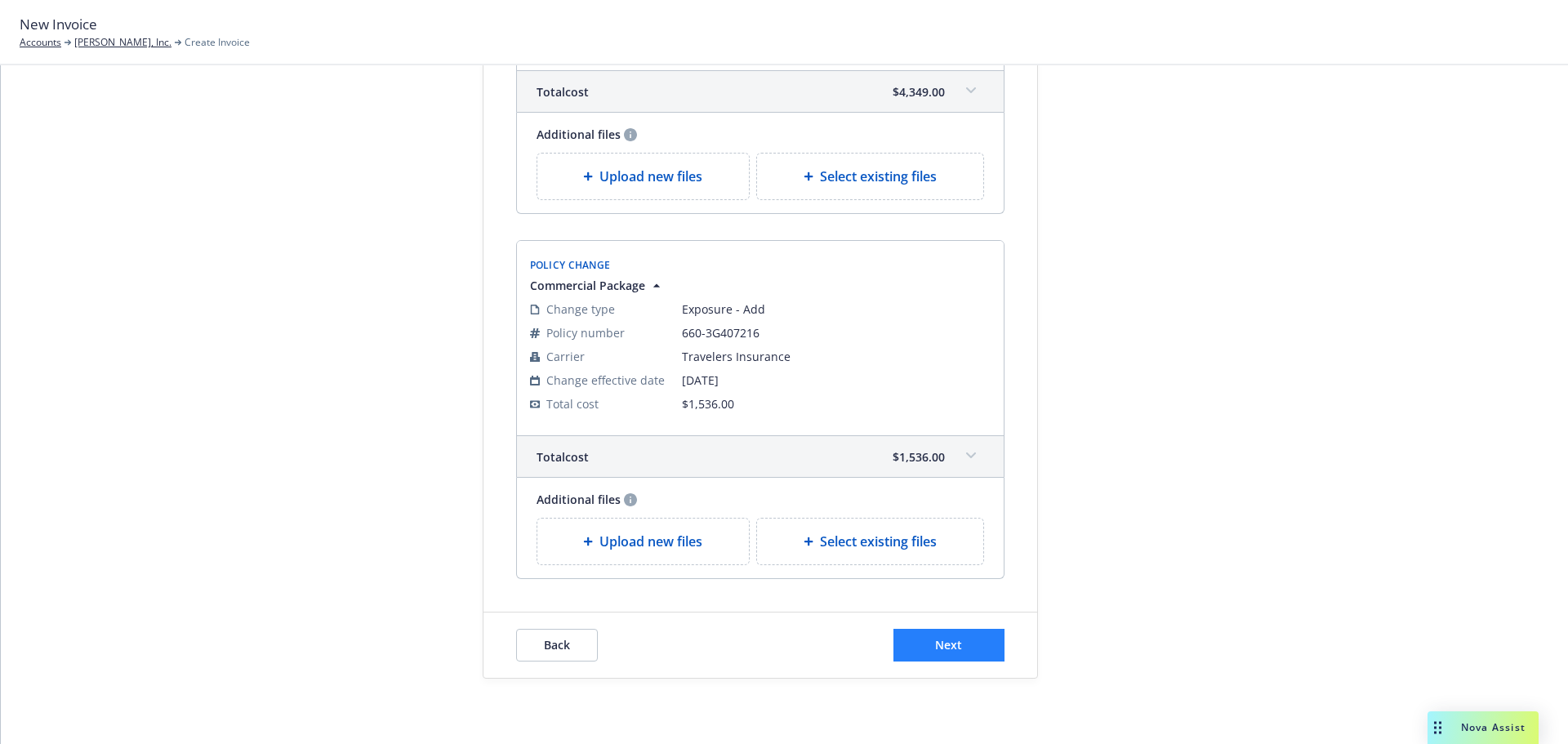
type textarea "Additional premium due for adding Prairie Homes"
click at [973, 643] on button "Next" at bounding box center [949, 644] width 111 height 33
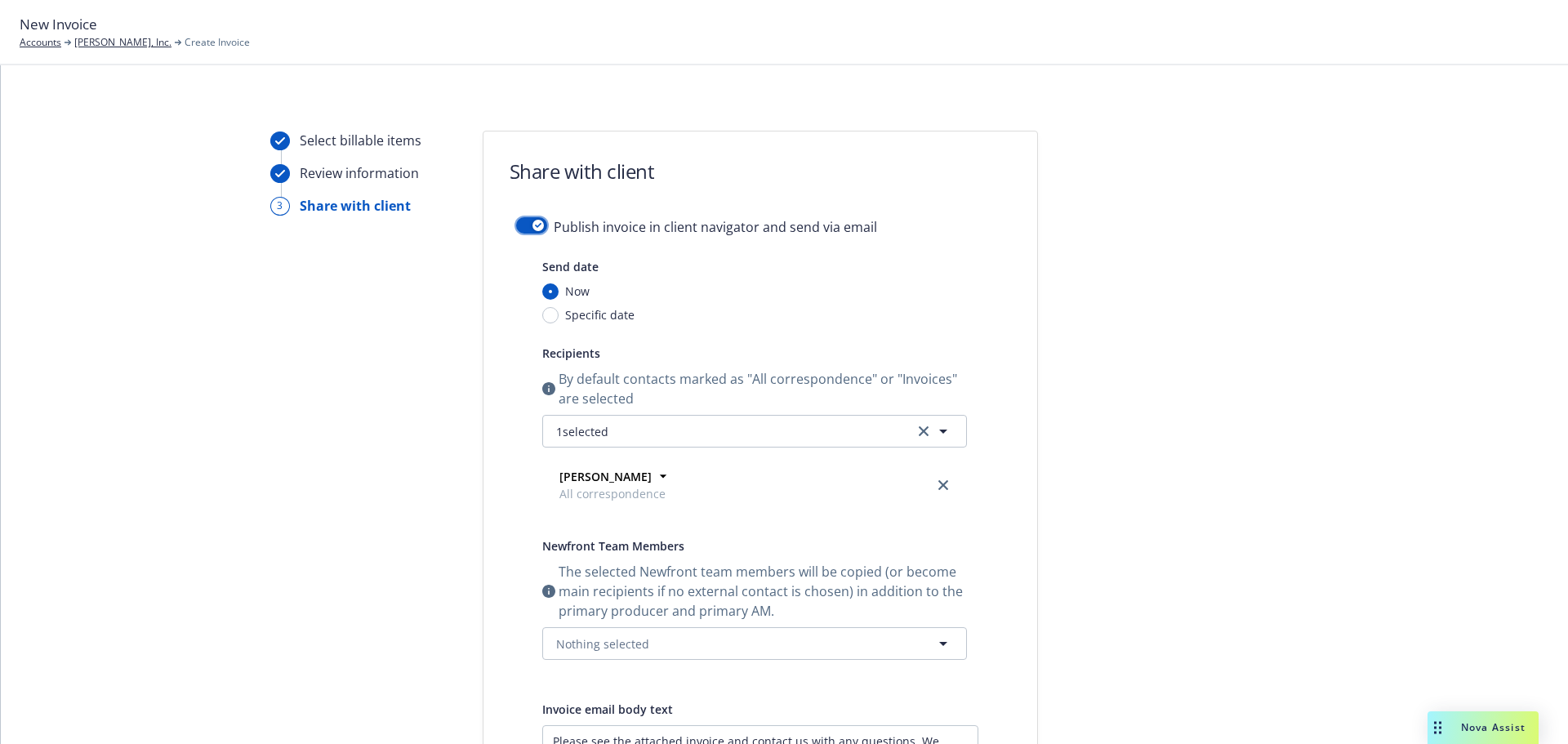
click at [527, 229] on button "button" at bounding box center [531, 225] width 31 height 17
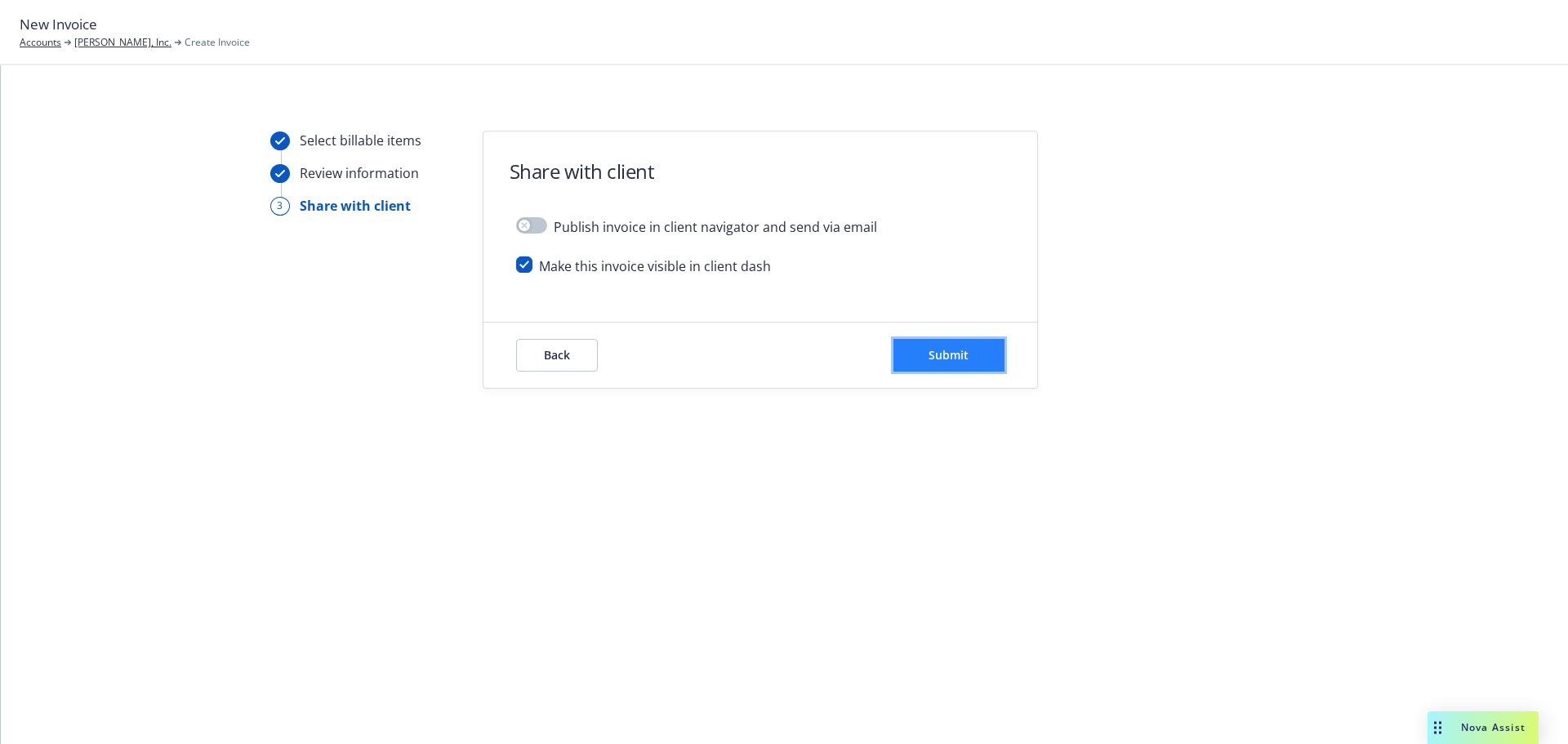
click at [947, 346] on button "Submit" at bounding box center [949, 355] width 111 height 33
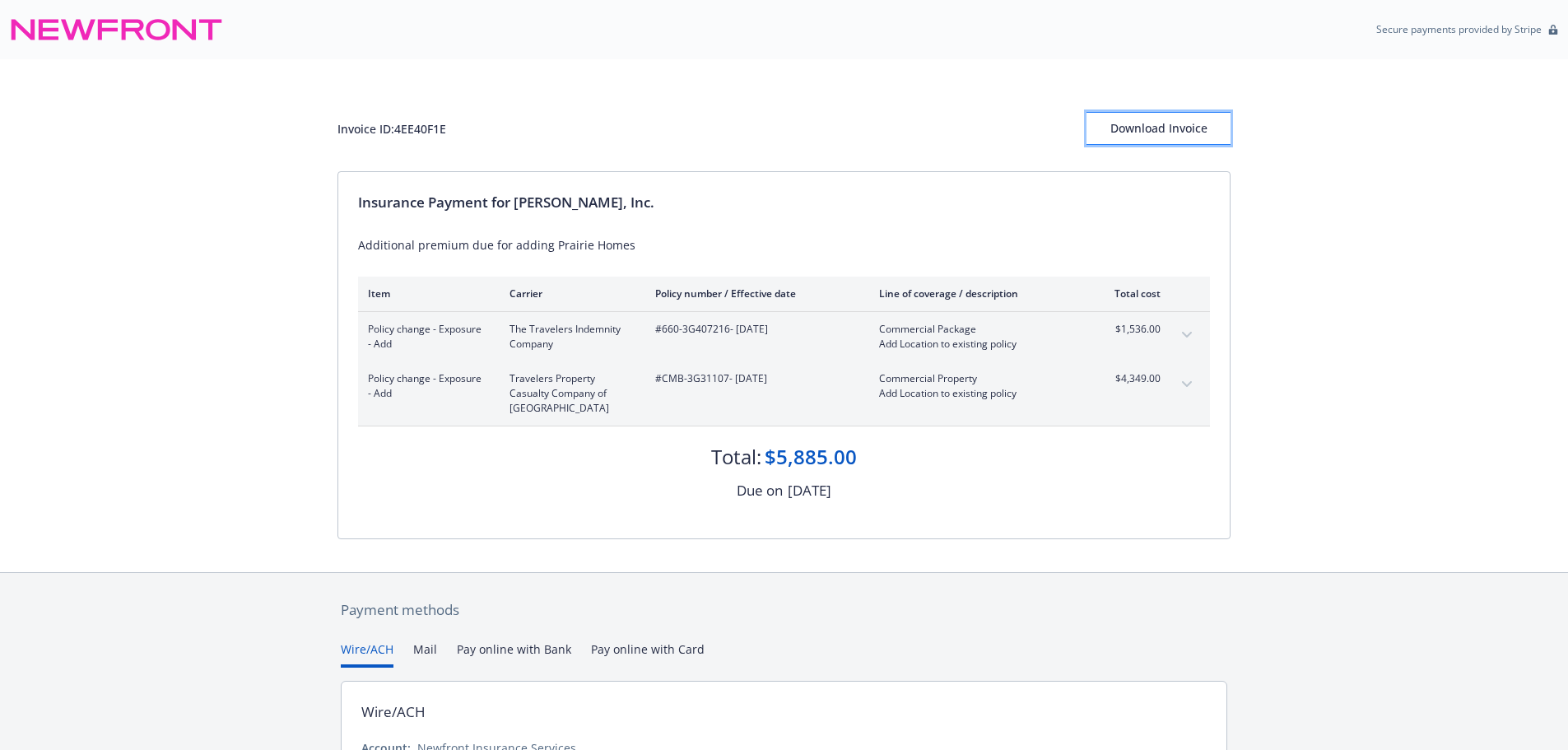
click at [1174, 123] on div "Download Invoice" at bounding box center [1158, 128] width 144 height 31
